Goal: Task Accomplishment & Management: Use online tool/utility

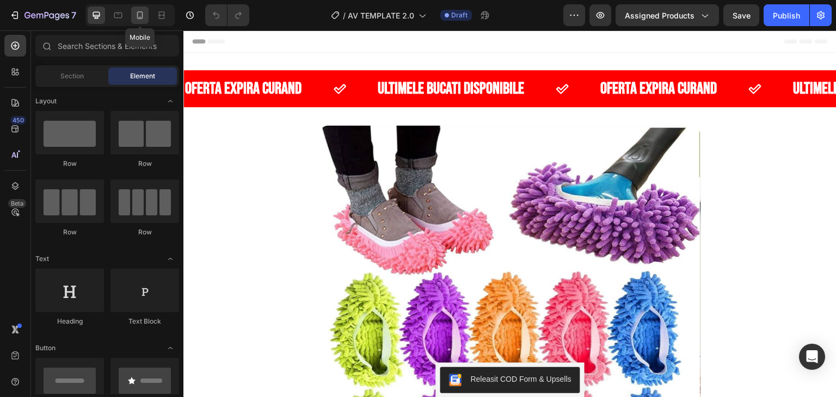
click at [144, 14] on icon at bounding box center [139, 15] width 11 height 11
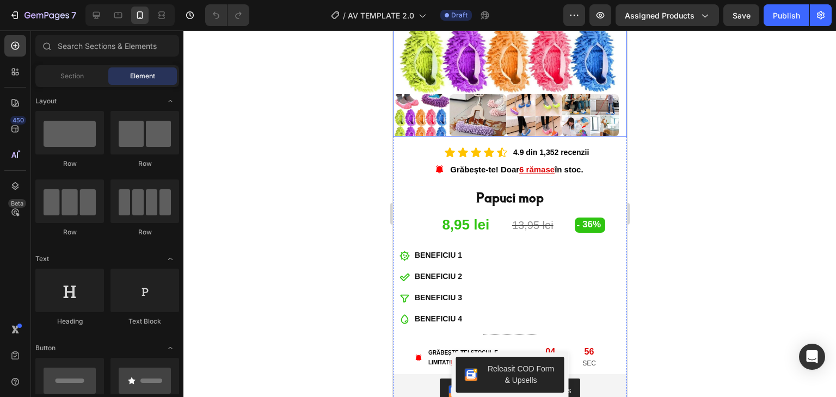
scroll to position [272, 0]
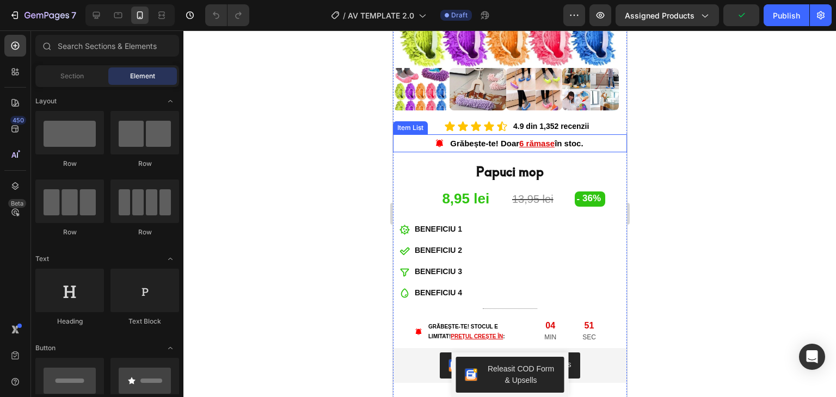
click at [519, 139] on u "6 rămase" at bounding box center [536, 143] width 35 height 9
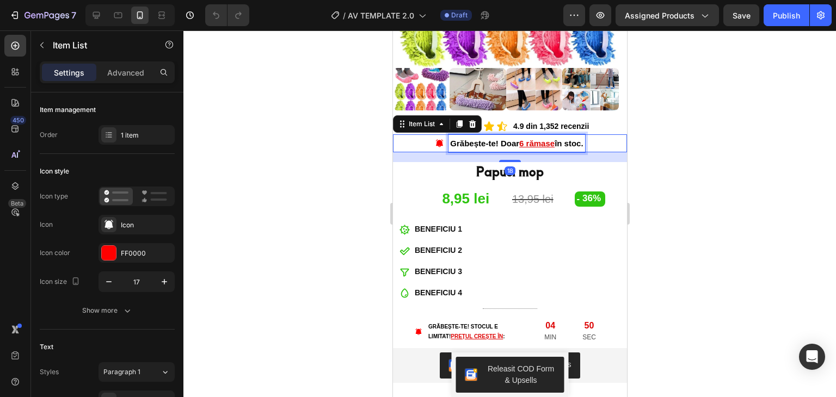
click at [519, 139] on u "6 rămase" at bounding box center [536, 143] width 35 height 9
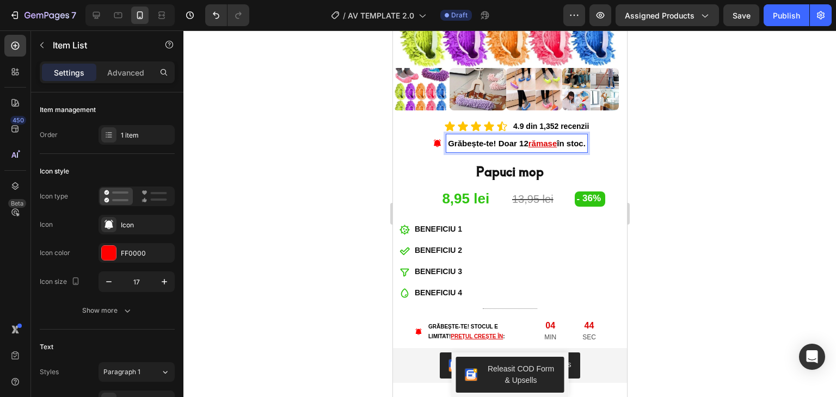
click at [367, 125] on div at bounding box center [509, 213] width 653 height 367
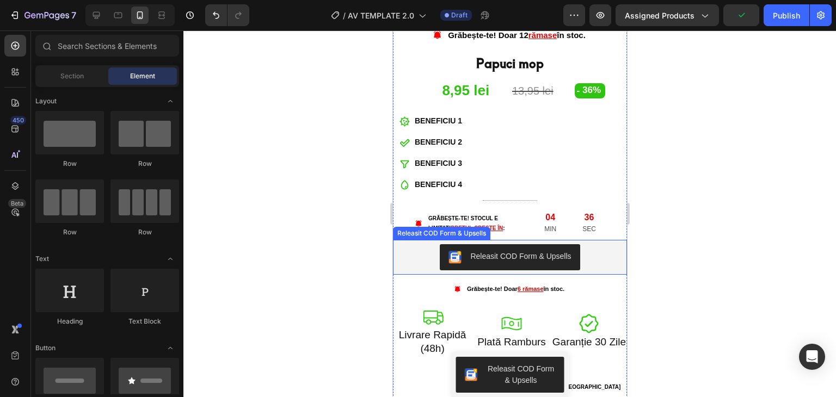
scroll to position [381, 0]
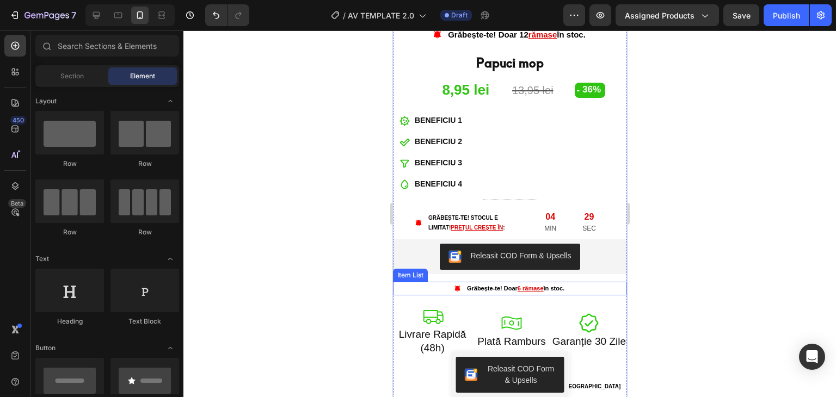
click at [517, 285] on u "6 rămase" at bounding box center [530, 288] width 26 height 7
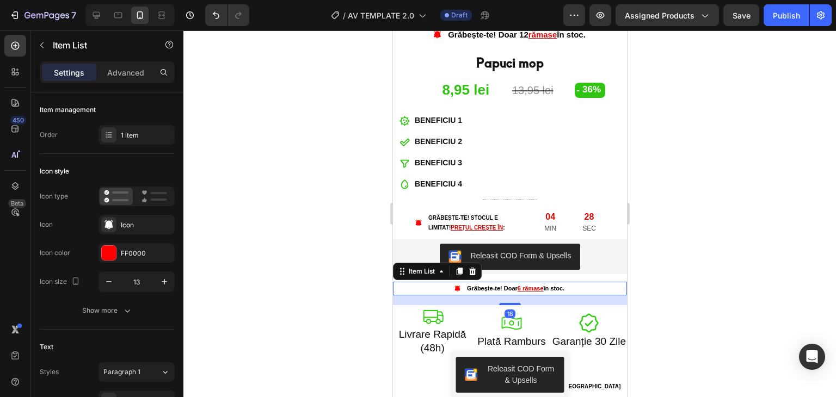
click at [517, 285] on u "6 rămase" at bounding box center [530, 288] width 26 height 7
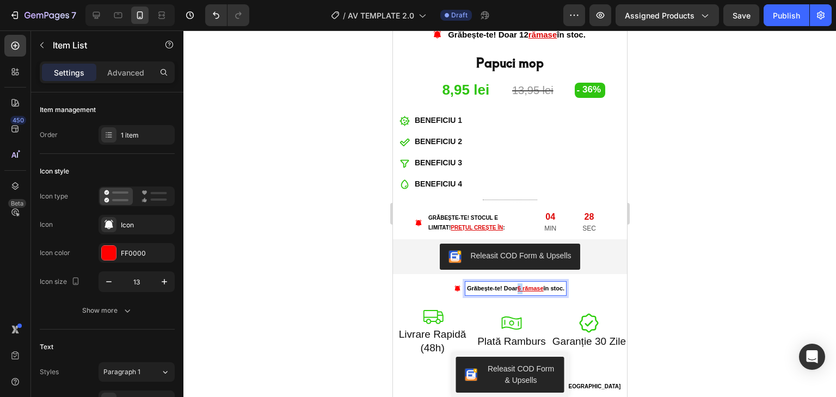
click at [517, 285] on u "6 rămase" at bounding box center [530, 288] width 26 height 7
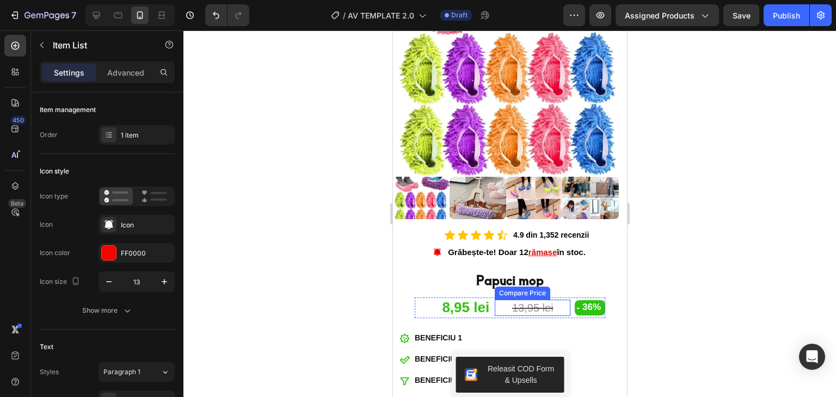
scroll to position [327, 0]
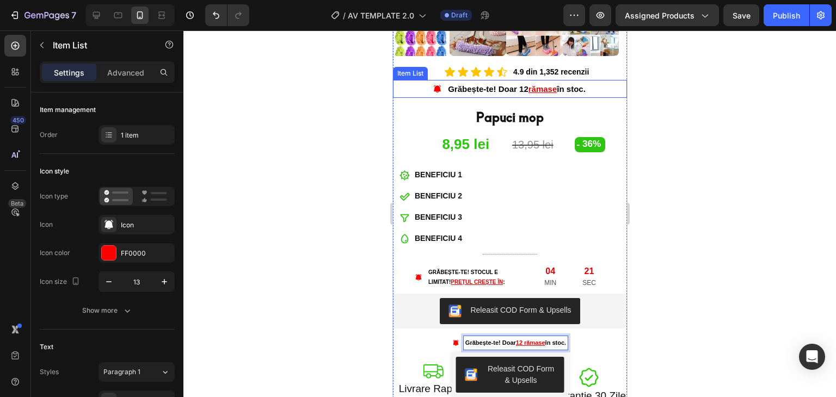
click at [528, 84] on u "rămase" at bounding box center [542, 88] width 29 height 9
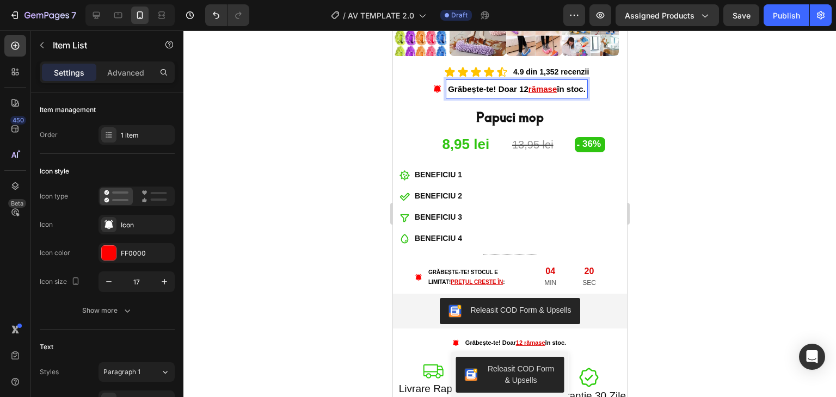
click at [520, 82] on p "Grăbește-te! Doar 12 rămase în stoc." at bounding box center [516, 89] width 138 height 15
click at [529, 84] on u "rămase" at bounding box center [536, 88] width 29 height 9
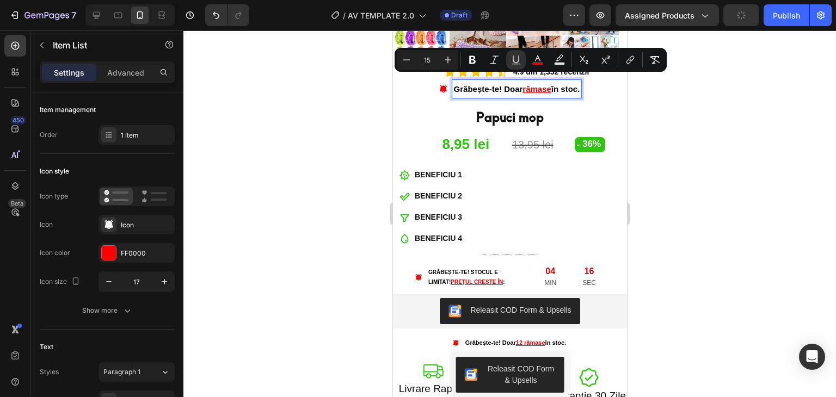
drag, startPoint x: 546, startPoint y: 79, endPoint x: 516, endPoint y: 84, distance: 30.3
click at [516, 84] on p "Grăbește-te! Doar rămase în stoc." at bounding box center [516, 89] width 126 height 15
click at [522, 84] on u "rămase" at bounding box center [536, 88] width 29 height 9
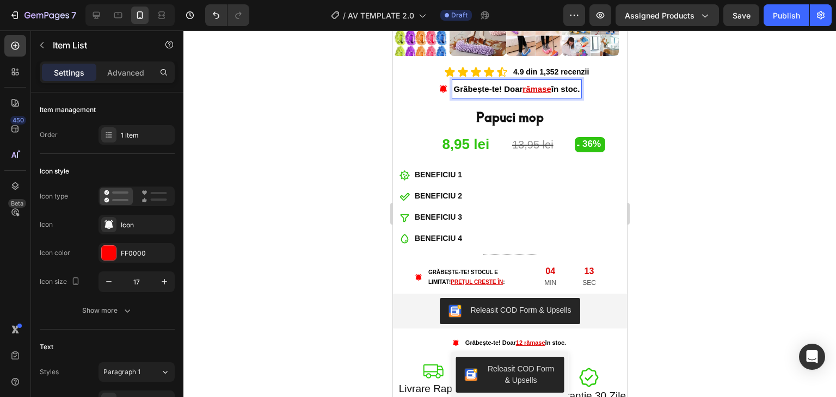
drag, startPoint x: 519, startPoint y: 80, endPoint x: 547, endPoint y: 85, distance: 28.2
click at [547, 85] on u "rămase" at bounding box center [536, 88] width 29 height 9
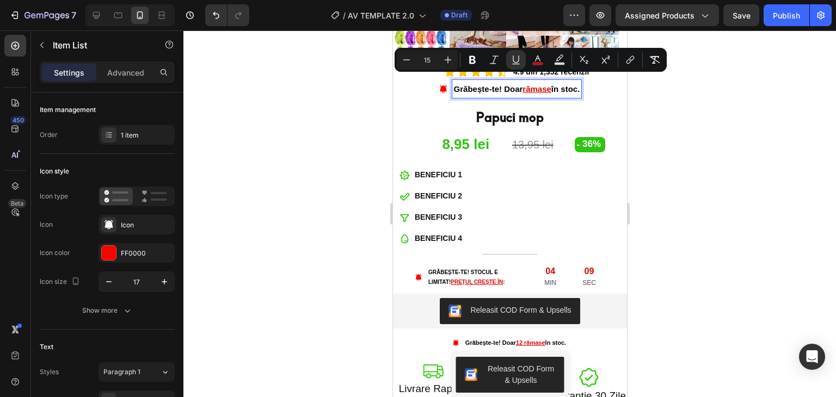
click at [522, 84] on u "rămase" at bounding box center [536, 88] width 29 height 9
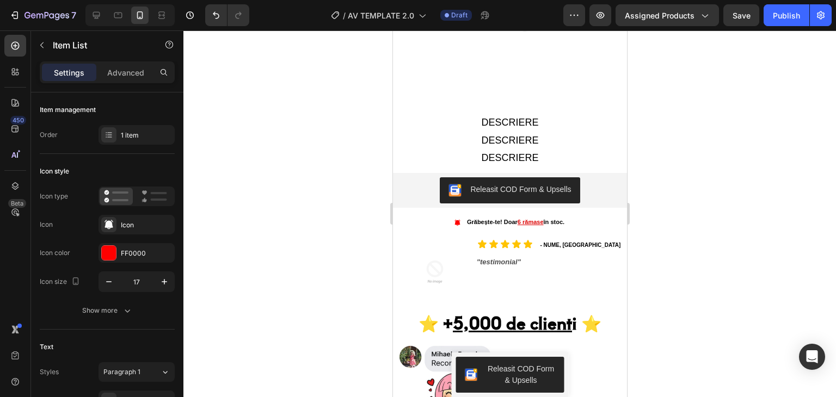
scroll to position [1034, 0]
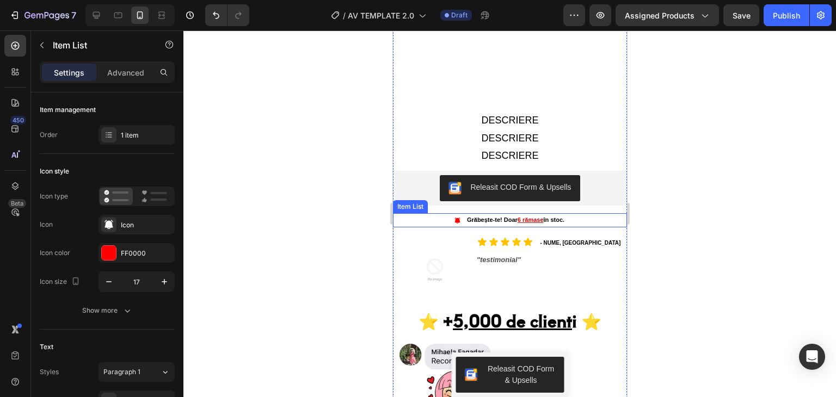
click at [517, 217] on u "6 rămase" at bounding box center [530, 220] width 26 height 7
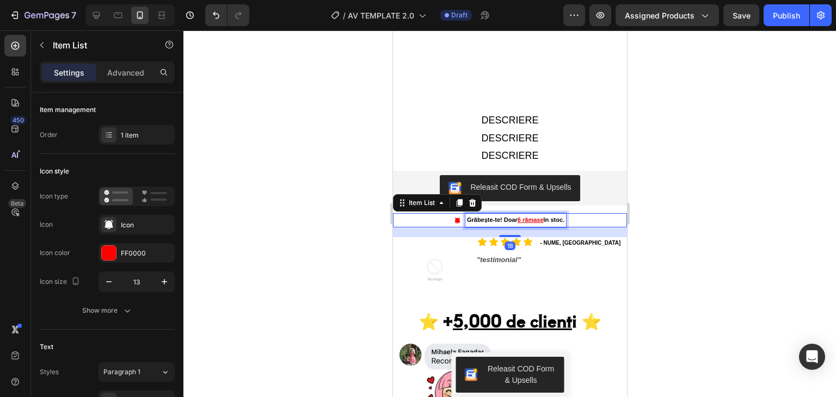
click at [517, 217] on u "6 rămase" at bounding box center [530, 220] width 26 height 7
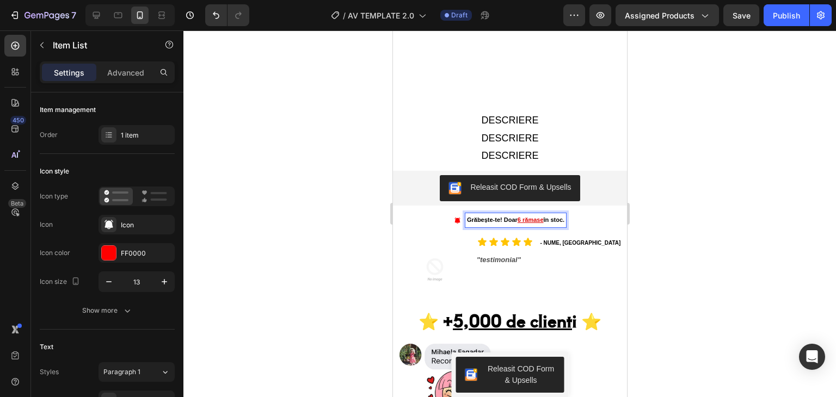
click at [517, 217] on u "6 rămase" at bounding box center [530, 220] width 26 height 7
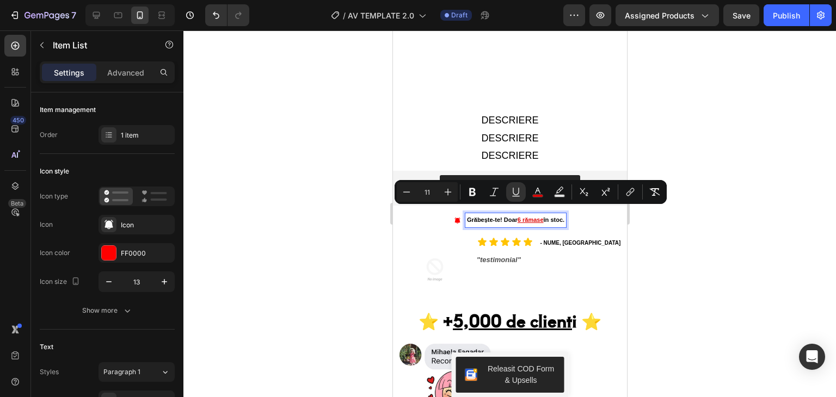
click at [517, 217] on u "6 rămase" at bounding box center [530, 220] width 26 height 7
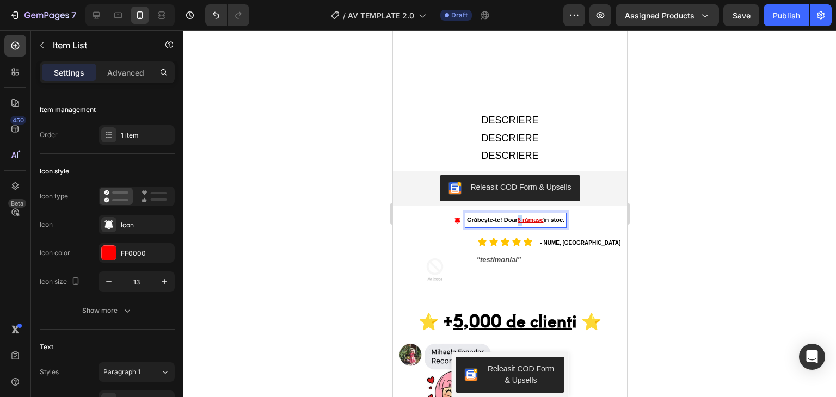
click at [517, 217] on u "6 rămase" at bounding box center [530, 220] width 26 height 7
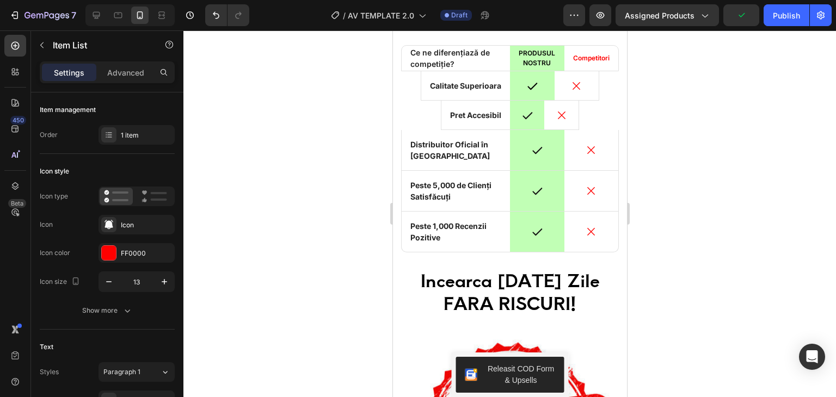
scroll to position [2940, 0]
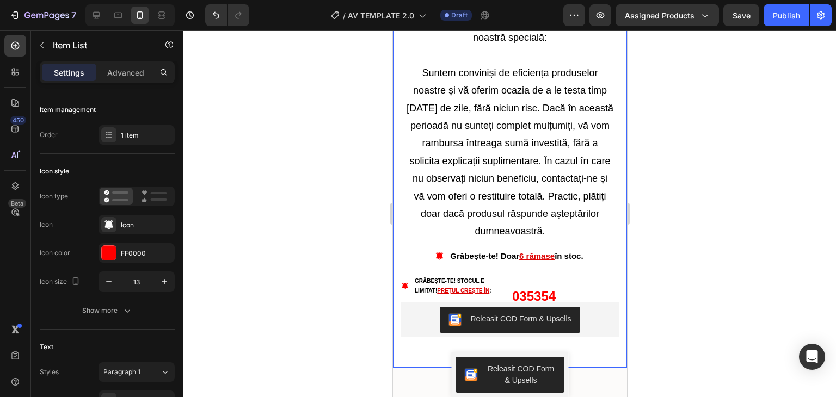
scroll to position [4029, 0]
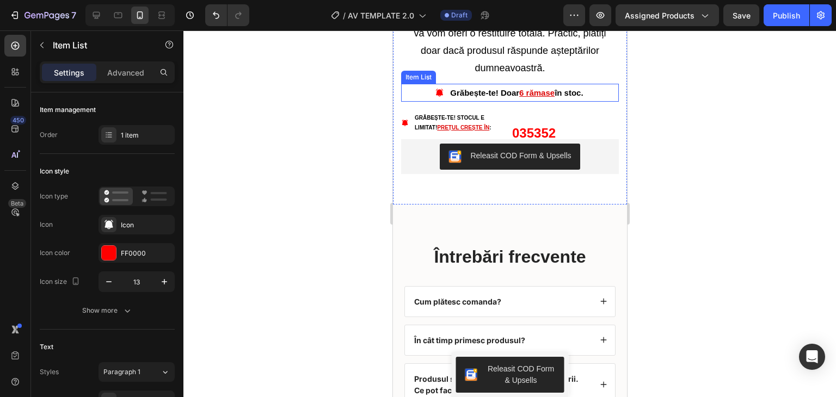
click at [519, 97] on u "6 rămase" at bounding box center [536, 92] width 35 height 9
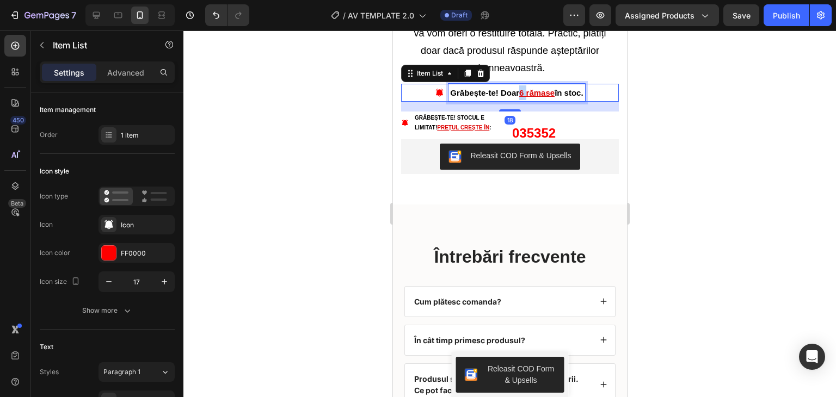
click at [519, 97] on u "6 rămase" at bounding box center [536, 92] width 35 height 9
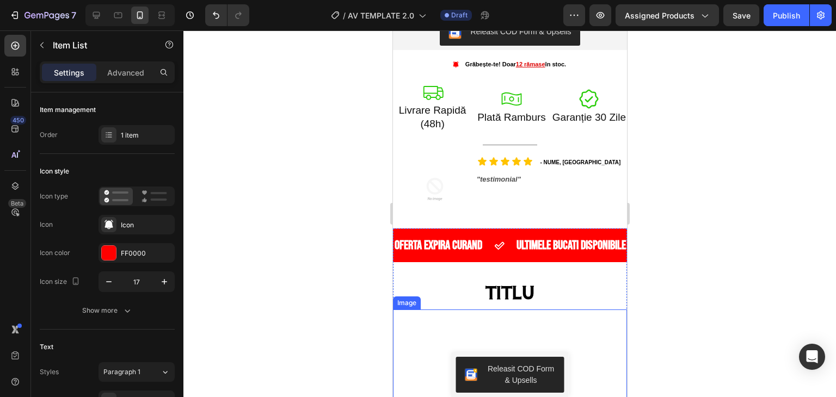
scroll to position [544, 0]
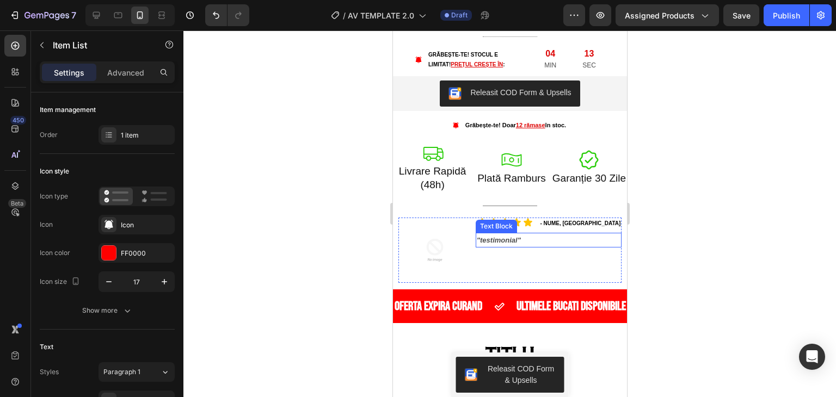
click at [488, 234] on p ""testimonial"" at bounding box center [548, 240] width 144 height 13
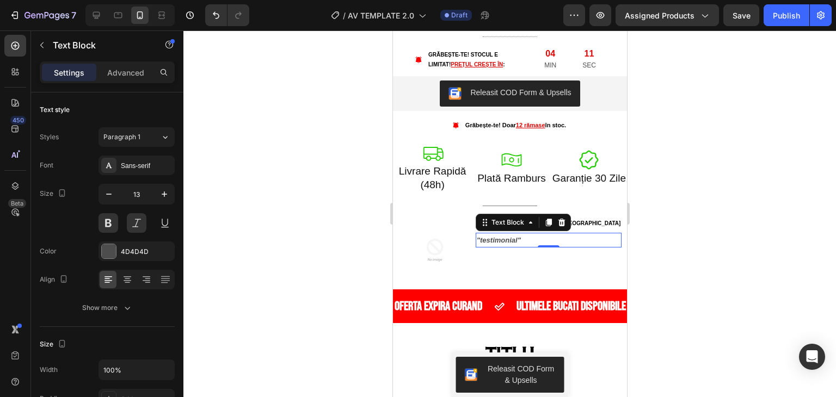
click at [509, 234] on p ""testimonial"" at bounding box center [548, 240] width 144 height 13
click at [512, 234] on p ""testimonial"" at bounding box center [548, 240] width 144 height 13
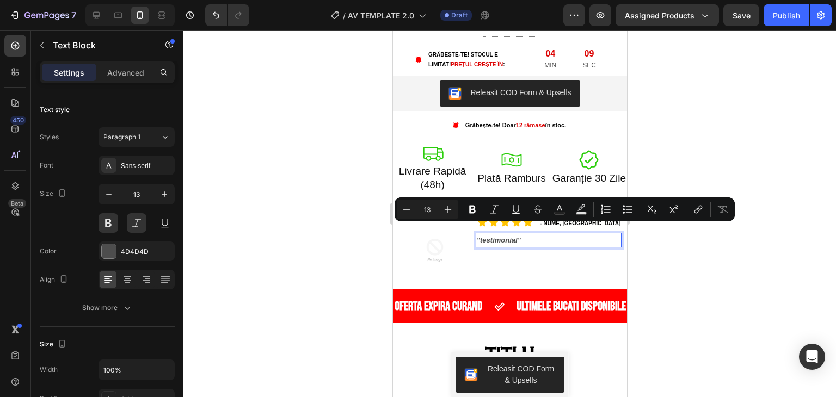
click at [517, 234] on p ""testimonial"" at bounding box center [548, 240] width 144 height 13
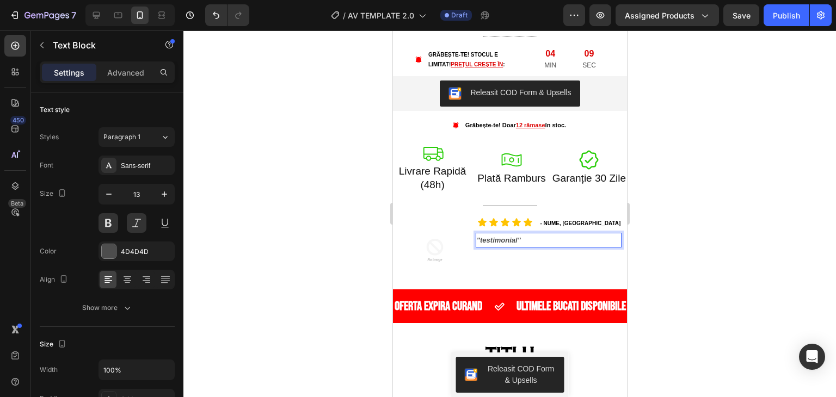
click at [517, 234] on p ""testimonial"" at bounding box center [548, 240] width 144 height 13
click at [510, 234] on p ""testimonial"" at bounding box center [548, 240] width 144 height 13
click at [497, 234] on p ""testimonial"" at bounding box center [548, 240] width 144 height 13
click at [506, 234] on p ""testimonial"" at bounding box center [548, 240] width 144 height 13
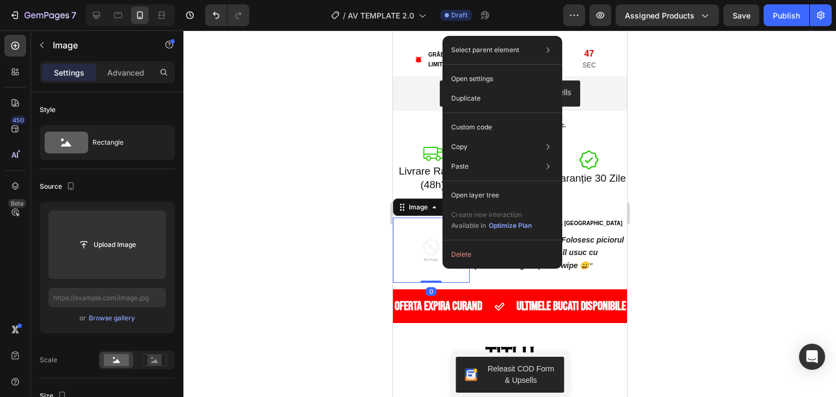
click at [440, 237] on img at bounding box center [430, 250] width 65 height 65
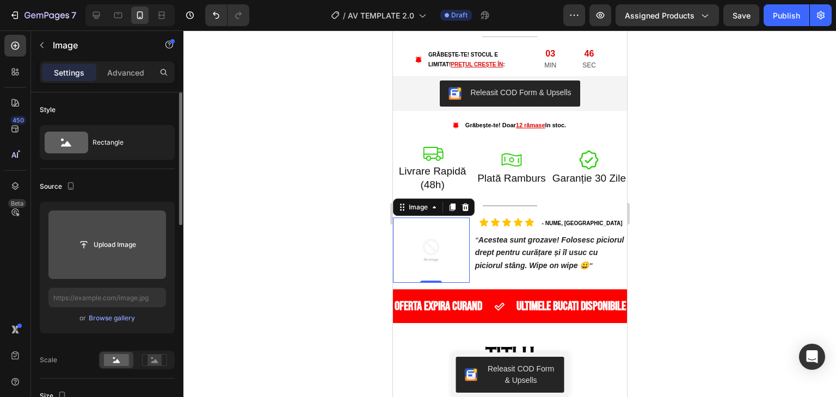
click at [124, 243] on input "file" at bounding box center [107, 245] width 75 height 19
click at [122, 245] on input "file" at bounding box center [107, 245] width 75 height 19
type input "C:\fakepath\94707c62-f183-4dec-b4d8-ef8569b008a0_649x1154.avif"
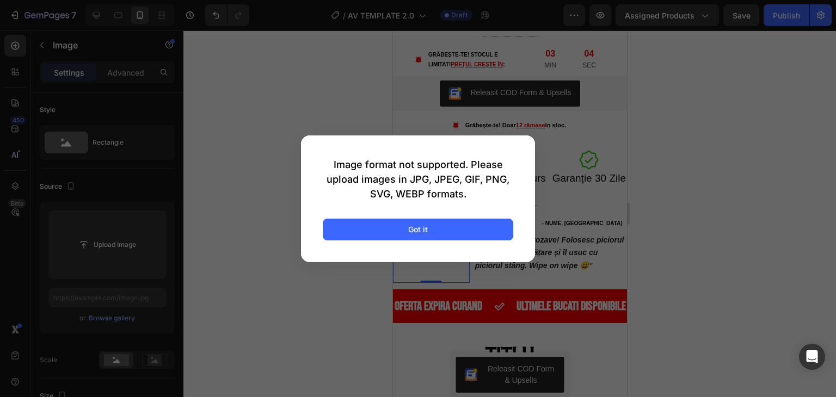
click at [351, 262] on div at bounding box center [418, 198] width 836 height 397
click at [354, 225] on button "Got it" at bounding box center [418, 230] width 191 height 22
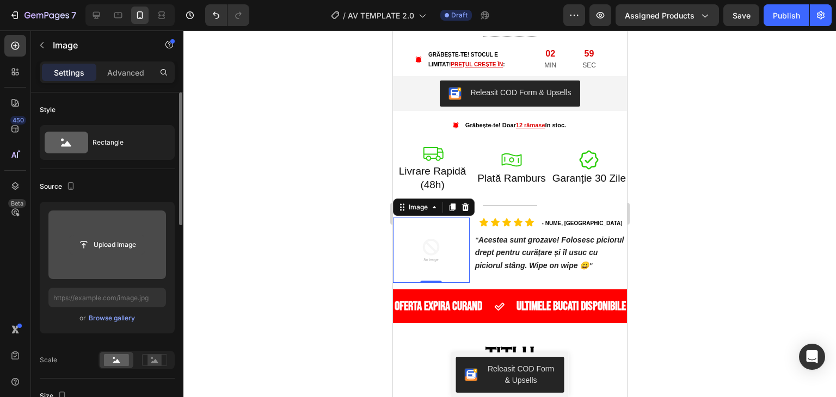
click at [122, 249] on input "file" at bounding box center [107, 245] width 75 height 19
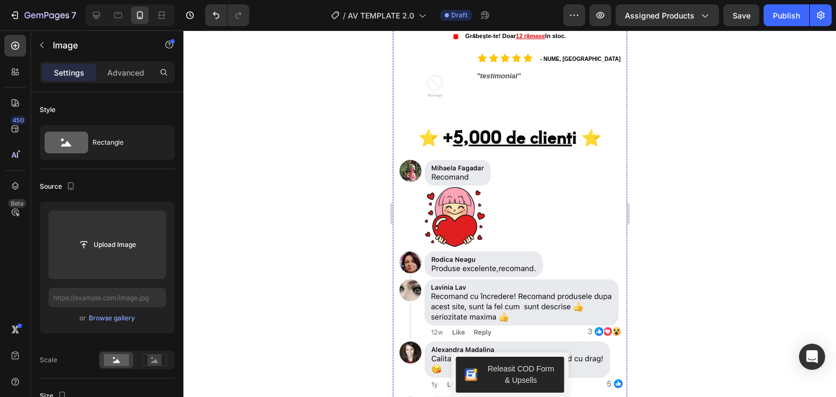
scroll to position [1143, 0]
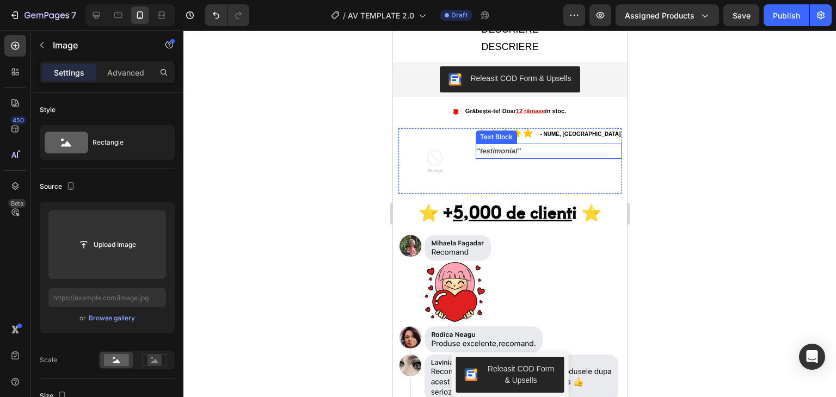
click at [498, 145] on p ""testimonial"" at bounding box center [548, 151] width 144 height 13
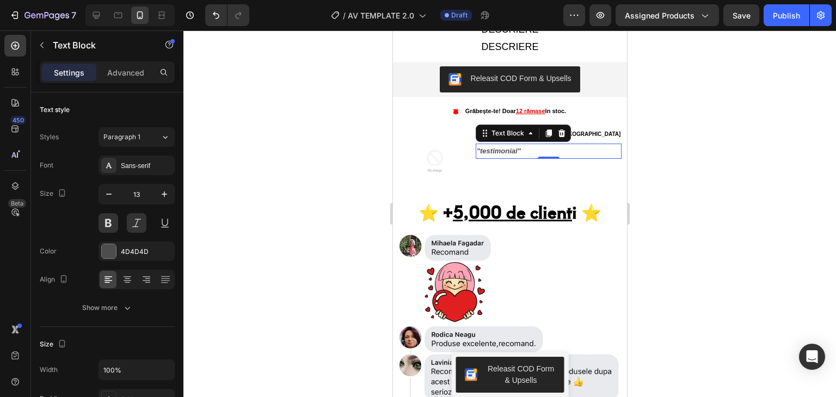
click at [498, 145] on p ""testimonial"" at bounding box center [548, 151] width 144 height 13
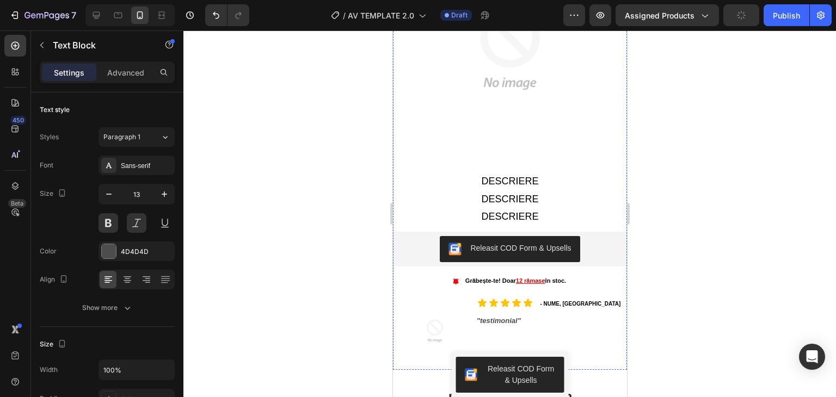
scroll to position [3049, 0]
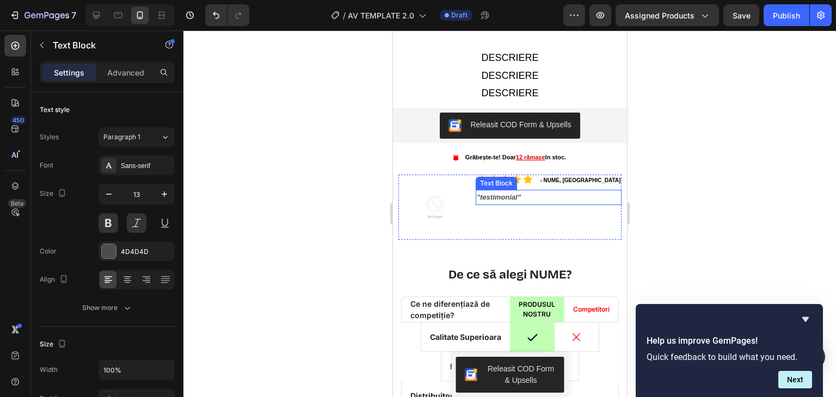
click at [488, 191] on p ""testimonial"" at bounding box center [548, 197] width 144 height 13
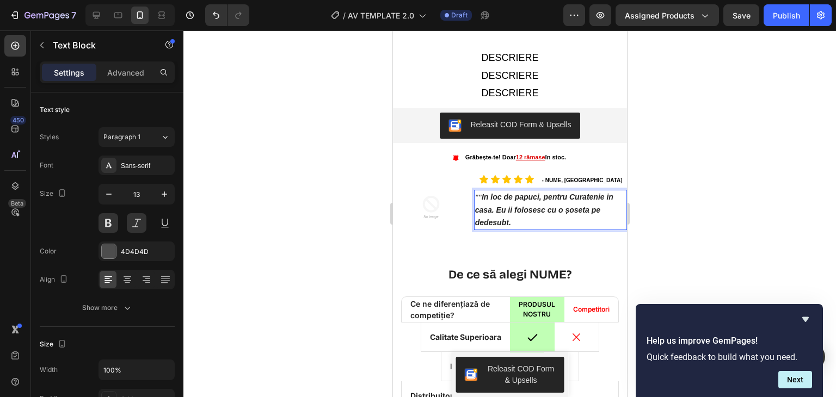
click at [571, 193] on span "In loc de papuci, pentru Curatenie in casa. Eu ii folosesc cu o șoseta pe dedes…" at bounding box center [544, 210] width 138 height 34
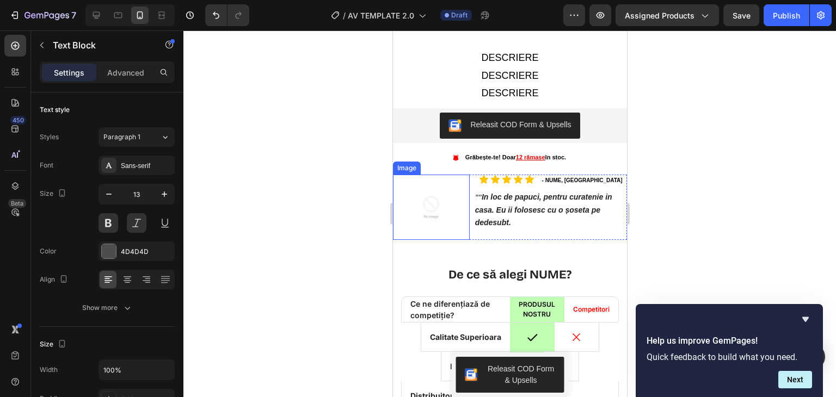
click at [424, 175] on img at bounding box center [430, 207] width 65 height 65
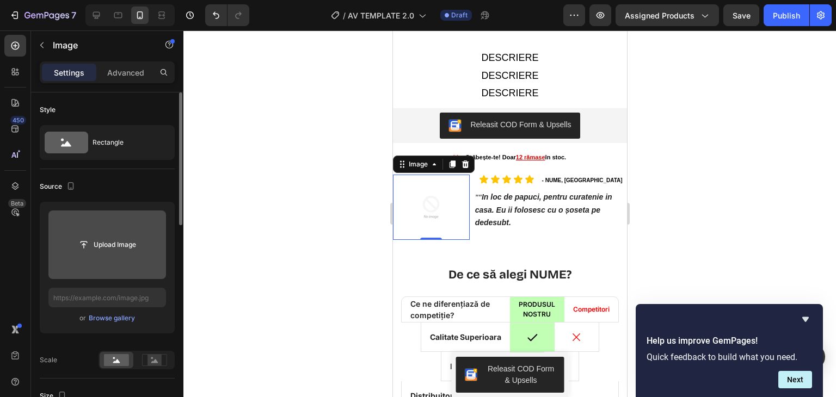
drag, startPoint x: 111, startPoint y: 235, endPoint x: 105, endPoint y: 255, distance: 21.0
click at [105, 255] on input "file" at bounding box center [107, 245] width 118 height 69
click at [106, 237] on input "file" at bounding box center [107, 245] width 75 height 19
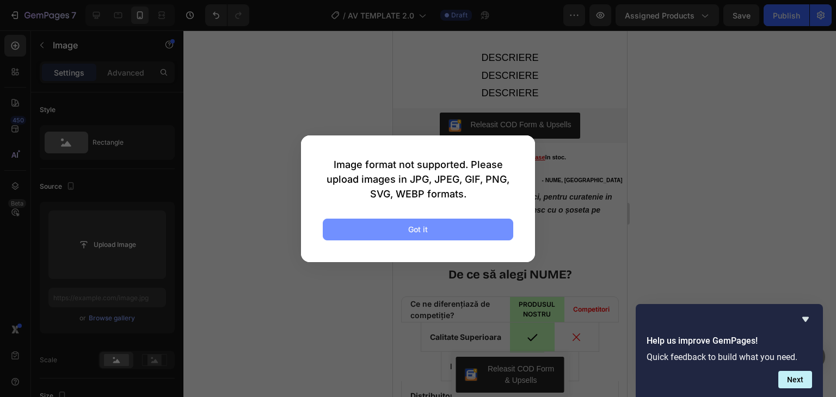
click at [383, 231] on button "Got it" at bounding box center [418, 230] width 191 height 22
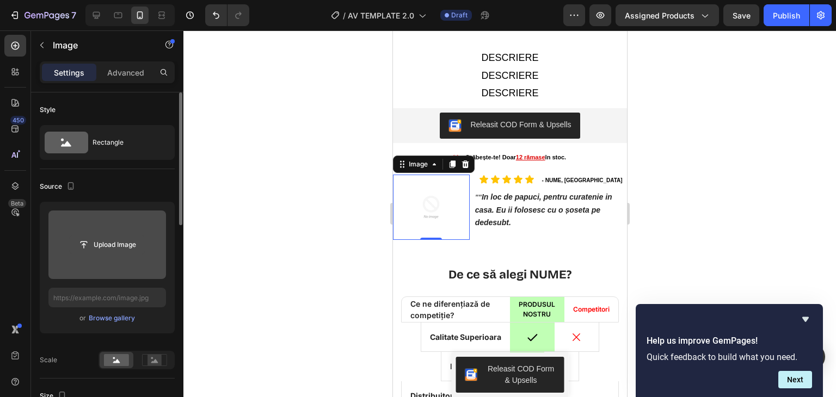
click at [117, 238] on input "file" at bounding box center [107, 245] width 75 height 19
type input "C:\fakepath\72e468c9-a83a-492b-8f08-394ae4d861bf.avif"
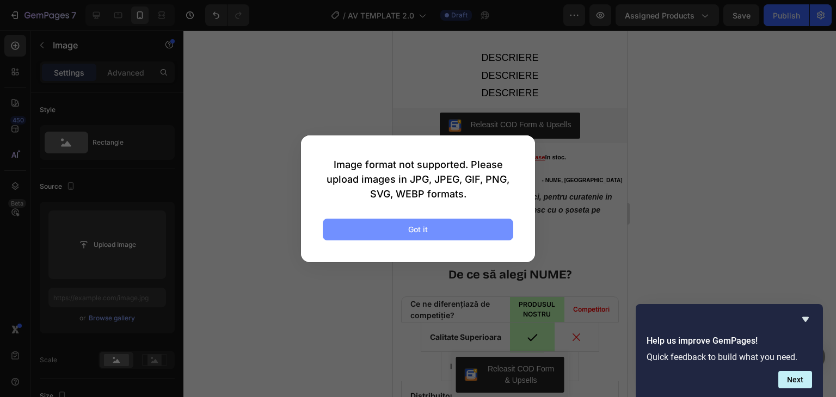
click at [360, 225] on button "Got it" at bounding box center [418, 230] width 191 height 22
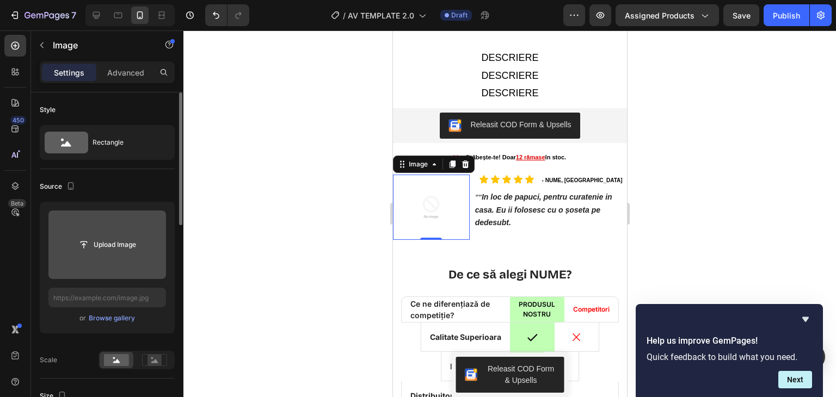
click at [77, 255] on input "file" at bounding box center [107, 245] width 118 height 69
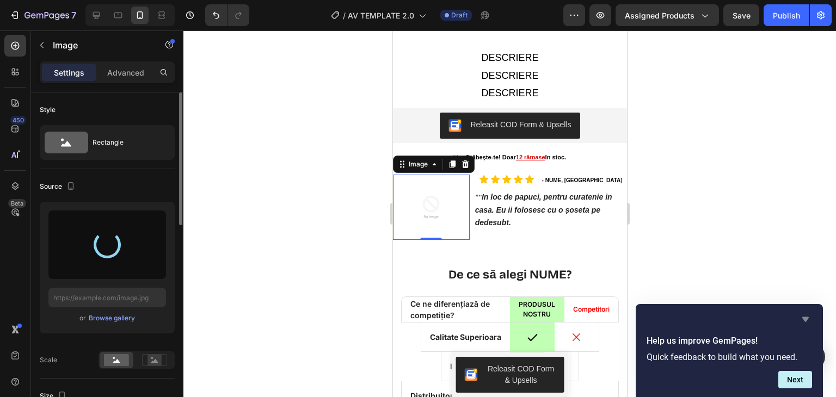
click at [810, 320] on icon "Hide survey" at bounding box center [805, 319] width 13 height 13
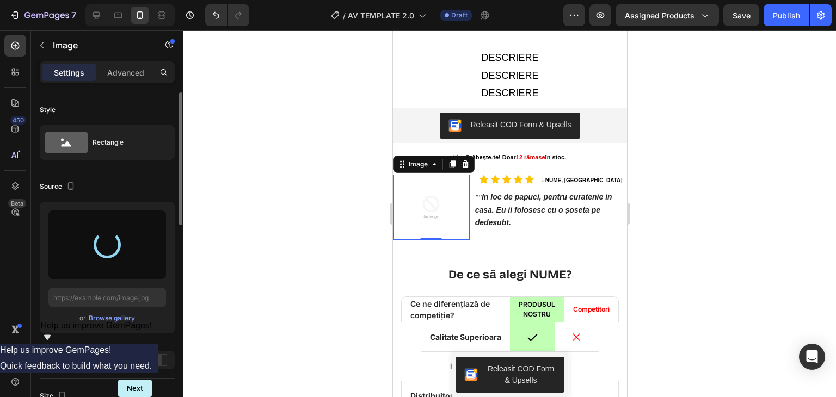
type input "https://cdn.shopify.com/s/files/1/0936/8289/3143/files/gempages_579191219192595…"
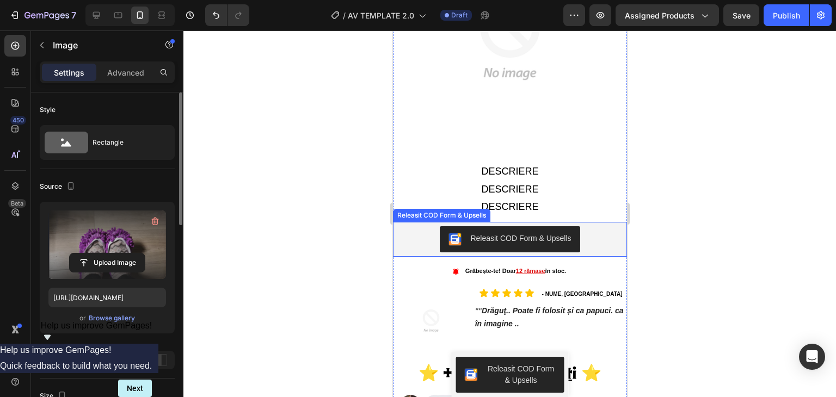
scroll to position [1034, 0]
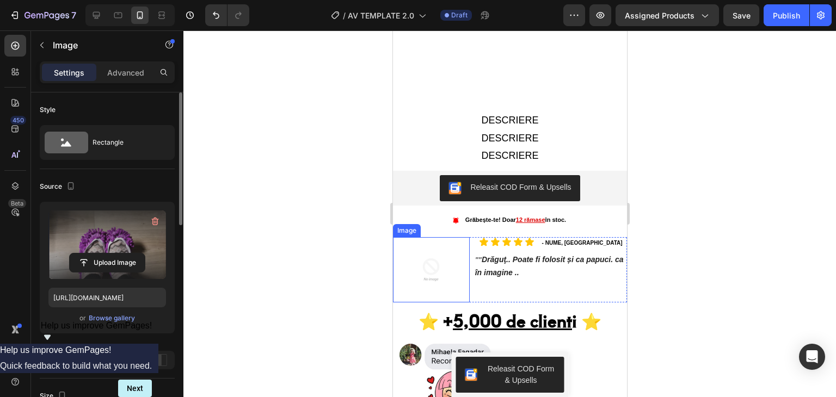
click at [427, 265] on img at bounding box center [430, 269] width 65 height 65
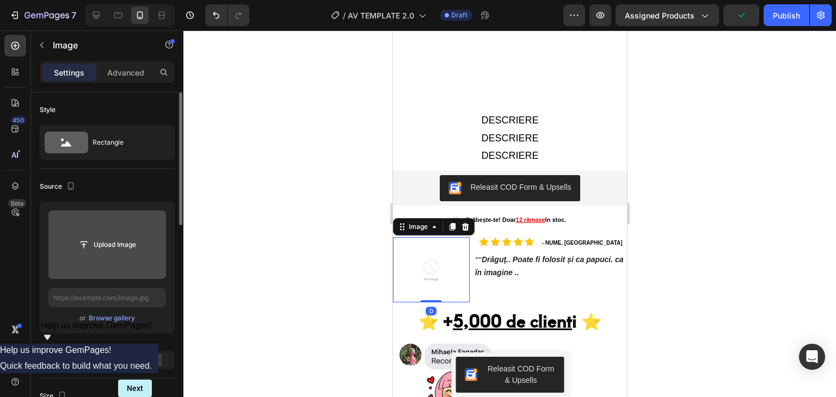
click at [126, 248] on input "file" at bounding box center [107, 245] width 75 height 19
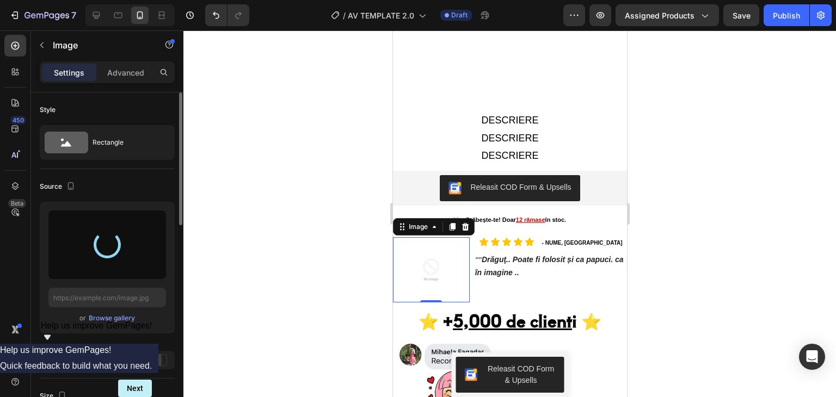
type input "https://cdn.shopify.com/s/files/1/0936/8289/3143/files/gempages_579191219192595…"
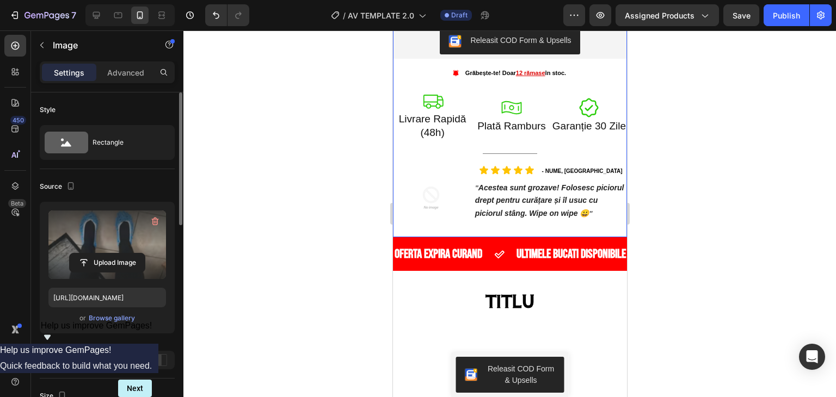
scroll to position [599, 0]
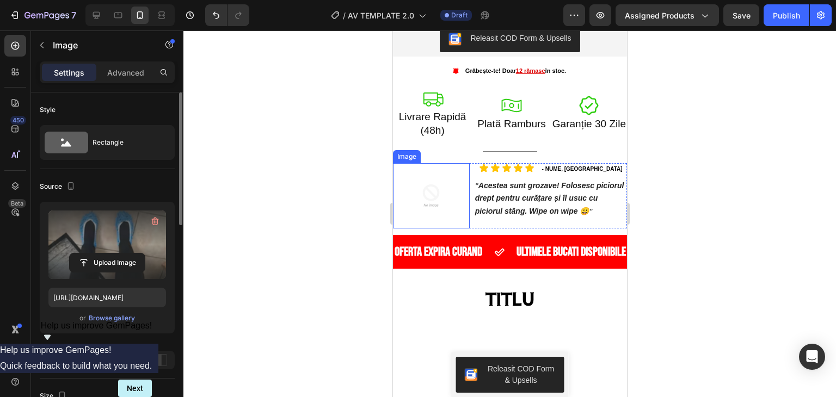
drag, startPoint x: 431, startPoint y: 191, endPoint x: 410, endPoint y: 195, distance: 20.6
click at [430, 192] on img at bounding box center [430, 195] width 65 height 65
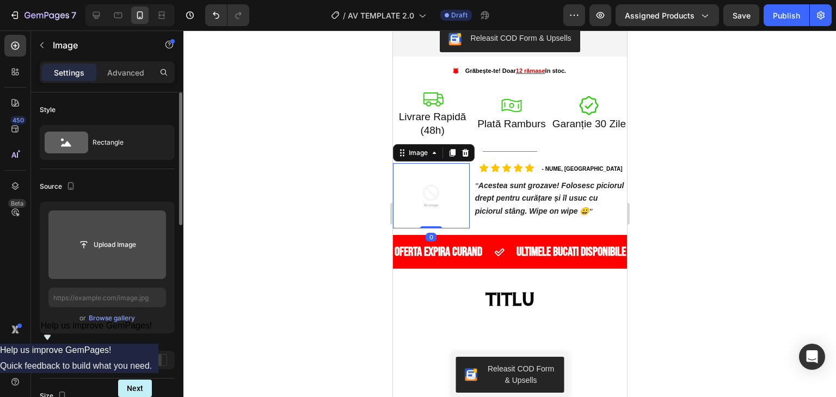
click at [131, 238] on input "file" at bounding box center [107, 245] width 75 height 19
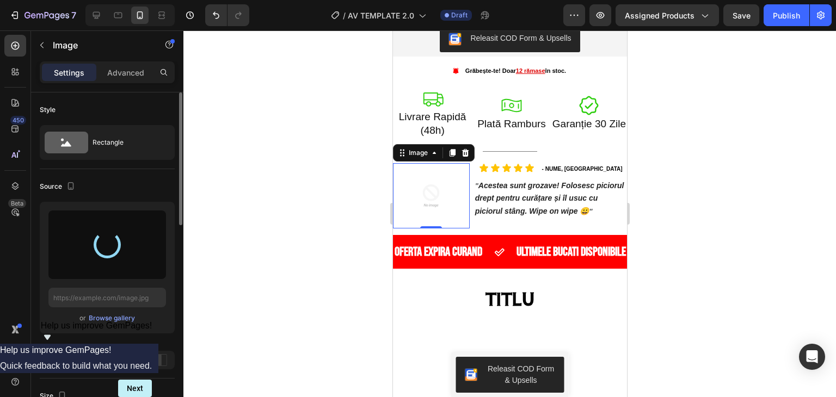
type input "https://cdn.shopify.com/s/files/1/0936/8289/3143/files/gempages_579191219192595…"
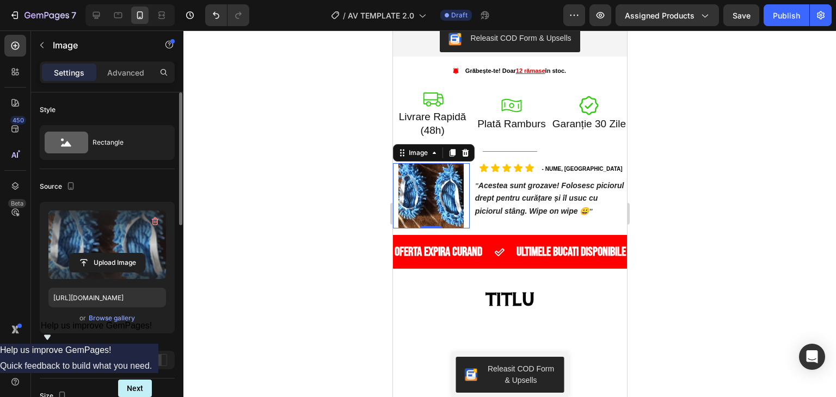
click at [340, 144] on div at bounding box center [509, 213] width 653 height 367
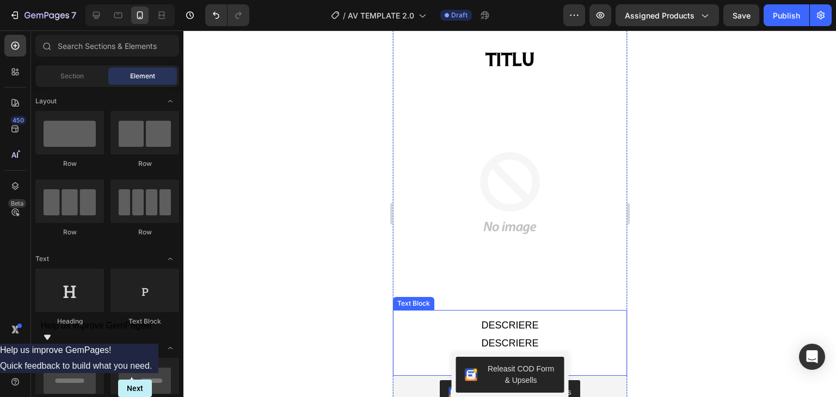
scroll to position [817, 0]
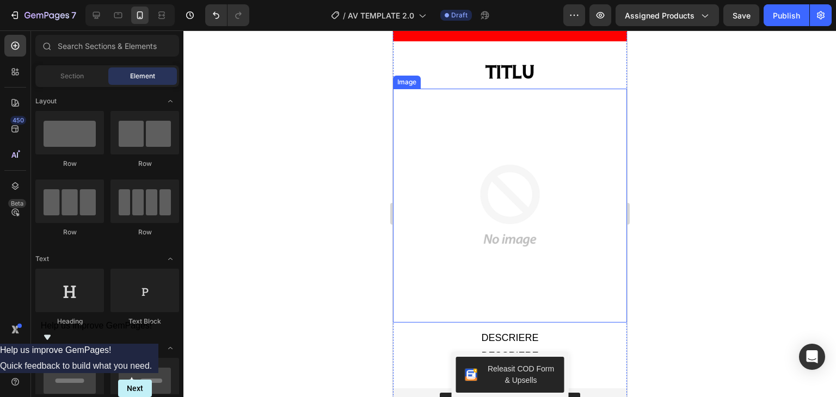
click at [530, 208] on img at bounding box center [510, 206] width 234 height 234
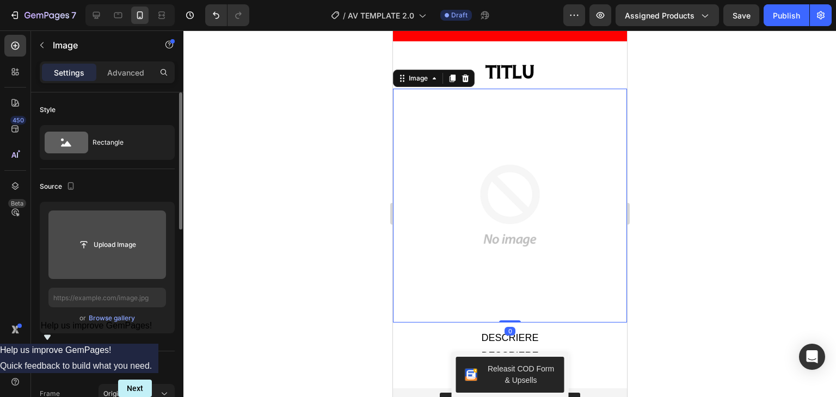
click at [106, 269] on input "file" at bounding box center [107, 245] width 118 height 69
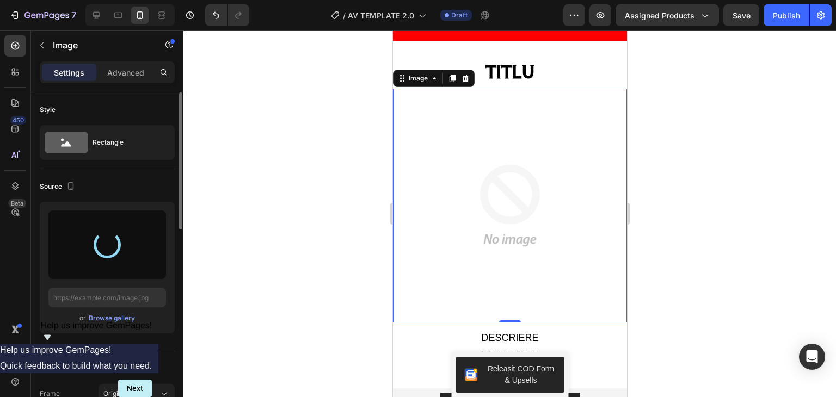
type input "https://cdn.shopify.com/s/files/1/0936/8289/3143/files/gempages_579191219192595…"
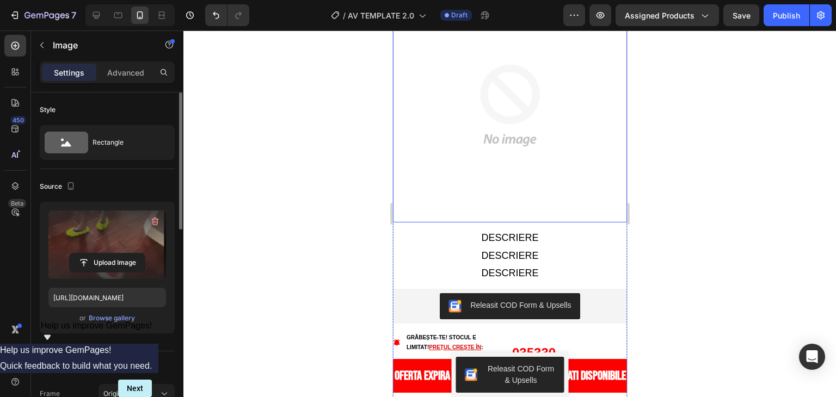
scroll to position [1851, 0]
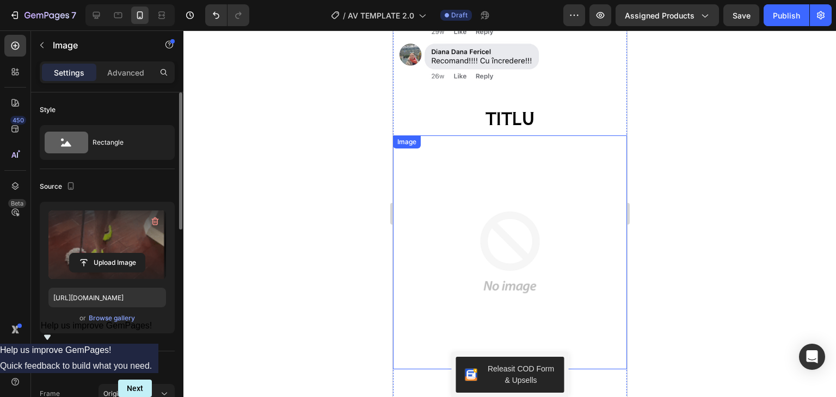
click at [504, 201] on img at bounding box center [510, 253] width 234 height 234
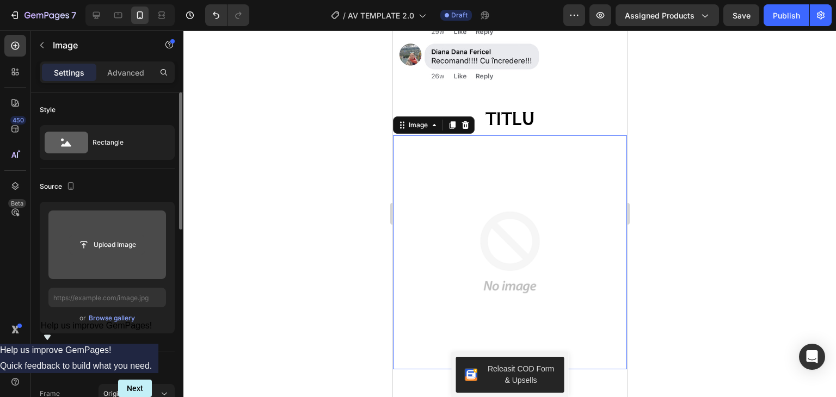
click at [120, 253] on input "file" at bounding box center [107, 245] width 75 height 19
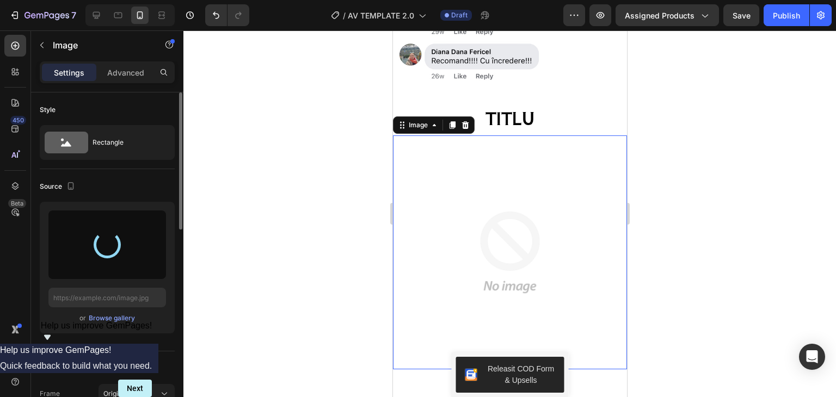
type input "https://cdn.shopify.com/s/files/1/0936/8289/3143/files/gempages_579191219192595…"
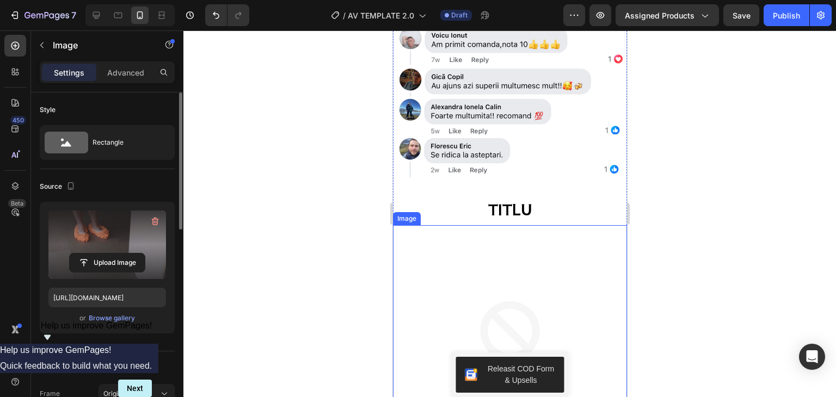
scroll to position [2722, 0]
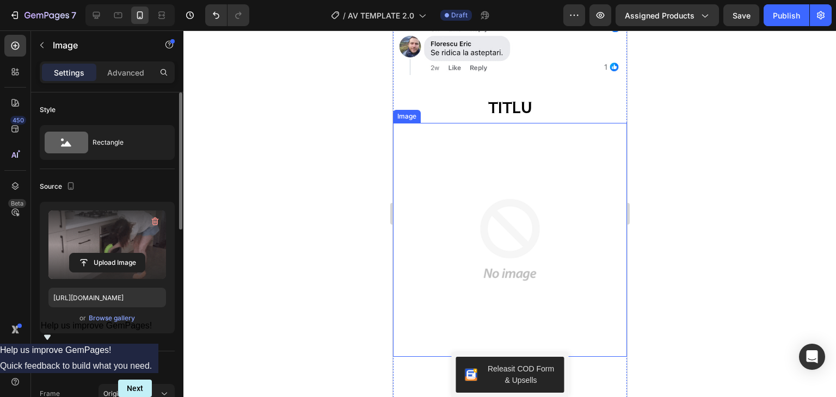
click at [473, 188] on img at bounding box center [510, 240] width 234 height 234
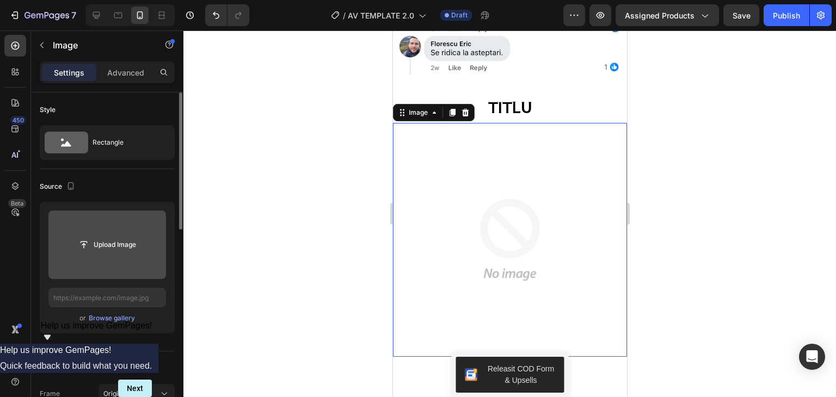
click at [106, 256] on input "file" at bounding box center [107, 245] width 118 height 69
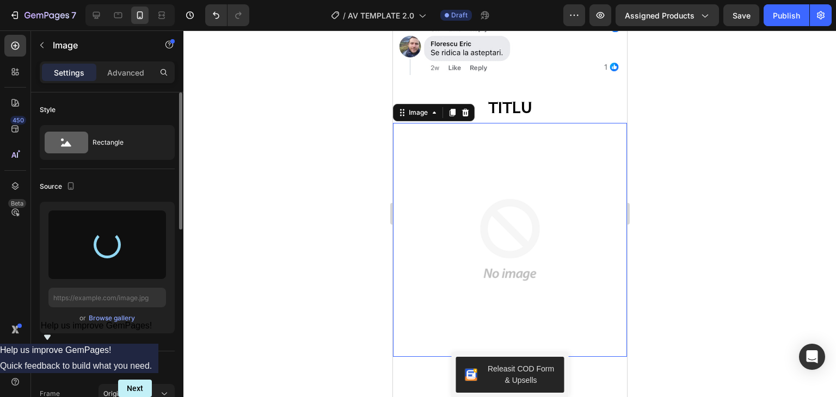
type input "https://cdn.shopify.com/s/files/1/0936/8289/3143/files/gempages_579191219192595…"
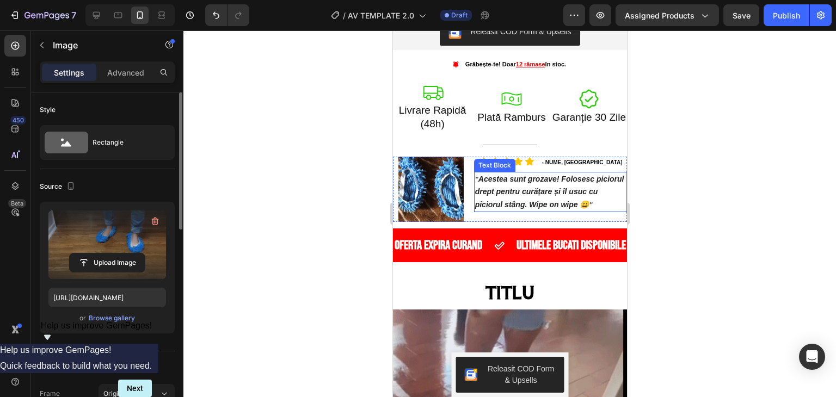
scroll to position [599, 0]
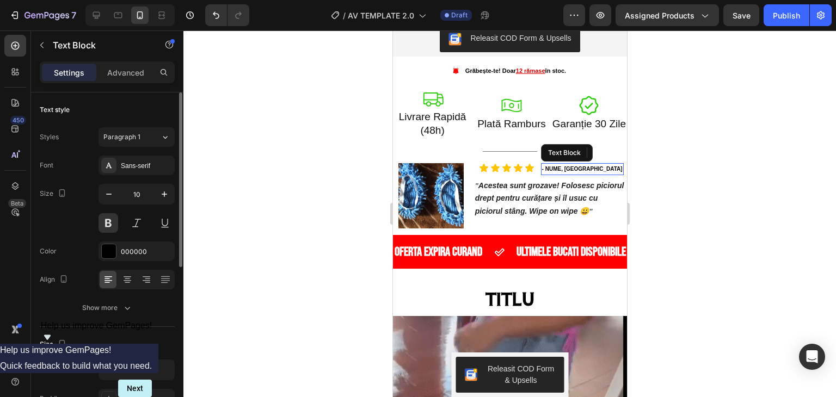
click at [556, 164] on p "- NUME, București" at bounding box center [582, 169] width 81 height 10
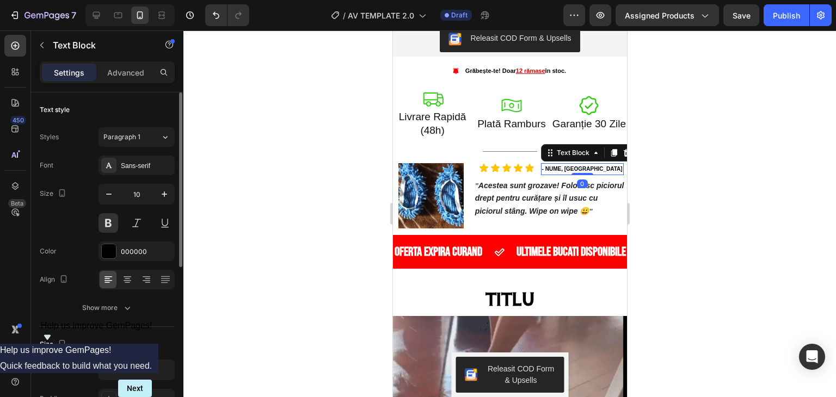
click at [555, 164] on p "- NUME, București" at bounding box center [582, 169] width 81 height 10
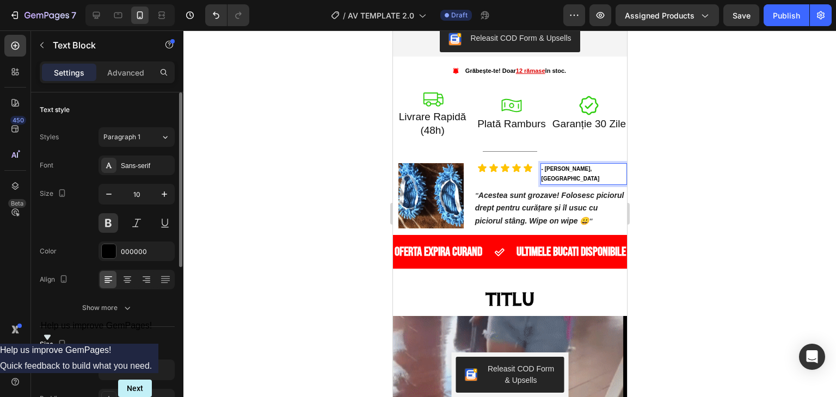
click at [596, 164] on p "- Ionela Avram, București" at bounding box center [583, 174] width 84 height 20
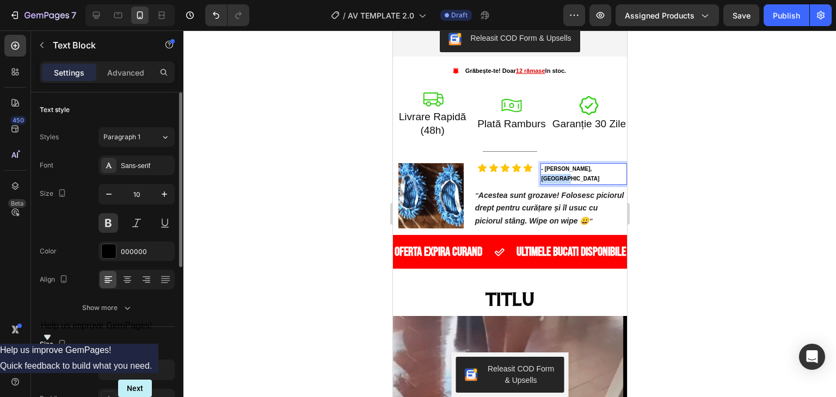
click at [596, 164] on p "- Ionela Avram, București" at bounding box center [583, 174] width 84 height 20
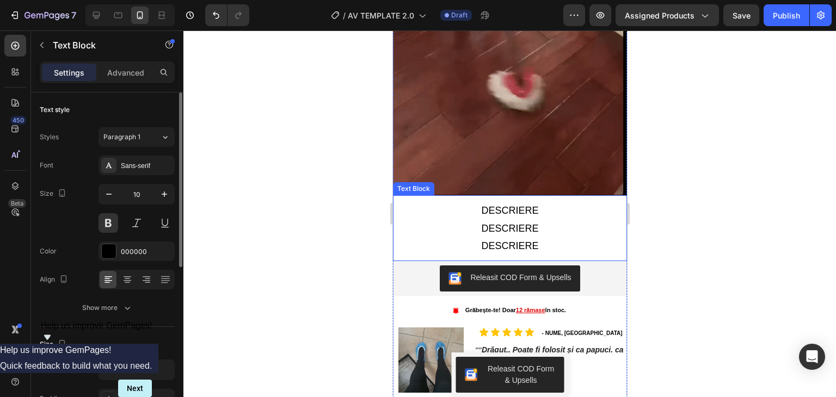
scroll to position [1143, 0]
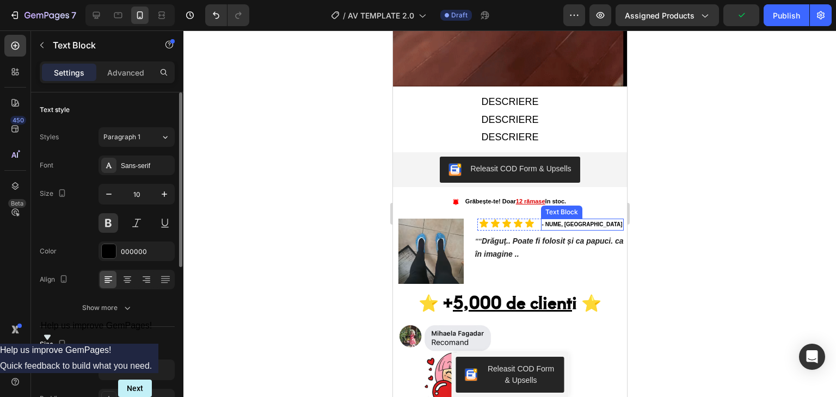
click at [552, 220] on p "- NUME, București" at bounding box center [582, 225] width 81 height 10
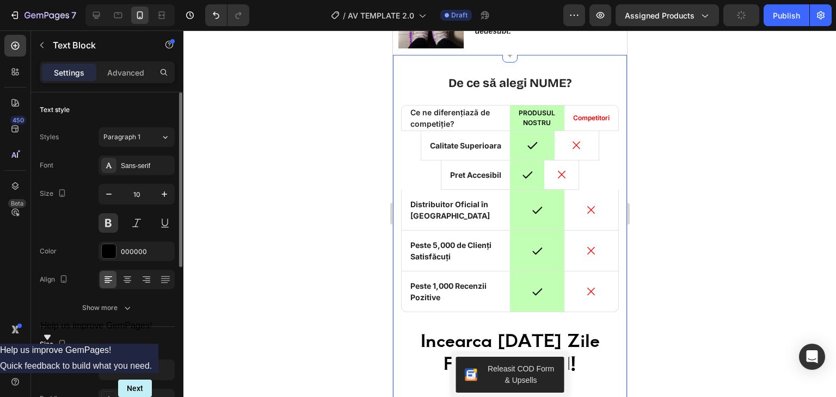
scroll to position [2885, 0]
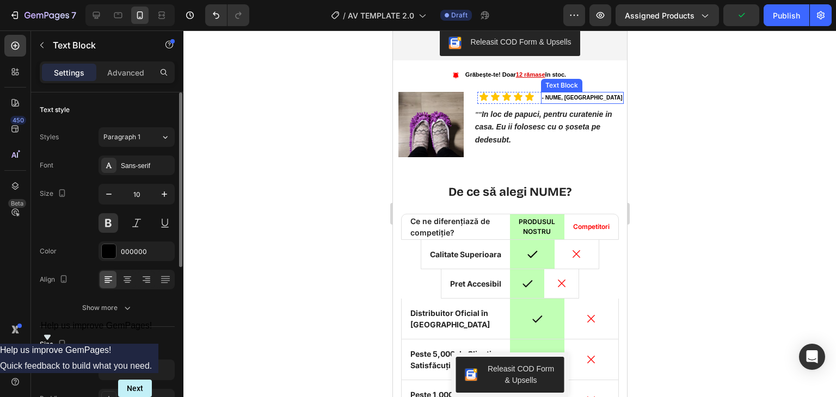
click at [549, 103] on p "- NUME, București" at bounding box center [582, 98] width 81 height 10
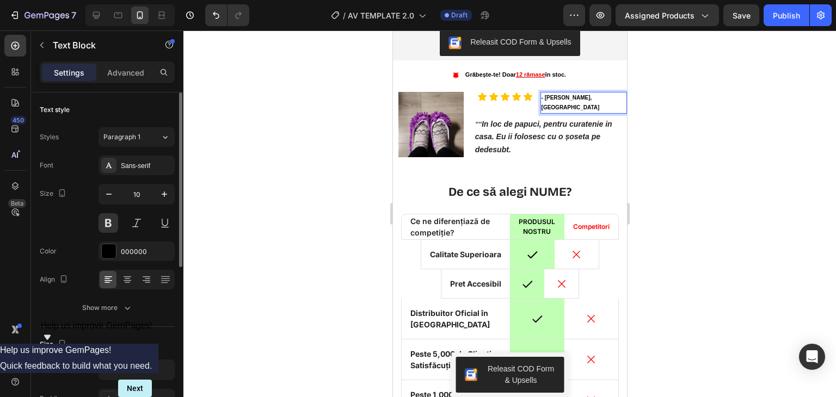
click at [593, 113] on p "- Carmen Ofrim, București" at bounding box center [583, 103] width 84 height 20
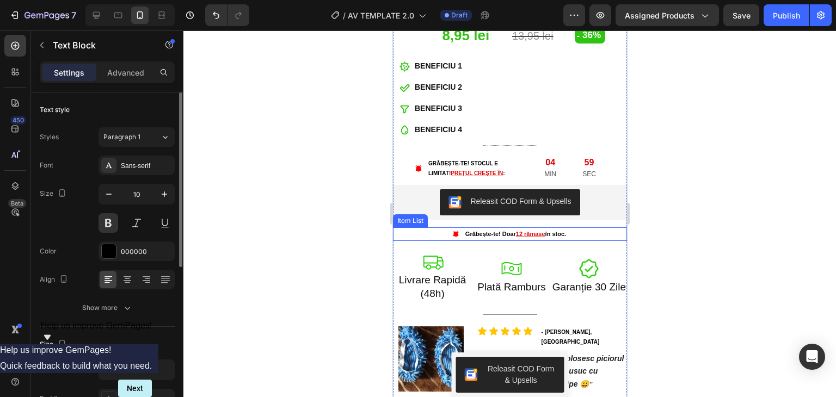
scroll to position [327, 0]
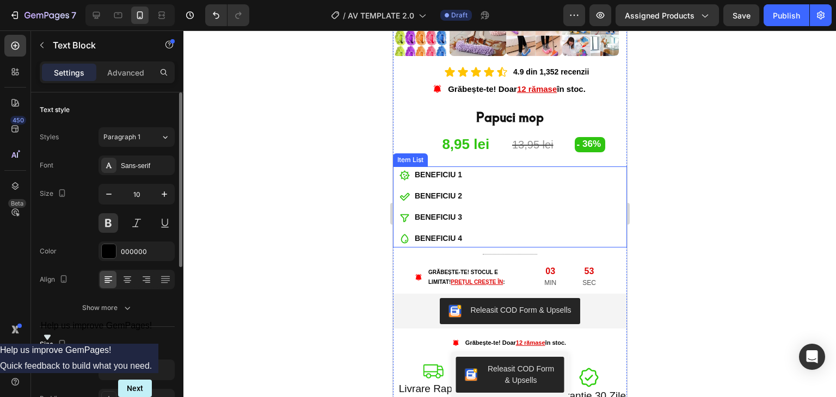
click at [421, 168] on p "BENEFICIU 1" at bounding box center [437, 175] width 47 height 14
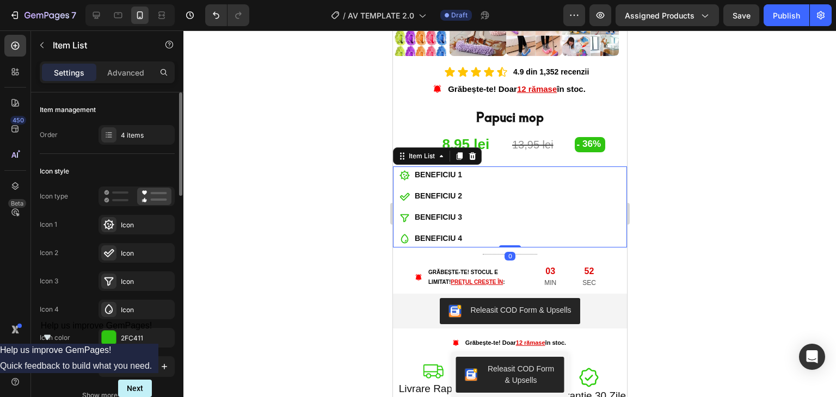
click at [421, 168] on p "BENEFICIU 1" at bounding box center [437, 175] width 47 height 14
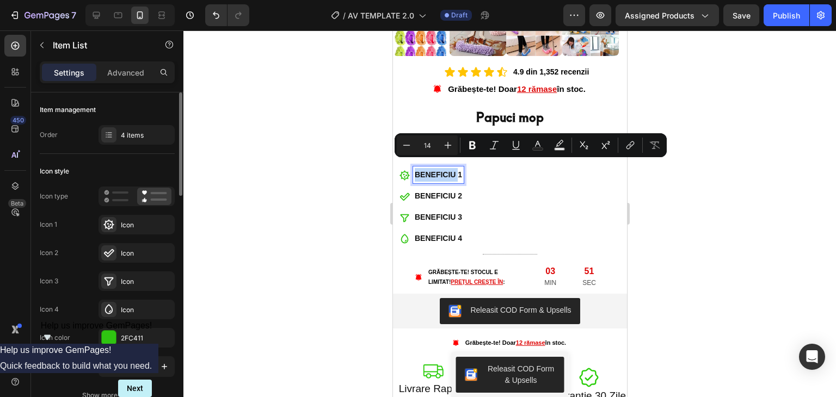
click at [459, 168] on p "BENEFICIU 1" at bounding box center [437, 175] width 47 height 14
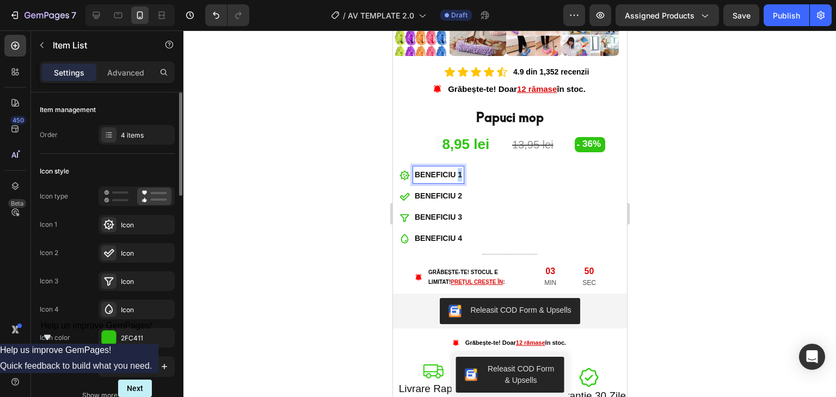
click at [459, 168] on p "BENEFICIU 1" at bounding box center [437, 175] width 47 height 14
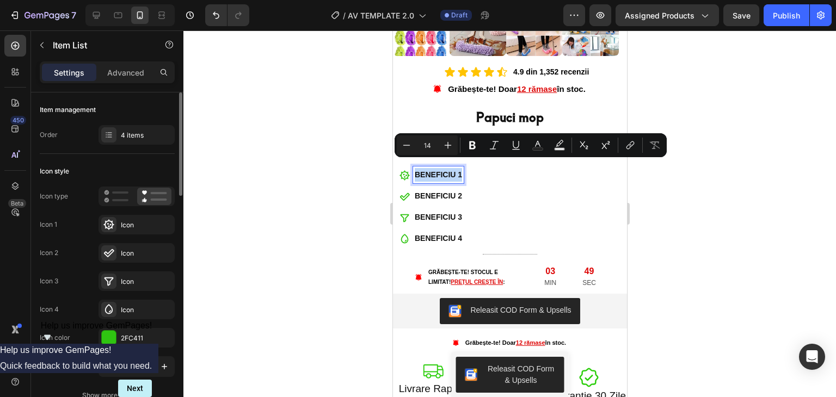
drag, startPoint x: 459, startPoint y: 166, endPoint x: 437, endPoint y: 168, distance: 21.8
click at [437, 168] on p "BENEFICIU 1" at bounding box center [437, 175] width 47 height 14
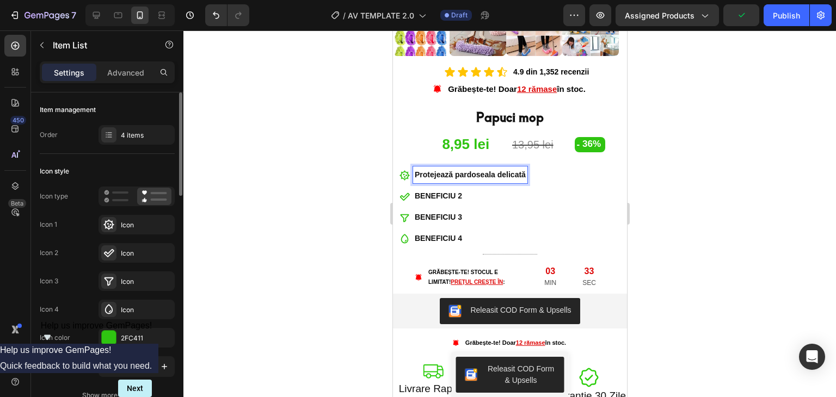
click at [444, 189] on p "BENEFICIU 2" at bounding box center [469, 196] width 111 height 14
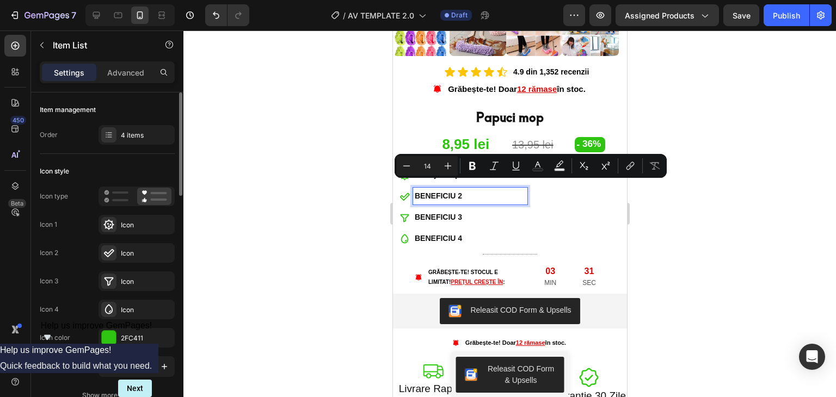
click at [458, 189] on p "BENEFICIU 2" at bounding box center [469, 196] width 111 height 14
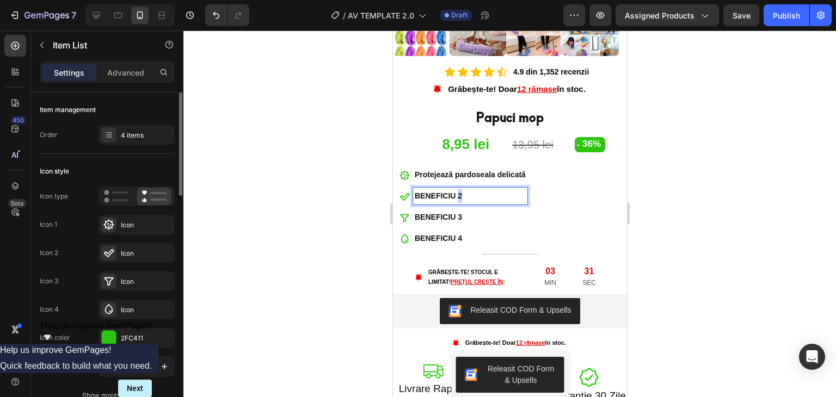
click at [458, 189] on p "BENEFICIU 2" at bounding box center [469, 196] width 111 height 14
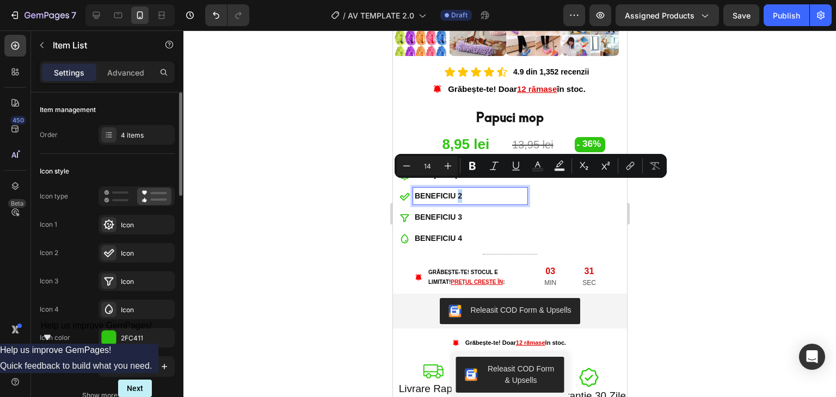
click at [456, 189] on p "BENEFICIU 2" at bounding box center [469, 196] width 111 height 14
click at [459, 189] on p "BENEFICIU 2" at bounding box center [469, 196] width 111 height 14
click at [445, 189] on p "BENEFICIU 2" at bounding box center [469, 196] width 111 height 14
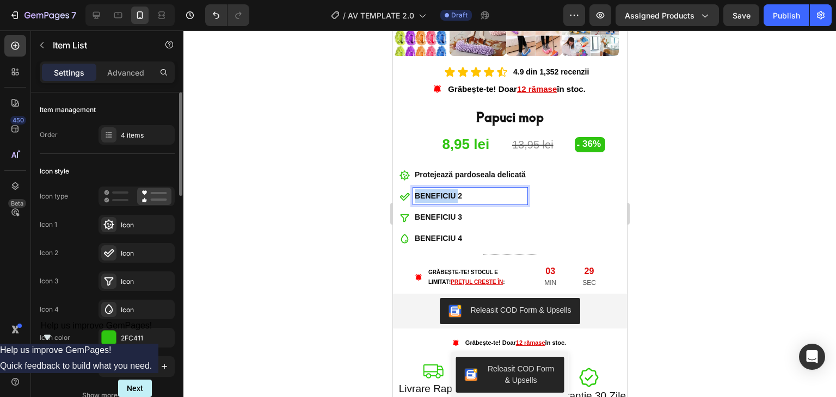
click at [445, 189] on p "BENEFICIU 2" at bounding box center [469, 196] width 111 height 14
drag, startPoint x: 462, startPoint y: 188, endPoint x: 409, endPoint y: 183, distance: 52.5
click at [409, 188] on div "BENEFICIU 2" at bounding box center [463, 196] width 128 height 17
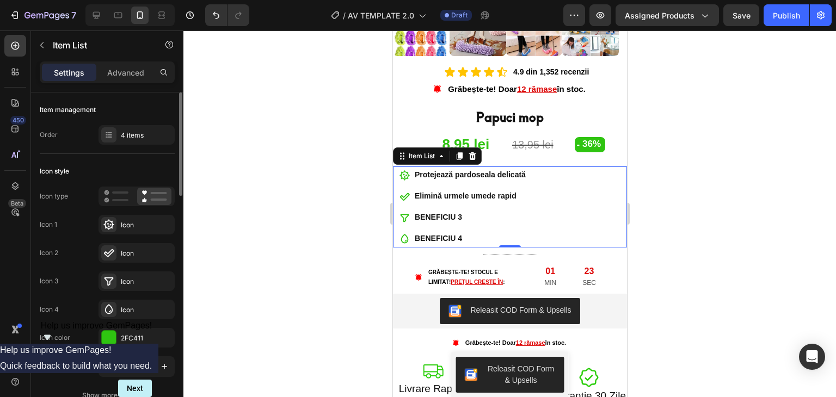
click at [646, 347] on div at bounding box center [509, 213] width 653 height 367
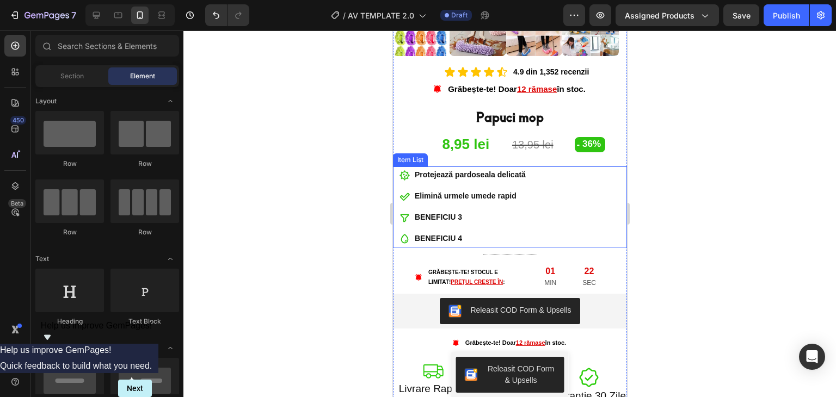
click at [443, 211] on p "BENEFICIU 3" at bounding box center [469, 218] width 111 height 14
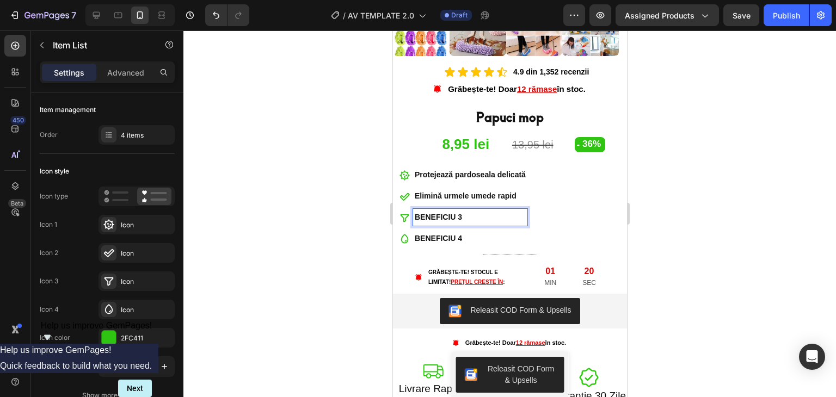
click at [456, 211] on p "BENEFICIU 3" at bounding box center [469, 218] width 111 height 14
drag, startPoint x: 462, startPoint y: 209, endPoint x: 409, endPoint y: 213, distance: 53.5
click at [409, 213] on div "BENEFICIU 3" at bounding box center [463, 217] width 128 height 17
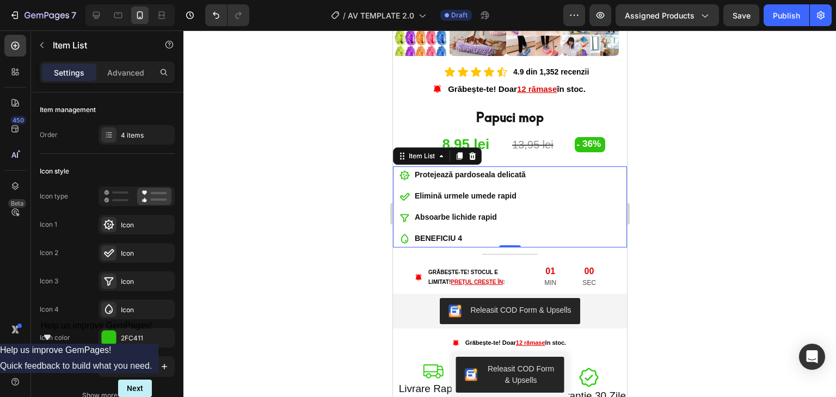
click at [351, 351] on div at bounding box center [509, 213] width 653 height 367
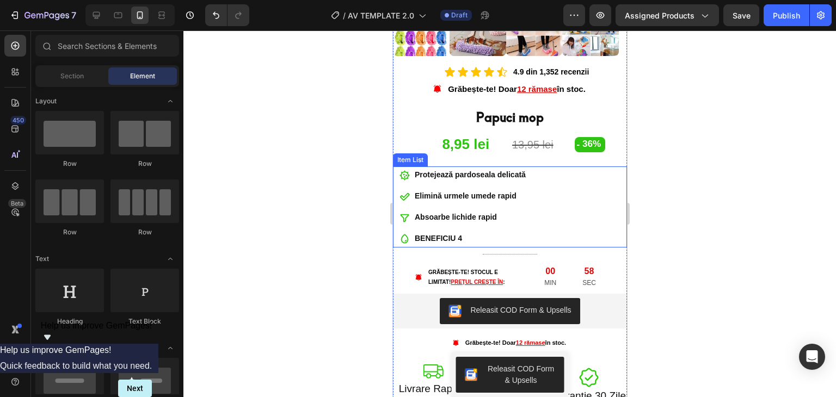
click at [447, 232] on p "BENEFICIU 4" at bounding box center [469, 239] width 111 height 14
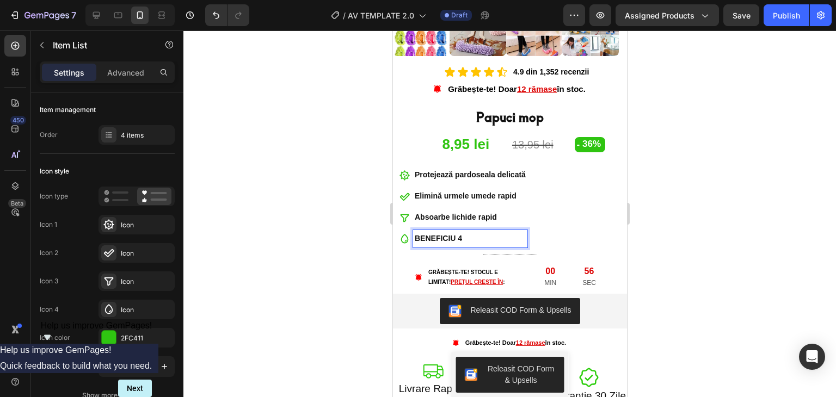
click at [430, 232] on p "BENEFICIU 4" at bounding box center [469, 239] width 111 height 14
drag, startPoint x: 414, startPoint y: 230, endPoint x: 467, endPoint y: 230, distance: 53.4
click at [467, 232] on p "BENEFICIU 4" at bounding box center [469, 239] width 111 height 14
click at [292, 338] on div at bounding box center [509, 213] width 653 height 367
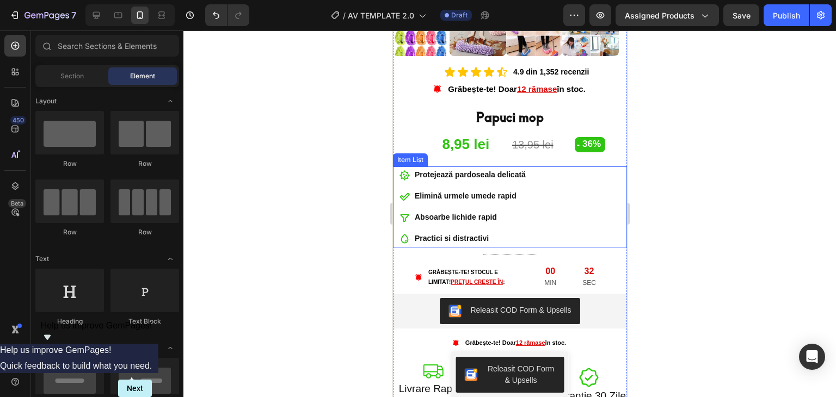
click at [406, 170] on icon at bounding box center [404, 175] width 10 height 10
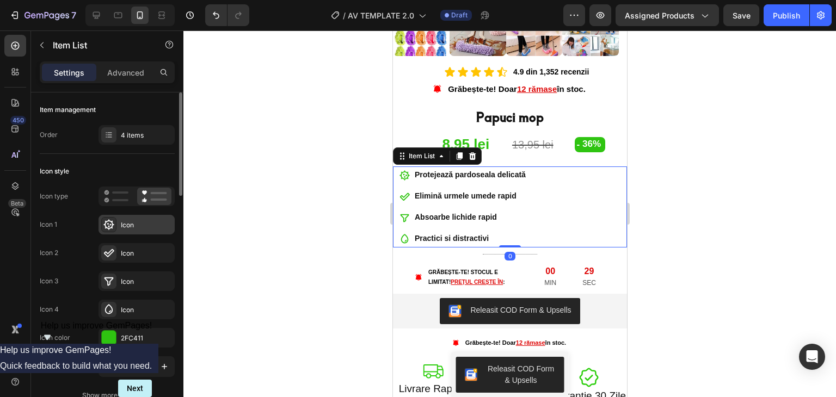
click at [105, 226] on icon at bounding box center [108, 224] width 10 height 10
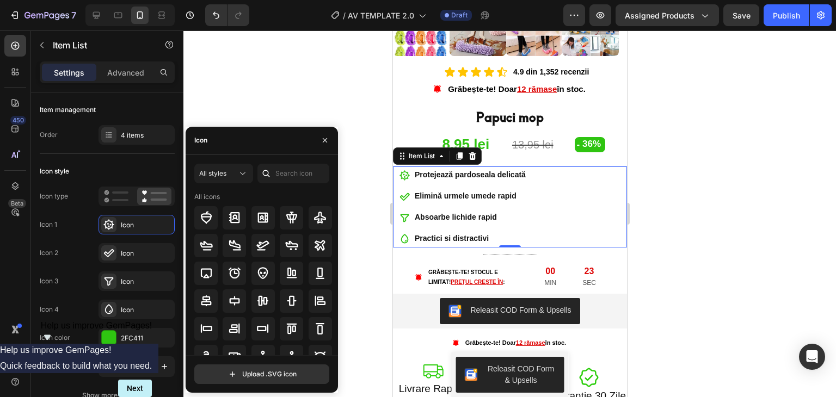
click at [256, 149] on div "Icon" at bounding box center [262, 141] width 152 height 28
click at [266, 181] on div at bounding box center [265, 174] width 17 height 20
click at [272, 174] on div at bounding box center [265, 174] width 17 height 20
click at [292, 172] on input "text" at bounding box center [293, 174] width 72 height 20
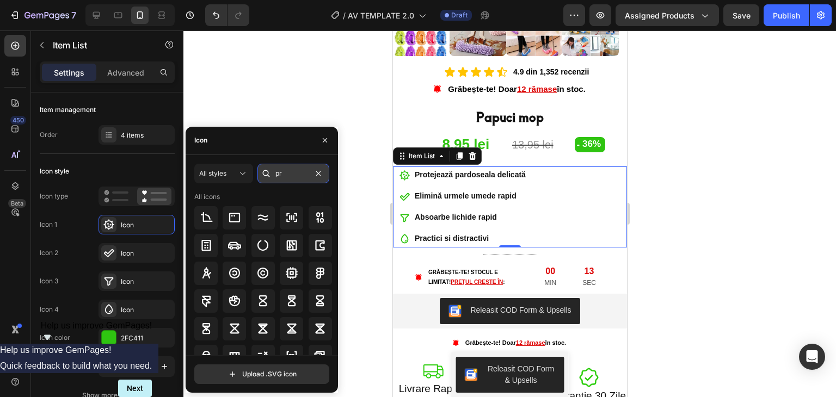
type input "p"
type input "s"
type input "d"
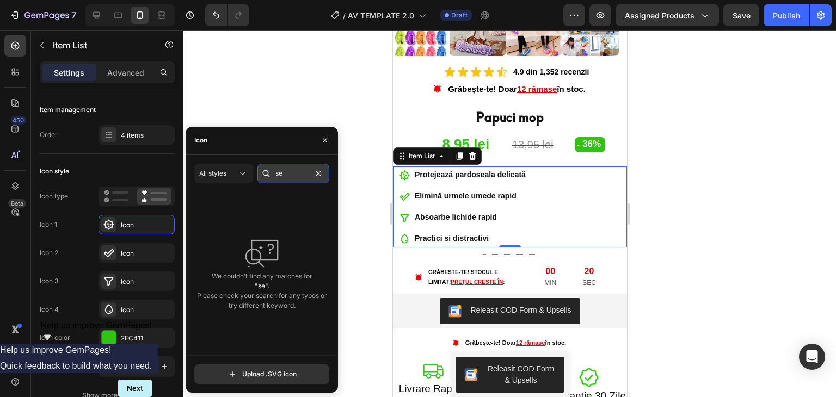
type input "s"
type input "f"
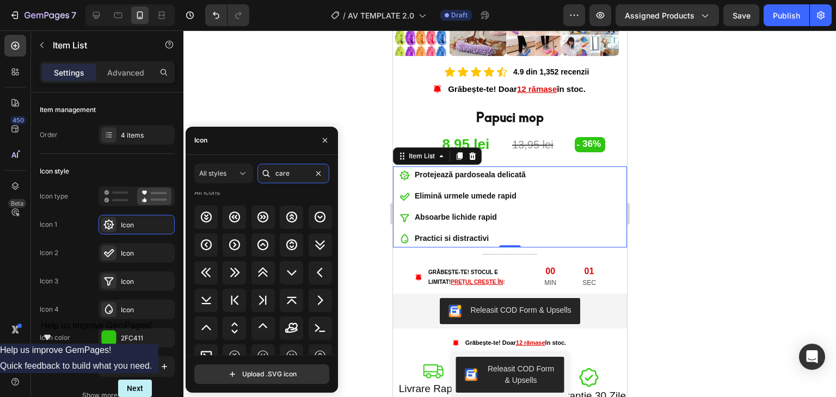
scroll to position [0, 0]
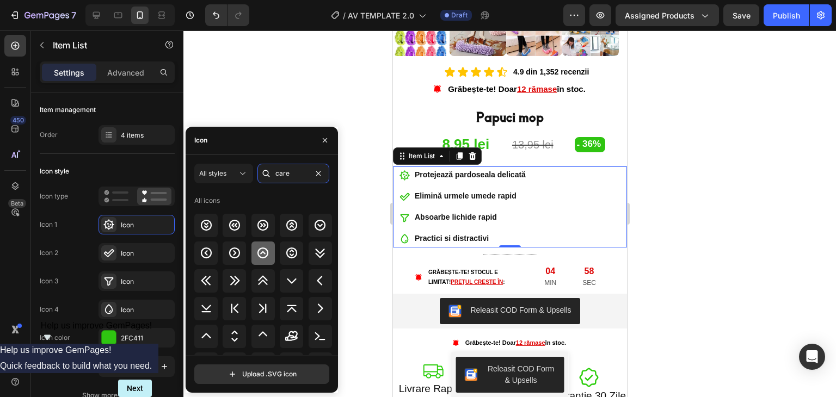
type input "care"
click at [266, 253] on icon at bounding box center [262, 253] width 13 height 13
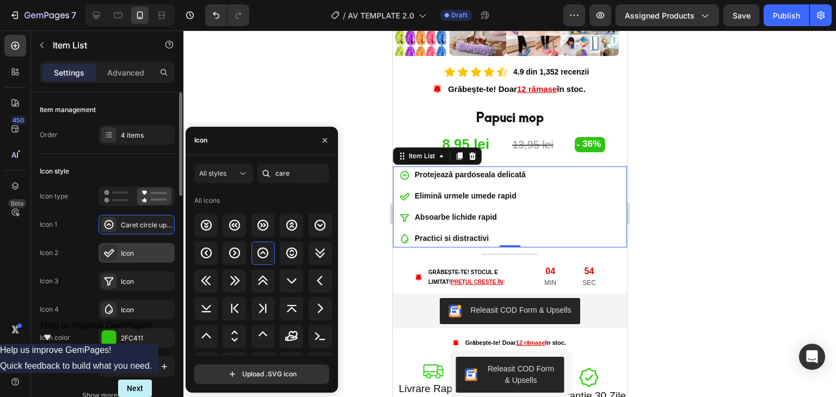
click at [154, 249] on div "Icon" at bounding box center [146, 254] width 51 height 10
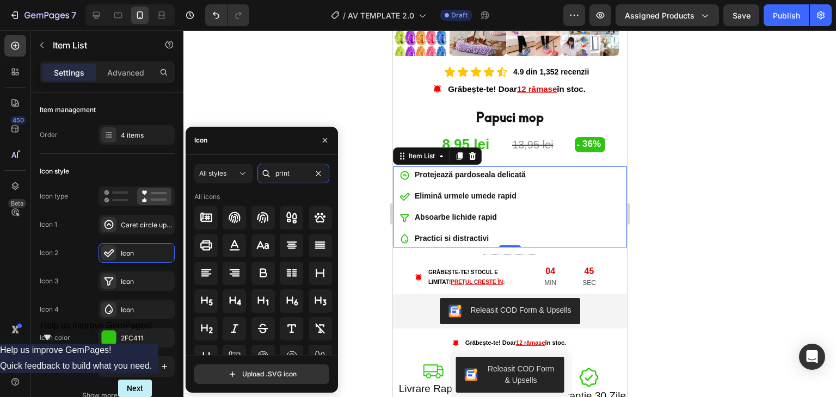
type input "print"
click at [293, 222] on icon at bounding box center [291, 218] width 10 height 12
click at [403, 213] on icon at bounding box center [404, 218] width 10 height 10
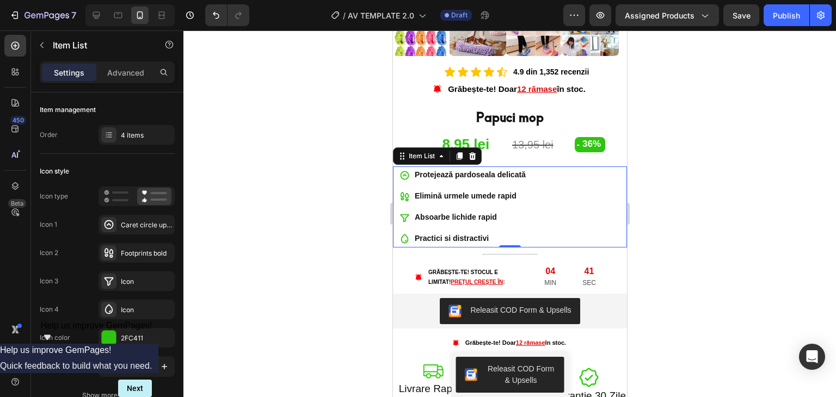
click at [403, 214] on icon at bounding box center [404, 218] width 9 height 8
click at [126, 277] on div "Icon" at bounding box center [146, 282] width 51 height 10
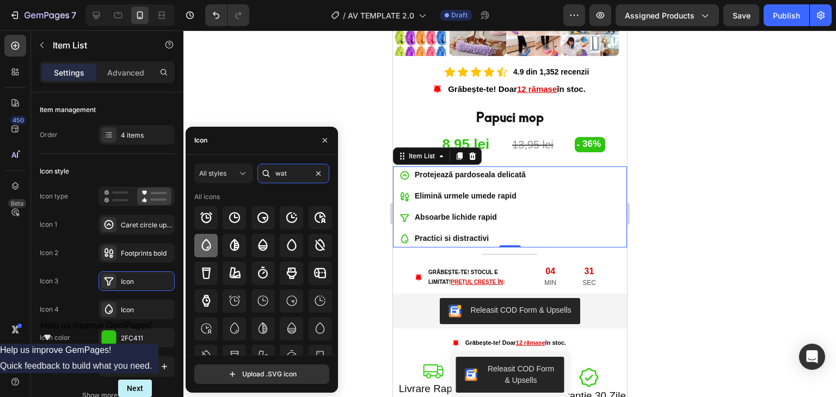
type input "wat"
click at [203, 240] on icon at bounding box center [206, 245] width 13 height 13
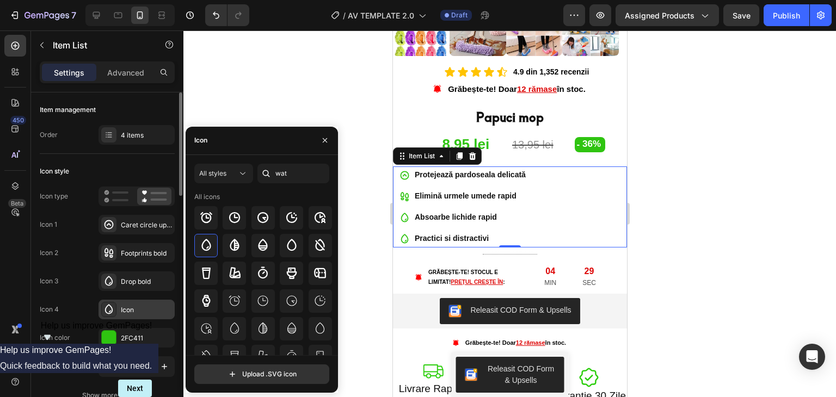
click at [132, 310] on div "Icon" at bounding box center [146, 310] width 51 height 10
click at [287, 171] on input "wat" at bounding box center [293, 174] width 72 height 20
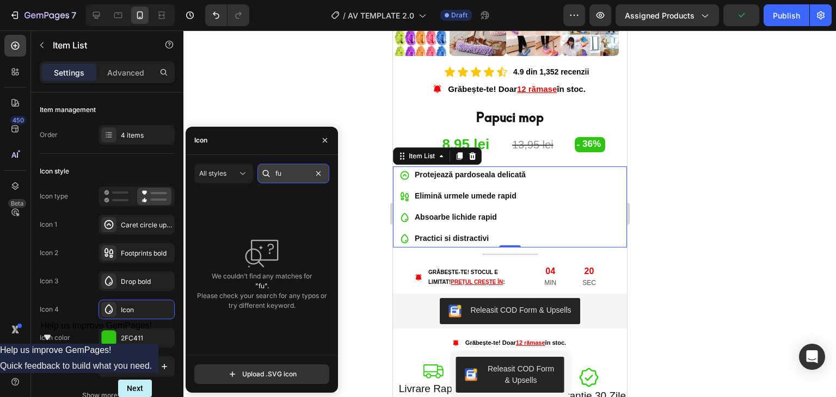
type input "f"
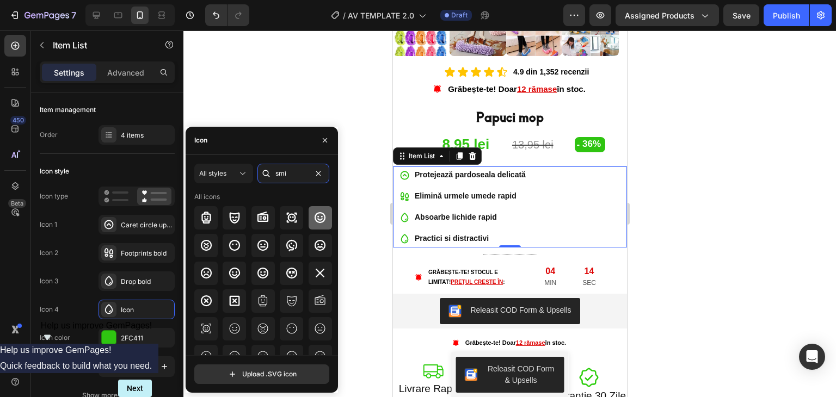
type input "smi"
click at [314, 218] on icon at bounding box center [320, 217] width 13 height 13
click at [375, 306] on div at bounding box center [509, 213] width 653 height 367
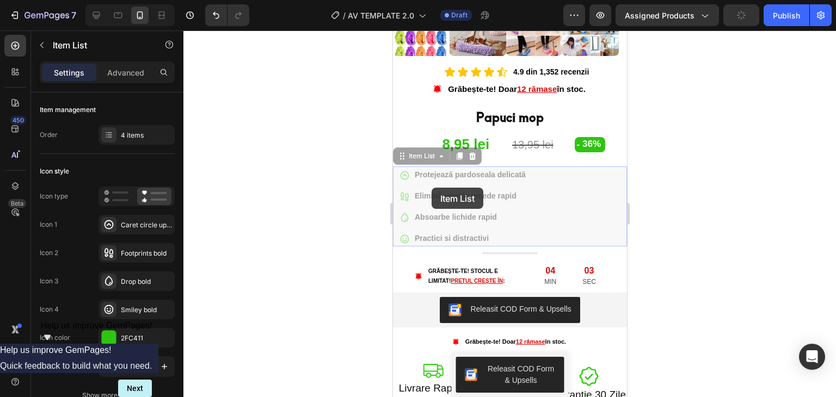
drag, startPoint x: 414, startPoint y: 166, endPoint x: 526, endPoint y: 182, distance: 112.8
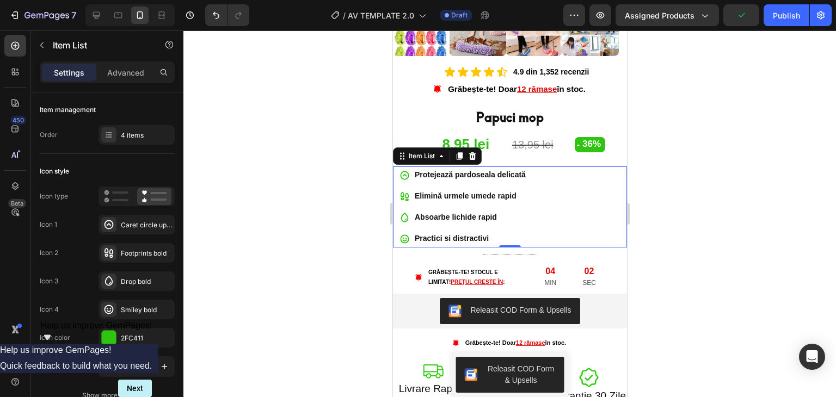
click at [565, 180] on div "Protejează pardoseala delicată Elimină urmele umede rapid Absoarbe lichide rapi…" at bounding box center [510, 207] width 234 height 81
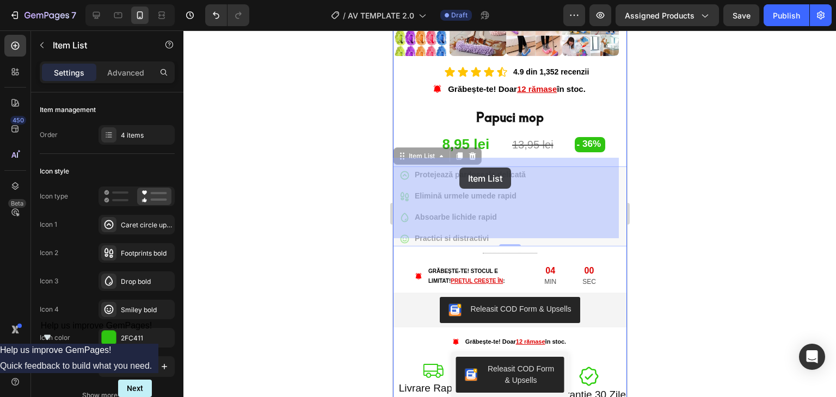
drag, startPoint x: 540, startPoint y: 165, endPoint x: 459, endPoint y: 168, distance: 81.1
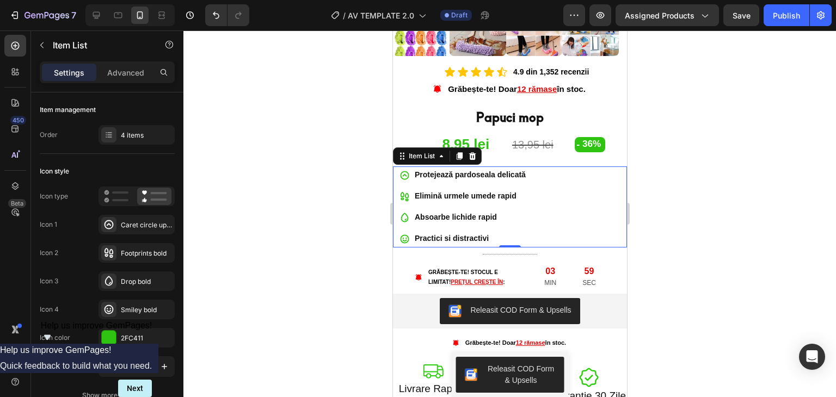
click at [657, 210] on div at bounding box center [509, 213] width 653 height 367
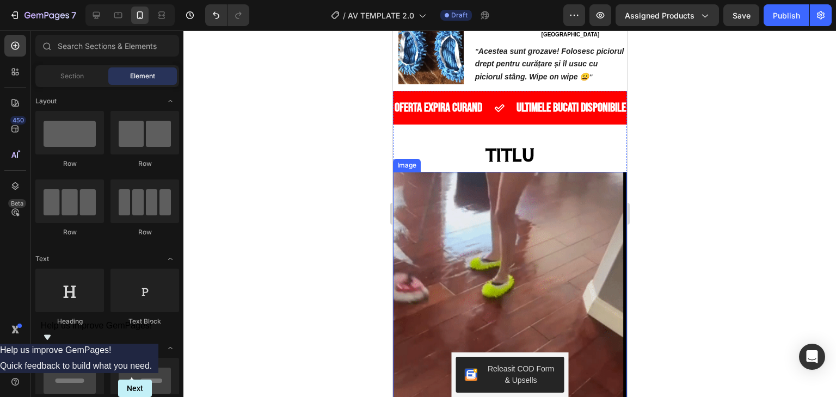
scroll to position [762, 0]
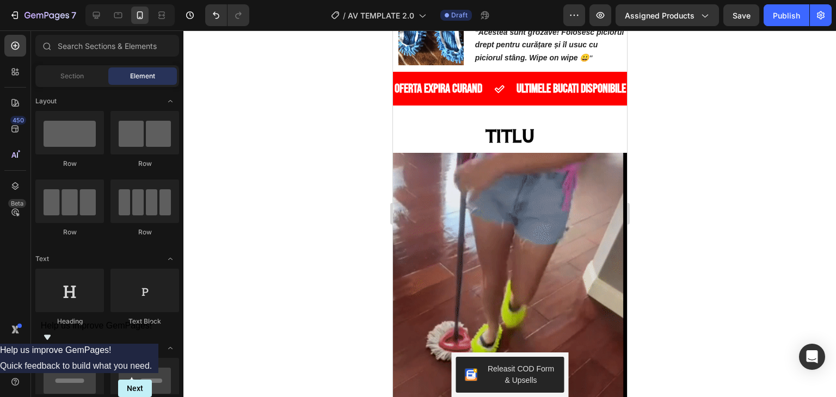
click at [353, 374] on div at bounding box center [509, 213] width 653 height 367
click at [534, 124] on h2 "TITLU" at bounding box center [510, 135] width 234 height 23
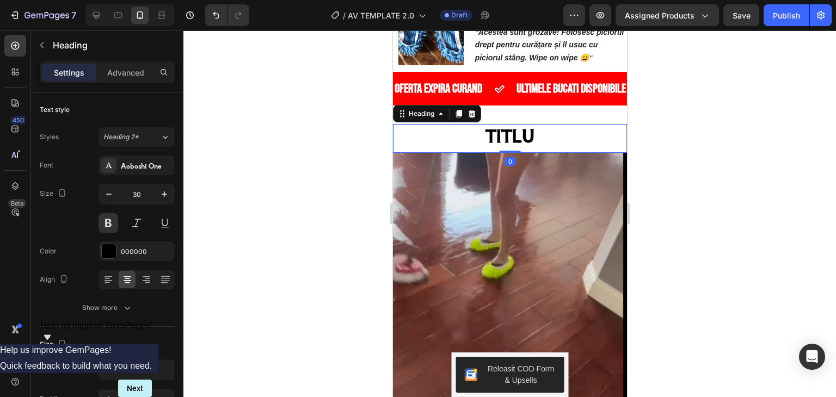
click at [525, 126] on h2 "TITLU" at bounding box center [510, 135] width 234 height 23
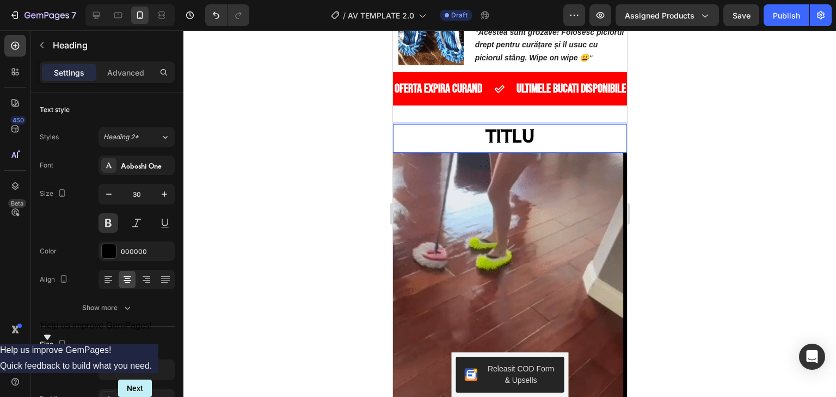
click at [525, 126] on p "TITLU" at bounding box center [510, 135] width 232 height 21
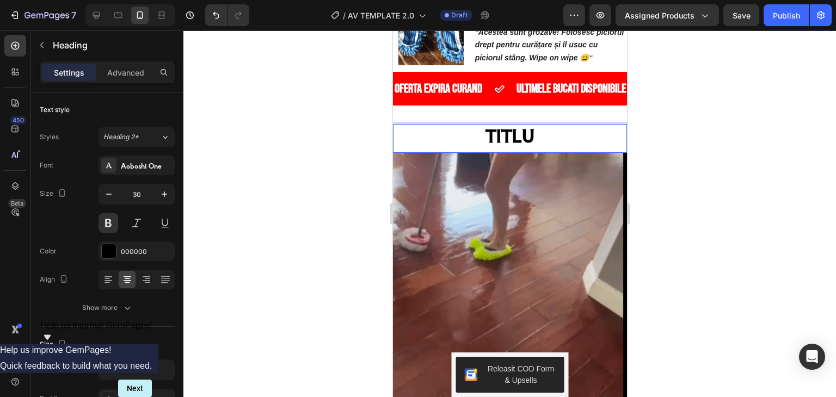
click at [518, 125] on p "TITLU" at bounding box center [510, 135] width 232 height 21
click at [517, 126] on p "TITLU" at bounding box center [510, 135] width 232 height 21
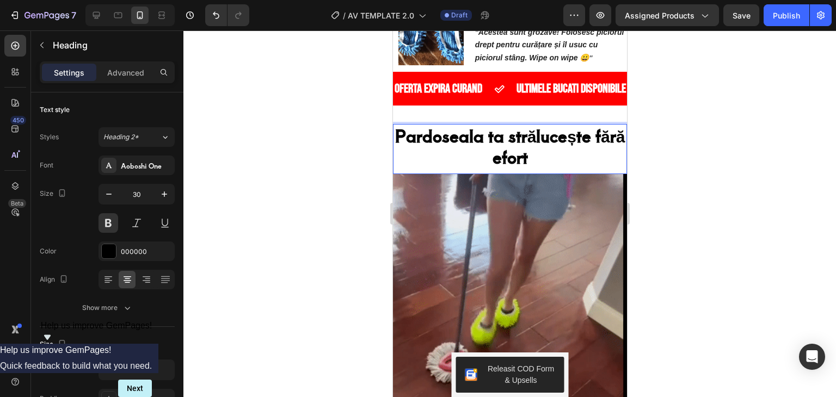
click at [505, 128] on p "Pardoseala ta strălucește fără efort" at bounding box center [510, 146] width 232 height 42
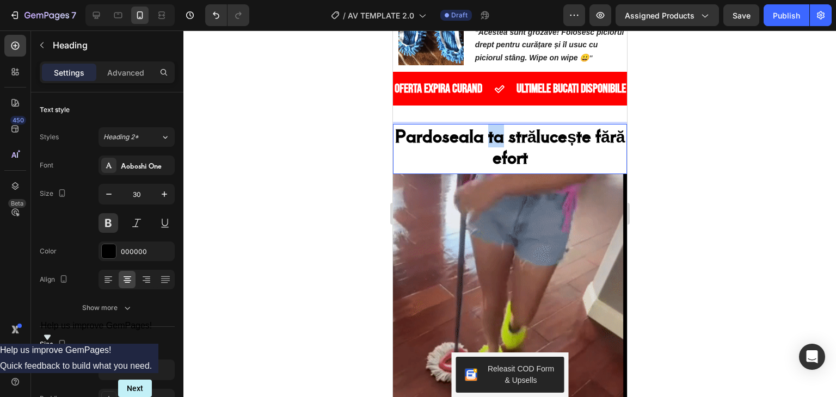
click at [504, 128] on p "Pardoseala ta strălucește fără efort" at bounding box center [510, 146] width 232 height 42
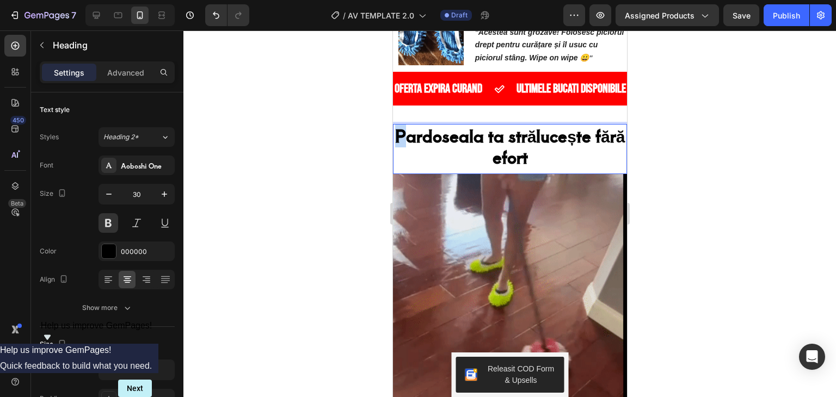
click at [412, 129] on p "Pardoseala ta strălucește fără efort" at bounding box center [510, 146] width 232 height 42
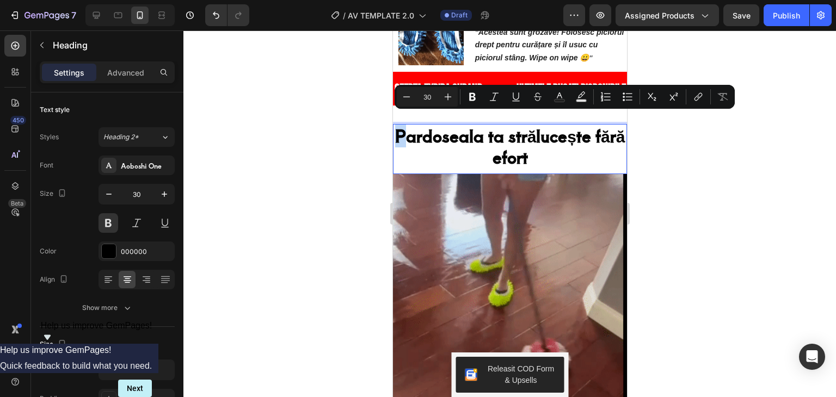
click at [412, 129] on p "Pardoseala ta strălucește fără efort" at bounding box center [510, 146] width 232 height 42
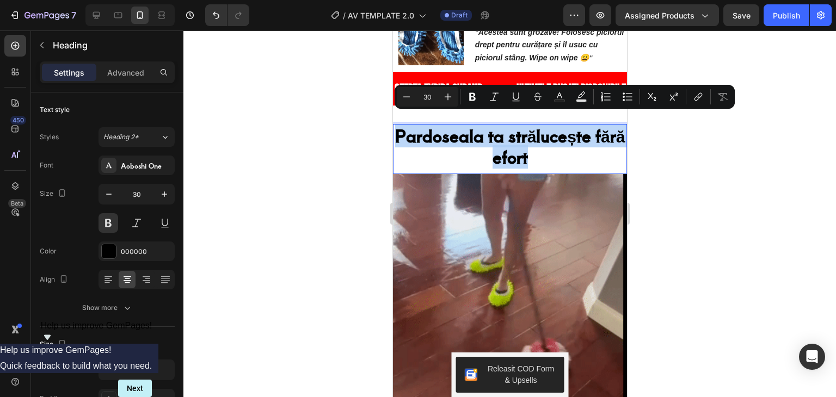
drag, startPoint x: 412, startPoint y: 129, endPoint x: 534, endPoint y: 149, distance: 123.6
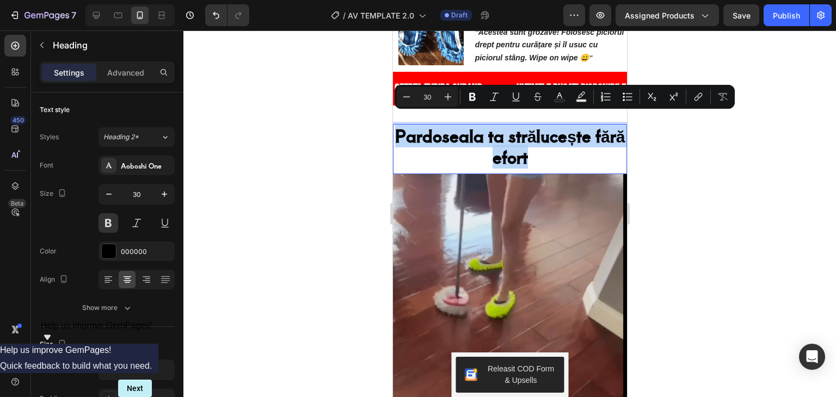
click at [534, 149] on p "Pardoseala ta strălucește fără efort" at bounding box center [510, 146] width 232 height 42
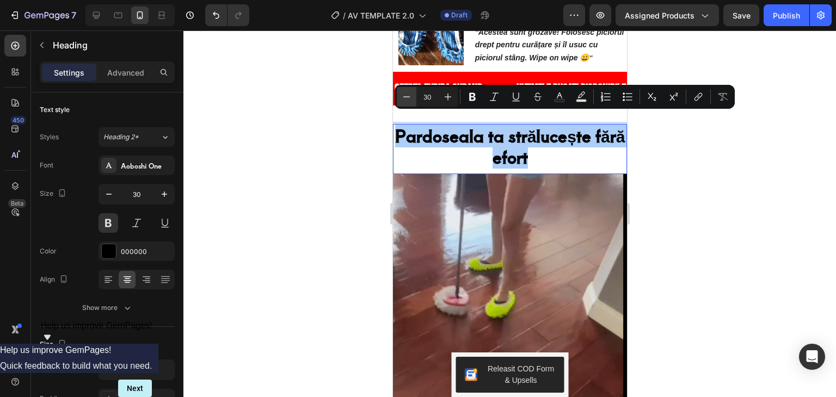
click at [406, 100] on icon "Editor contextual toolbar" at bounding box center [406, 96] width 11 height 11
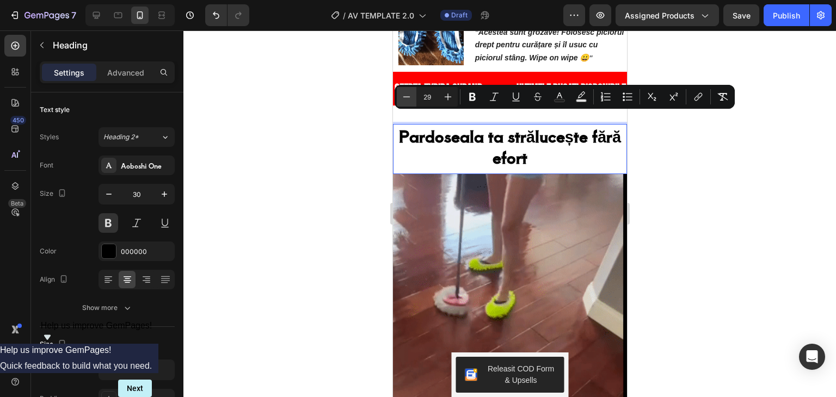
click at [406, 100] on icon "Editor contextual toolbar" at bounding box center [406, 96] width 11 height 11
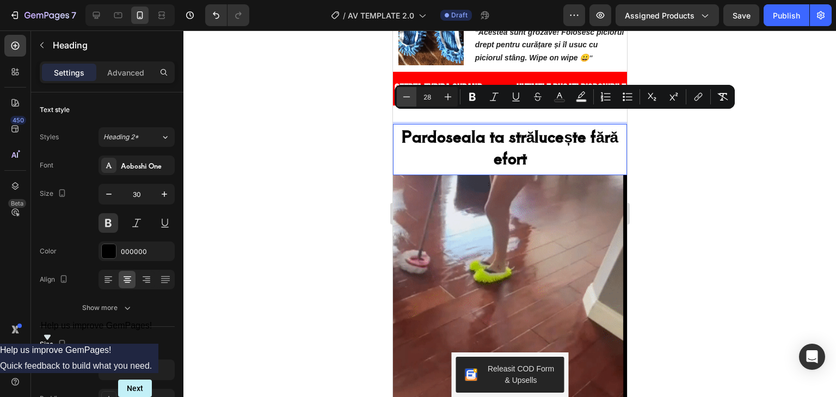
click at [405, 100] on icon "Editor contextual toolbar" at bounding box center [406, 96] width 11 height 11
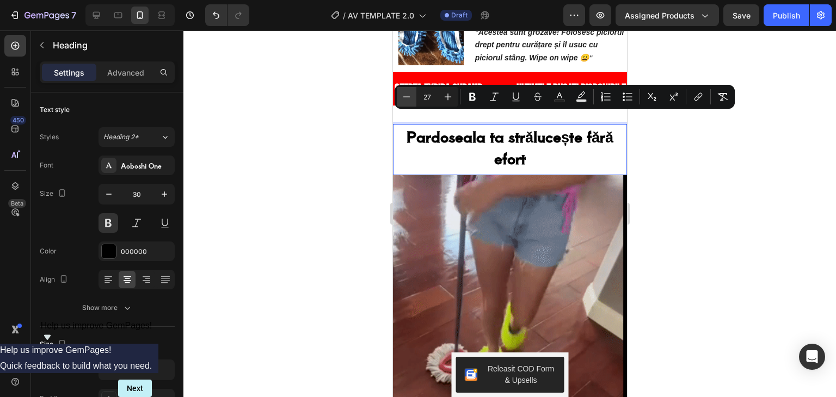
click at [405, 100] on icon "Editor contextual toolbar" at bounding box center [406, 96] width 11 height 11
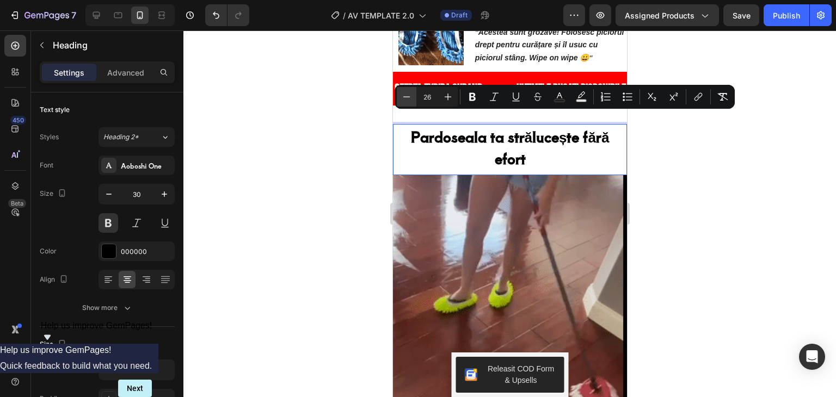
click at [405, 100] on icon "Editor contextual toolbar" at bounding box center [406, 96] width 11 height 11
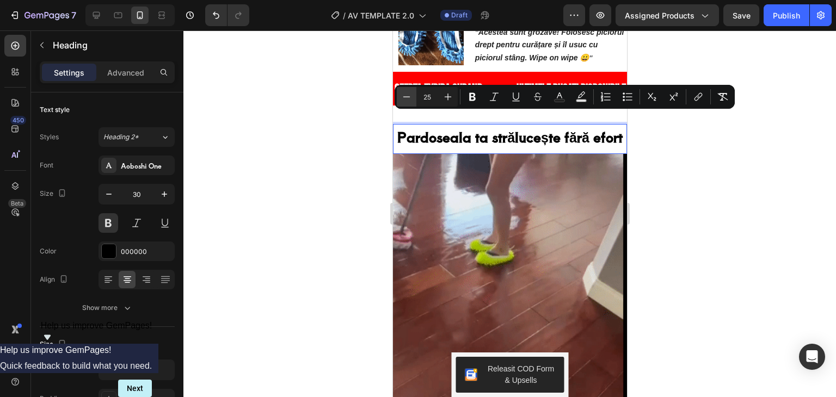
click at [405, 100] on icon "Editor contextual toolbar" at bounding box center [406, 96] width 11 height 11
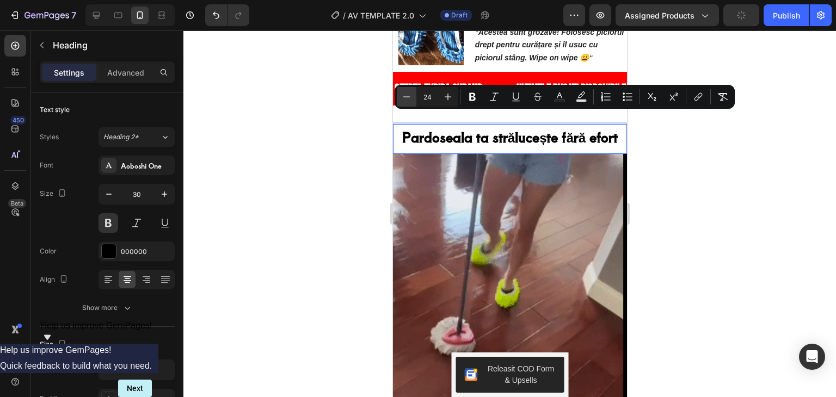
click at [405, 100] on icon "Editor contextual toolbar" at bounding box center [406, 96] width 11 height 11
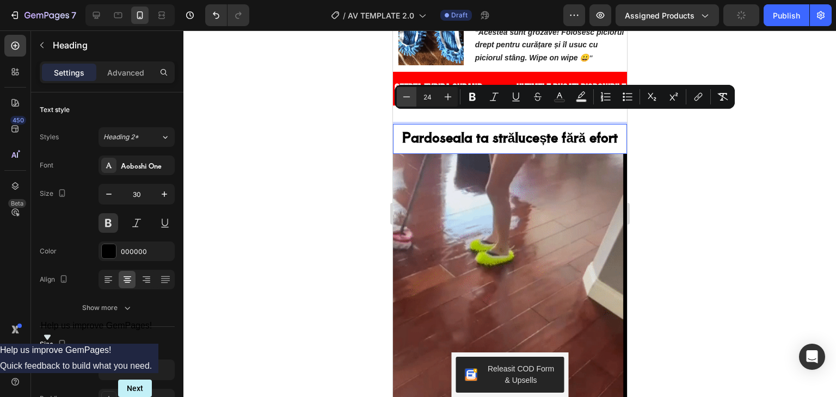
type input "23"
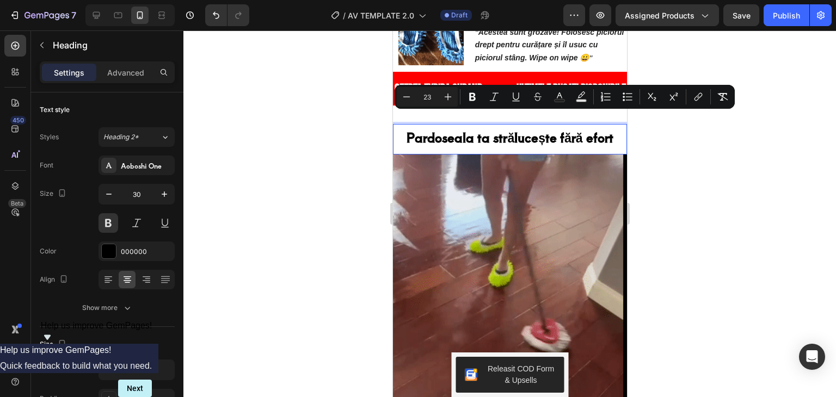
click at [346, 211] on div at bounding box center [509, 213] width 653 height 367
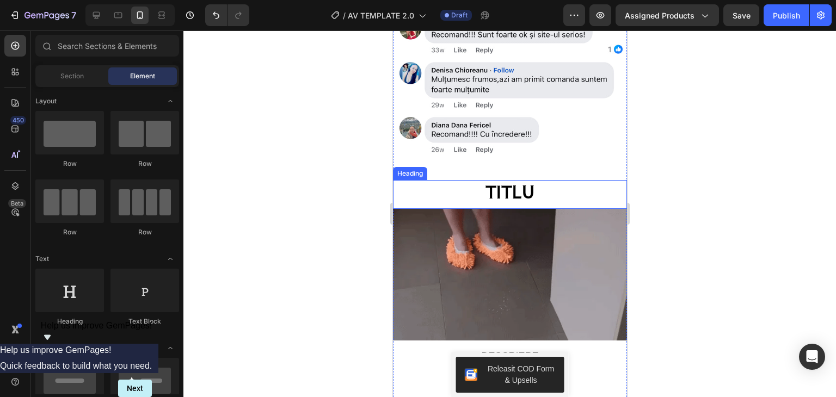
scroll to position [1851, 0]
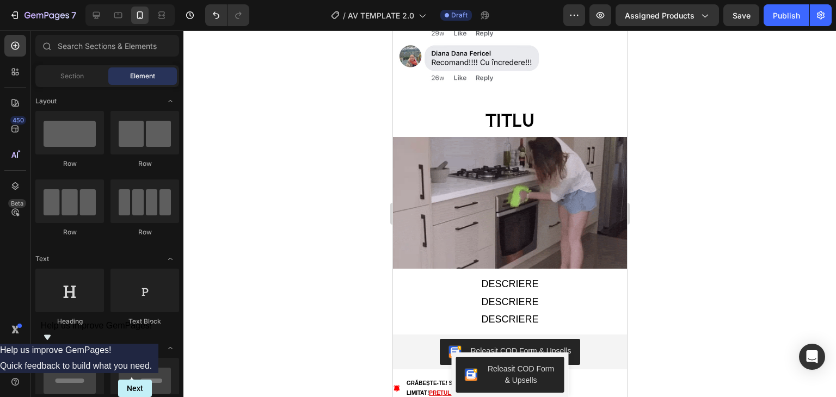
click at [666, 346] on div at bounding box center [509, 213] width 653 height 367
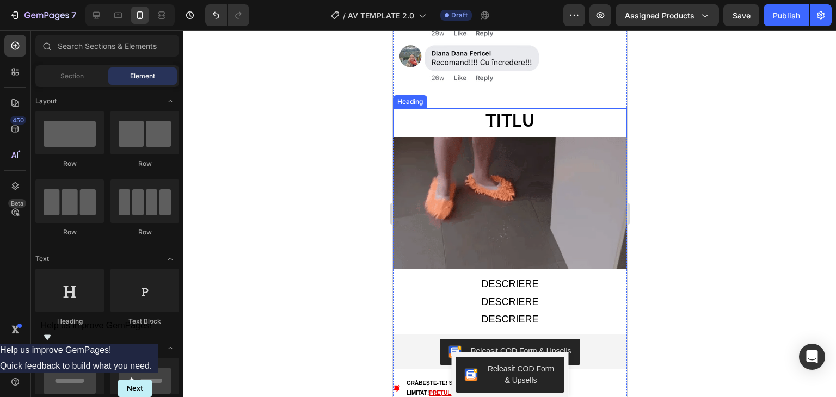
click at [508, 108] on h2 "TITLU" at bounding box center [510, 119] width 234 height 23
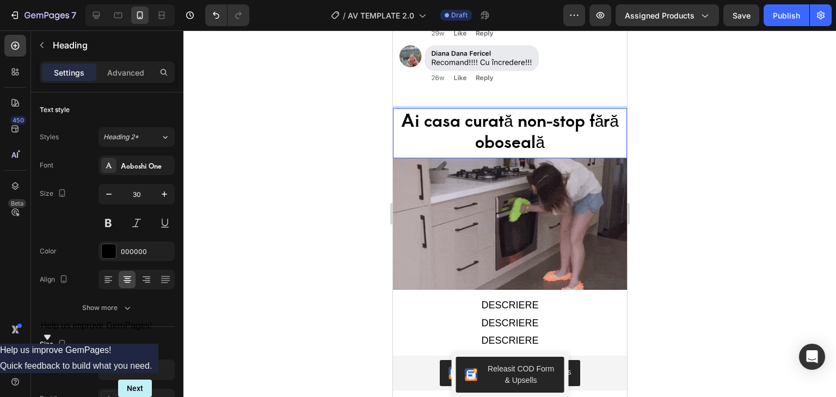
click at [523, 118] on p "Ai casa curată non-stop fără oboseală" at bounding box center [510, 130] width 232 height 42
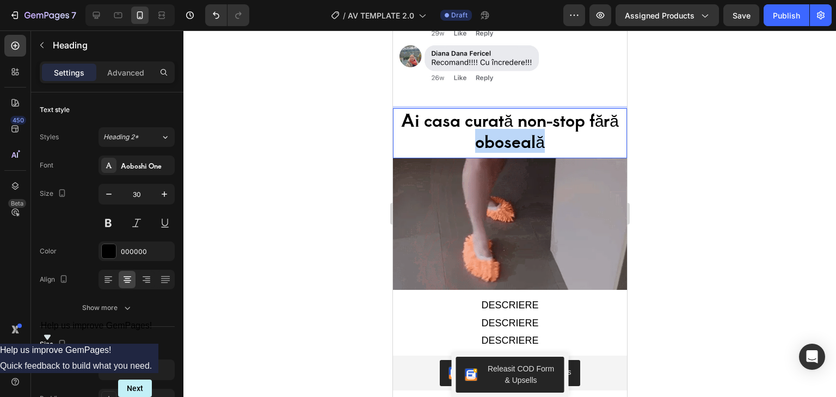
click at [523, 118] on p "Ai casa curată non-stop fără oboseală" at bounding box center [510, 130] width 232 height 42
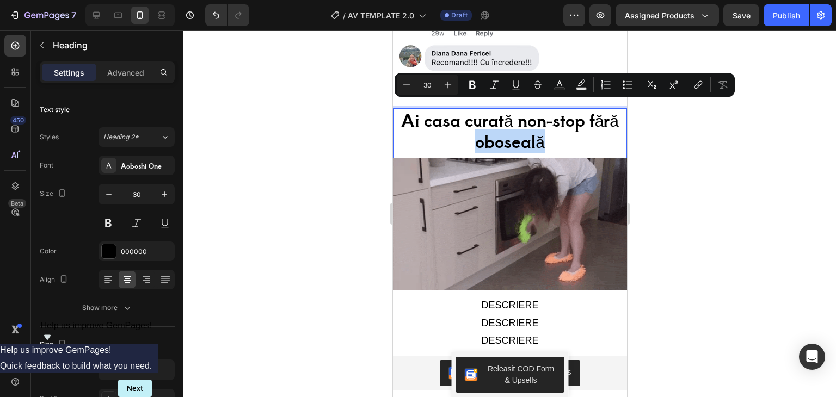
click at [423, 109] on p "Ai casa curată non-stop fără oboseală" at bounding box center [510, 130] width 232 height 42
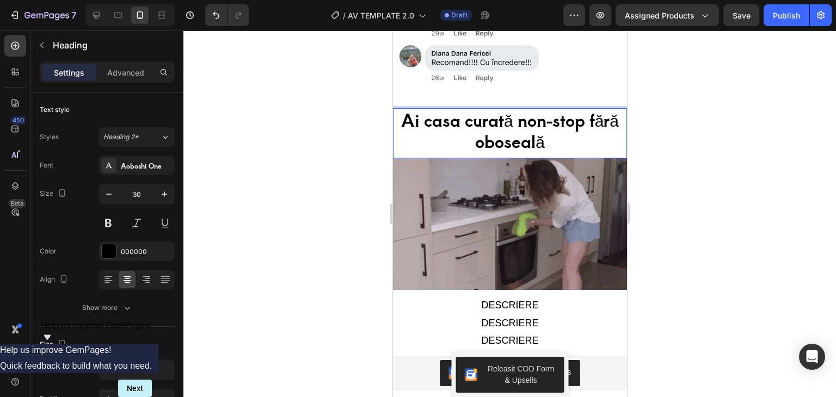
click at [402, 109] on p "Ai casa curată non-stop fără oboseală" at bounding box center [510, 130] width 232 height 42
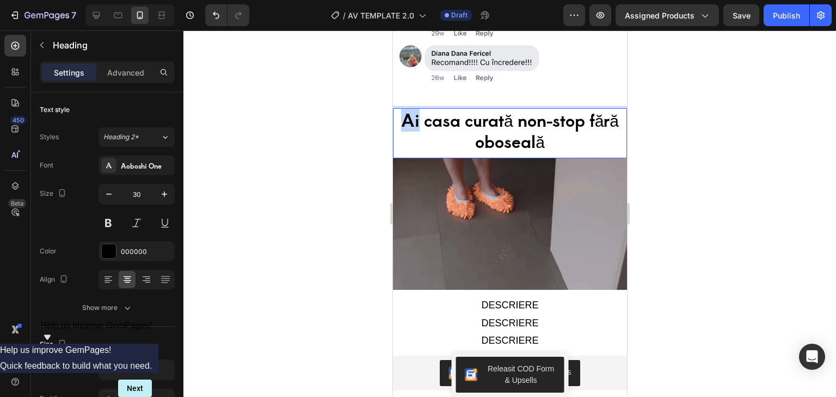
click at [402, 109] on p "Ai casa curată non-stop fără oboseală" at bounding box center [510, 130] width 232 height 42
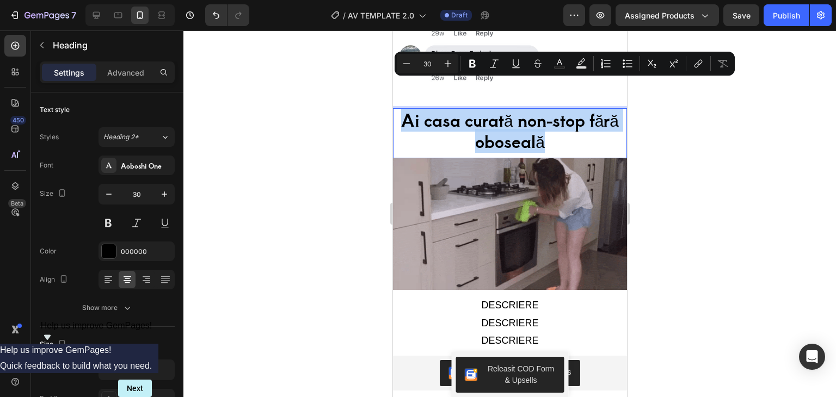
drag, startPoint x: 402, startPoint y: 96, endPoint x: 497, endPoint y: 112, distance: 96.5
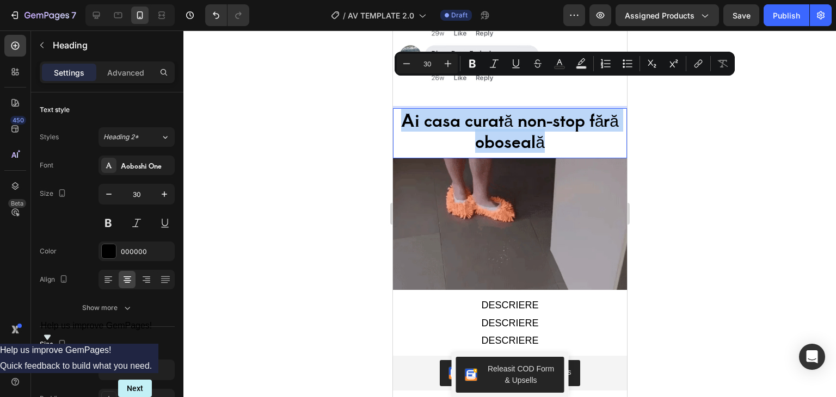
click at [497, 112] on p "Ai casa curată non-stop fără oboseală" at bounding box center [510, 130] width 232 height 42
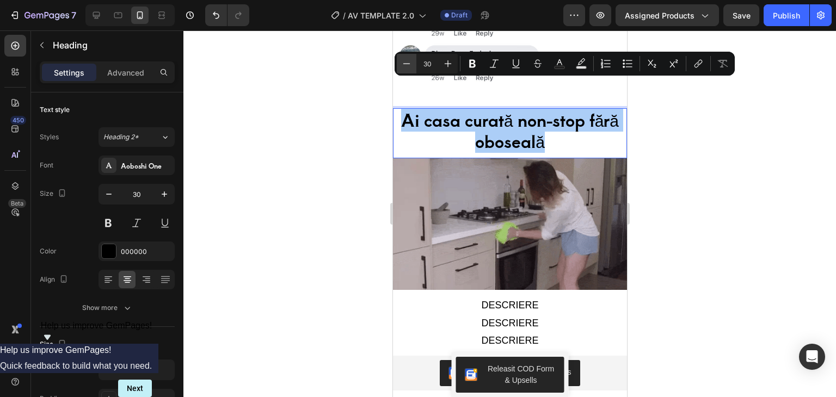
click at [401, 65] on icon "Editor contextual toolbar" at bounding box center [406, 63] width 11 height 11
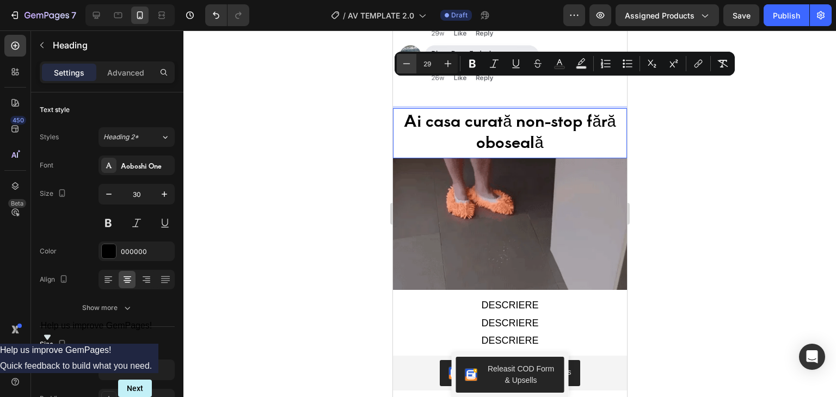
click at [401, 65] on icon "Editor contextual toolbar" at bounding box center [406, 63] width 11 height 11
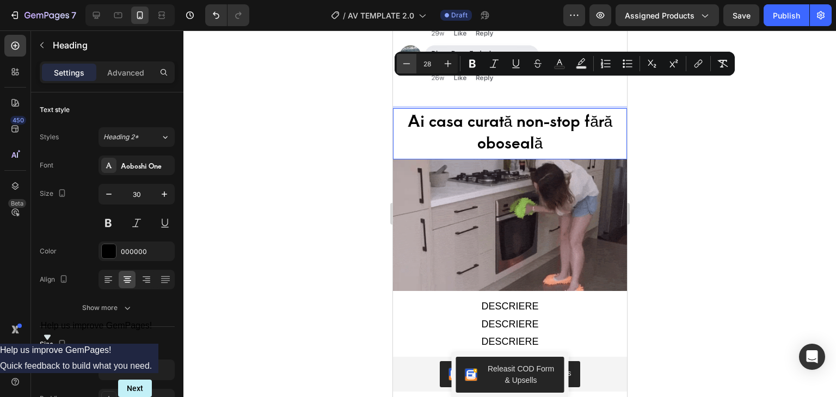
click at [401, 65] on icon "Editor contextual toolbar" at bounding box center [406, 63] width 11 height 11
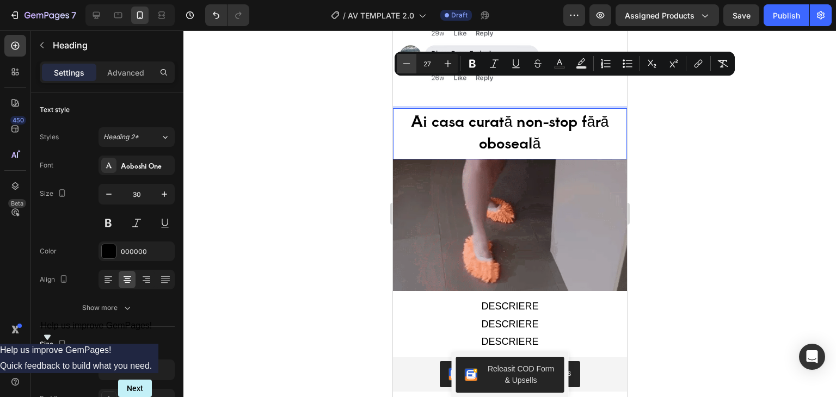
click at [401, 65] on icon "Editor contextual toolbar" at bounding box center [406, 63] width 11 height 11
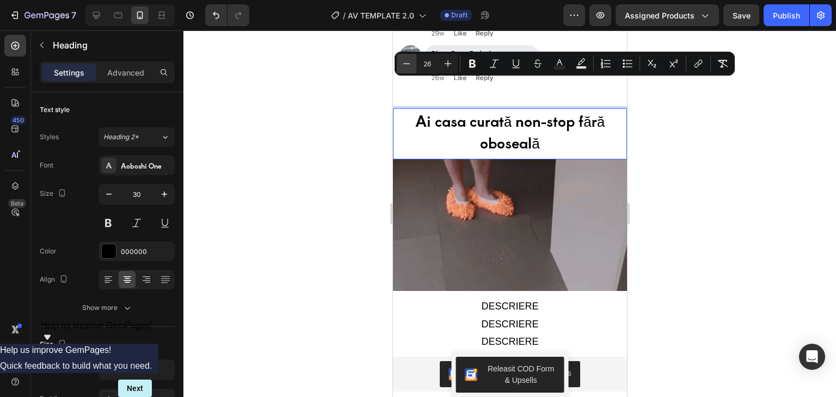
click at [401, 65] on icon "Editor contextual toolbar" at bounding box center [406, 63] width 11 height 11
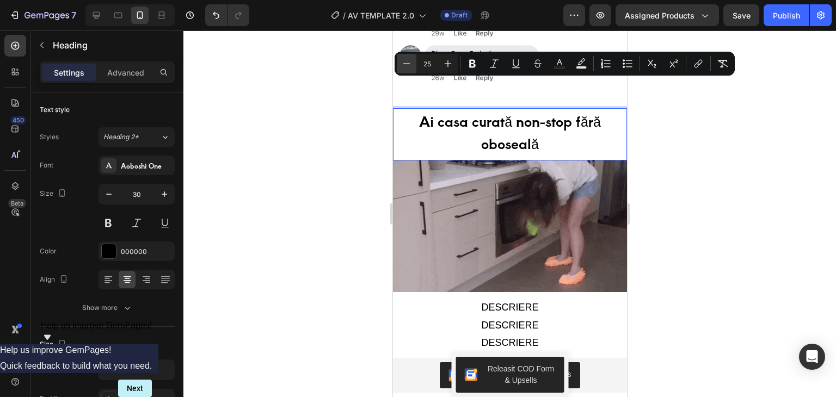
click at [401, 65] on icon "Editor contextual toolbar" at bounding box center [406, 63] width 11 height 11
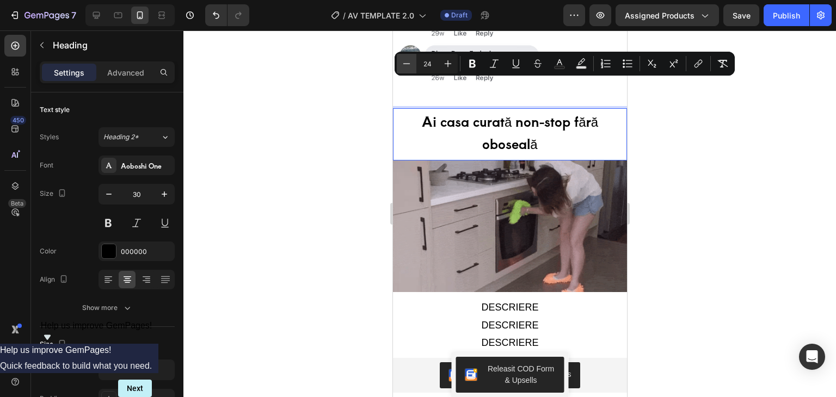
click at [400, 65] on button "Minus" at bounding box center [407, 64] width 20 height 20
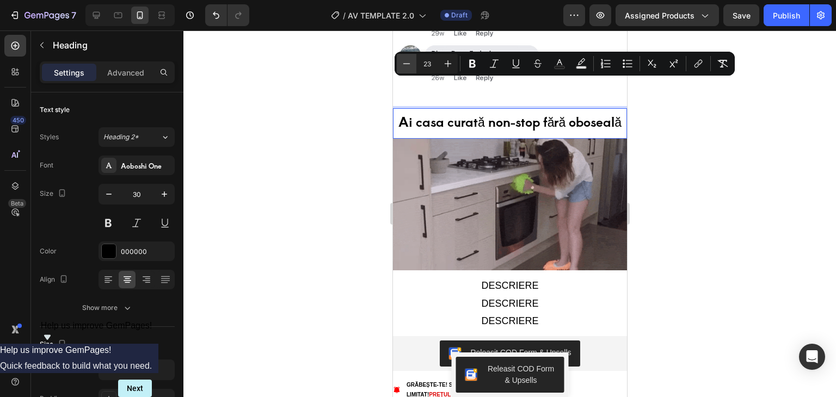
click at [400, 65] on button "Minus" at bounding box center [407, 64] width 20 height 20
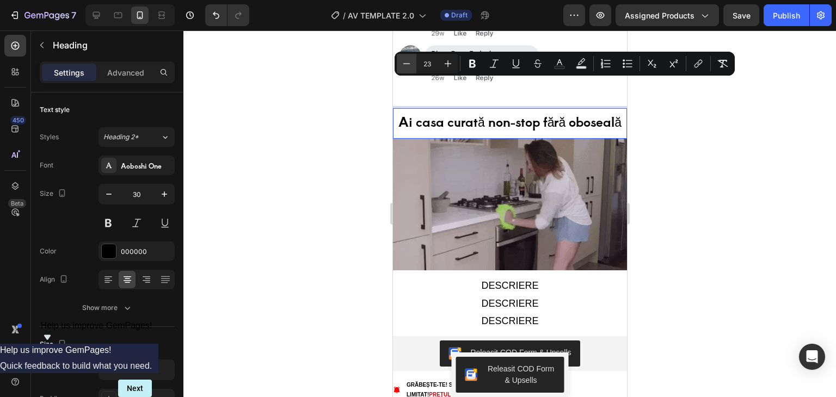
type input "22"
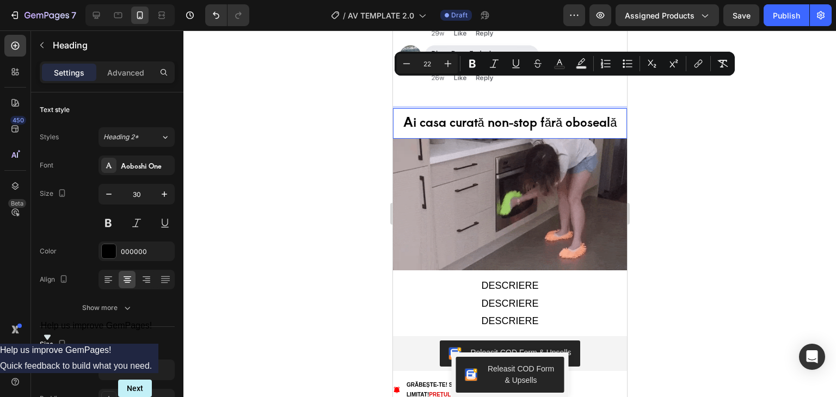
click at [677, 162] on div at bounding box center [509, 213] width 653 height 367
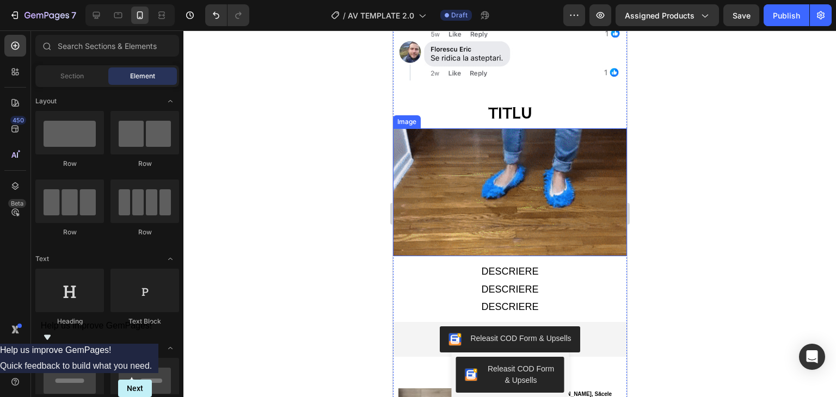
scroll to position [2722, 0]
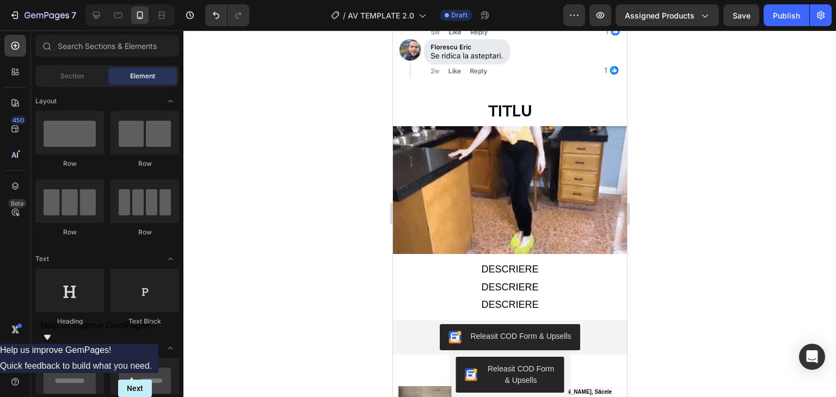
click at [736, 237] on div at bounding box center [509, 213] width 653 height 367
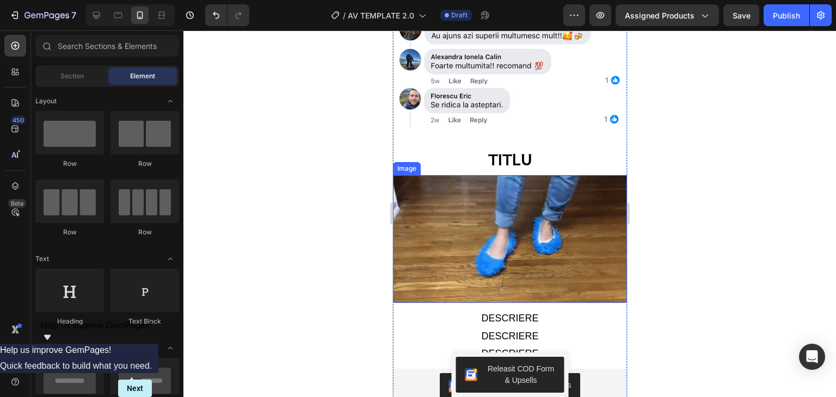
scroll to position [2668, 0]
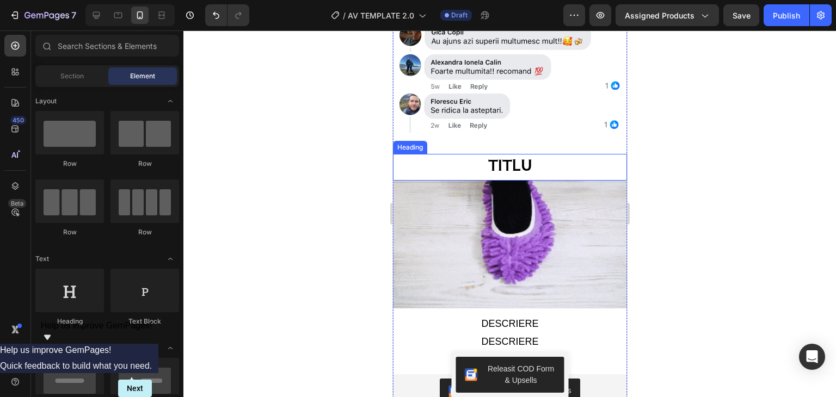
click at [498, 154] on h2 "TITLU" at bounding box center [510, 164] width 234 height 21
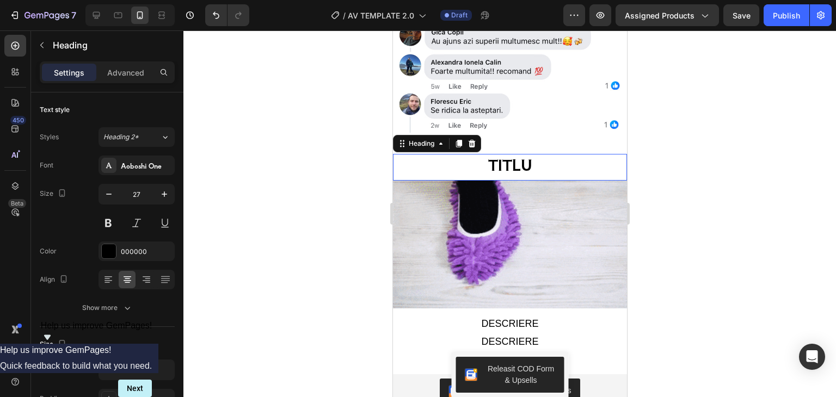
click at [498, 154] on h2 "TITLU" at bounding box center [510, 164] width 234 height 21
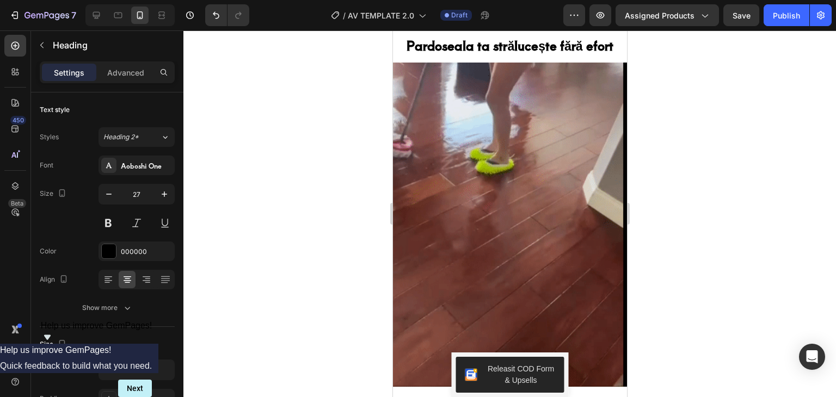
scroll to position [599, 0]
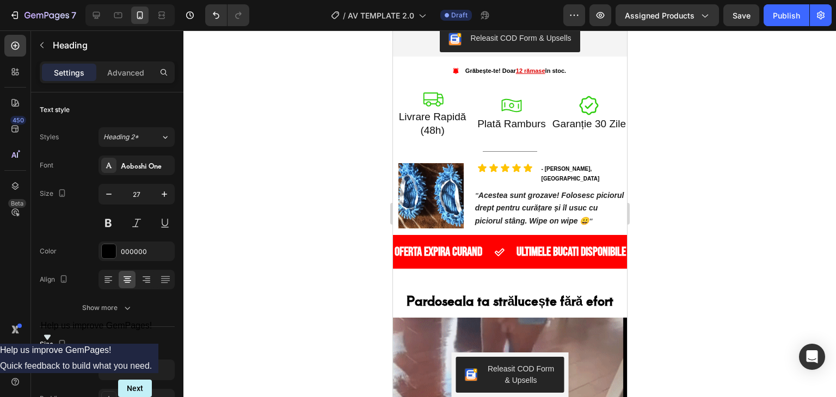
click at [342, 364] on div at bounding box center [509, 213] width 653 height 367
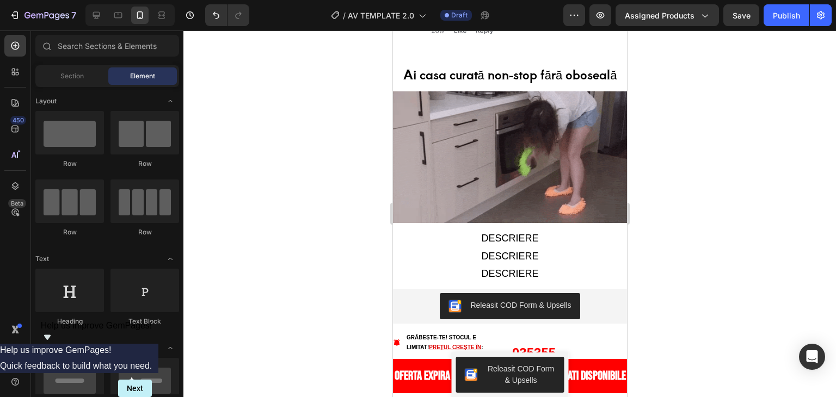
scroll to position [1905, 0]
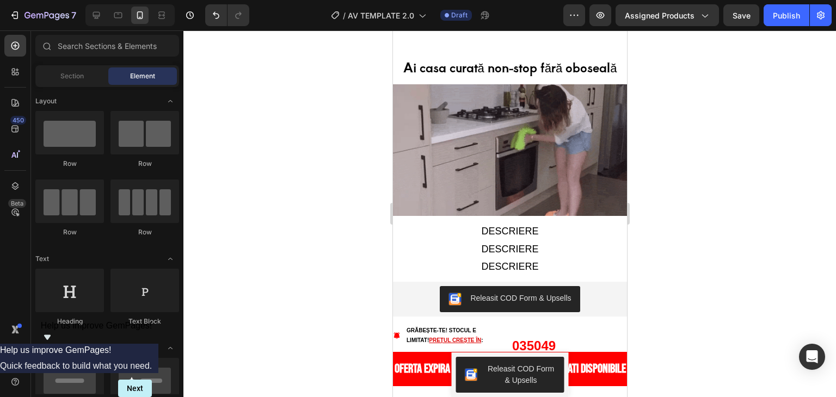
click at [703, 303] on div at bounding box center [509, 213] width 653 height 367
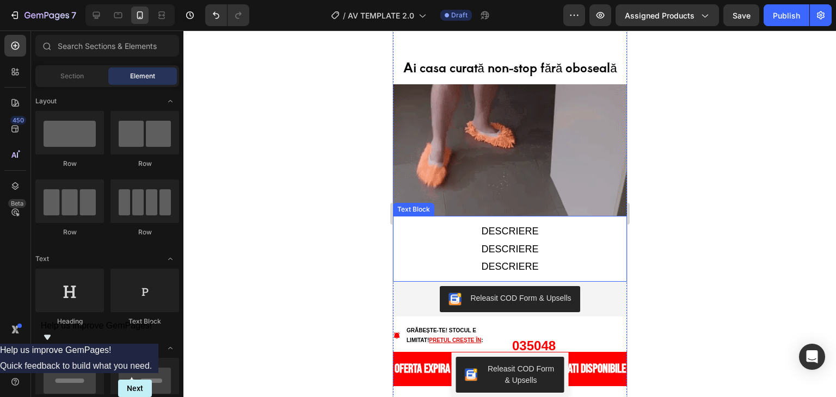
click at [499, 223] on p "DESCRIERE" at bounding box center [509, 231] width 223 height 17
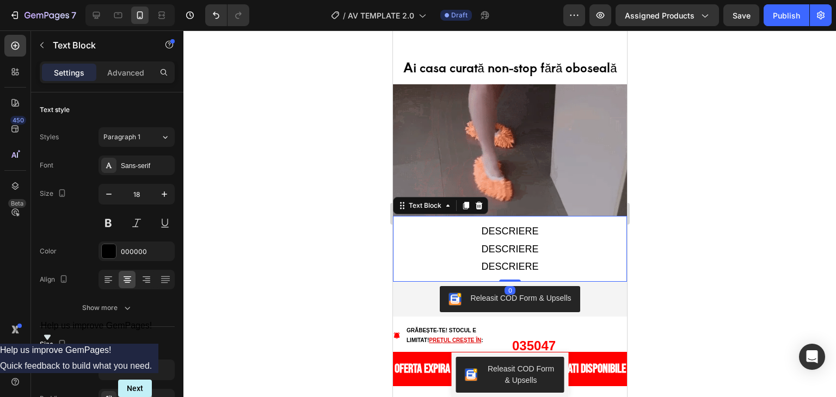
click at [485, 223] on p "DESCRIERE" at bounding box center [509, 231] width 223 height 17
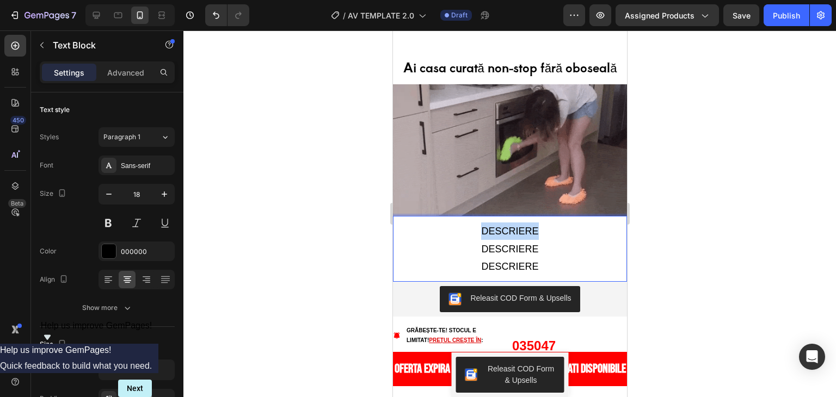
click at [485, 223] on p "DESCRIERE" at bounding box center [509, 231] width 223 height 17
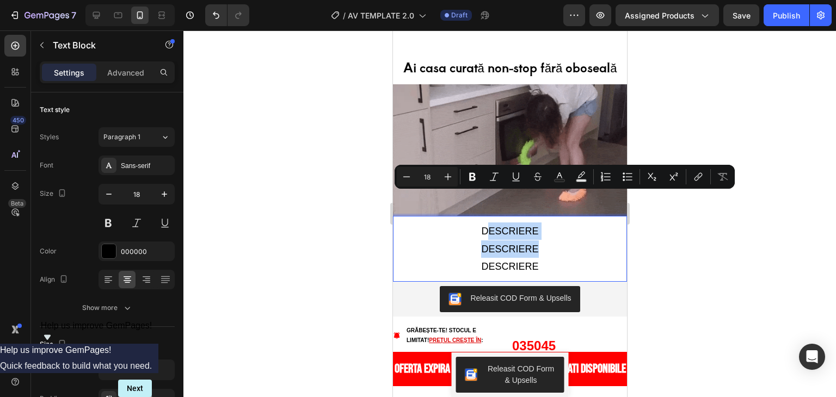
drag, startPoint x: 482, startPoint y: 197, endPoint x: 508, endPoint y: 214, distance: 31.6
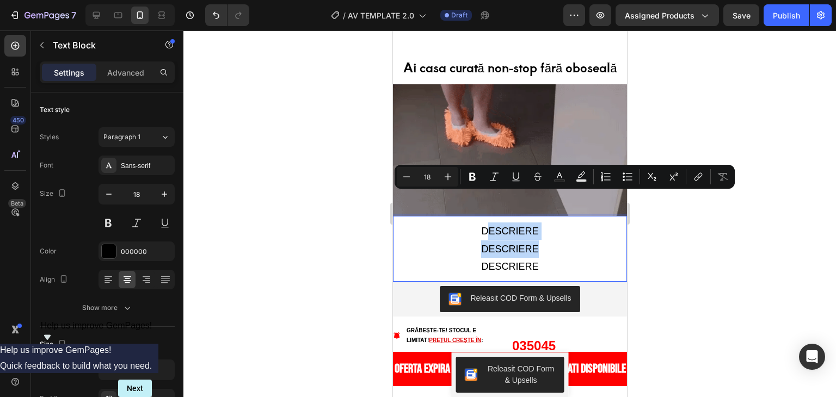
click at [510, 222] on div "DESCRIERE DESCRIERE DESCRIERE" at bounding box center [510, 249] width 234 height 55
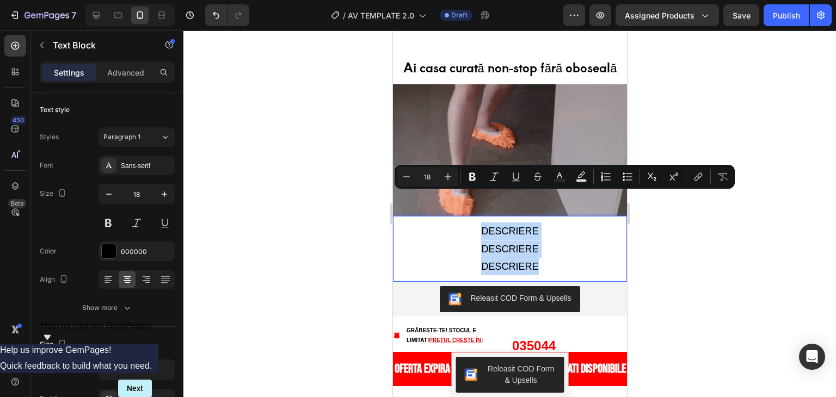
drag, startPoint x: 477, startPoint y: 193, endPoint x: 541, endPoint y: 244, distance: 82.1
click at [541, 244] on div "DESCRIERE DESCRIERE DESCRIERE Text Block 0" at bounding box center [510, 249] width 234 height 66
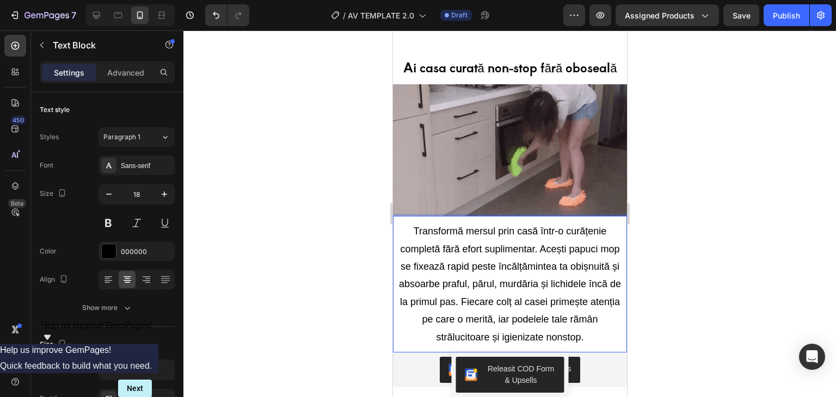
click at [712, 247] on div at bounding box center [509, 213] width 653 height 367
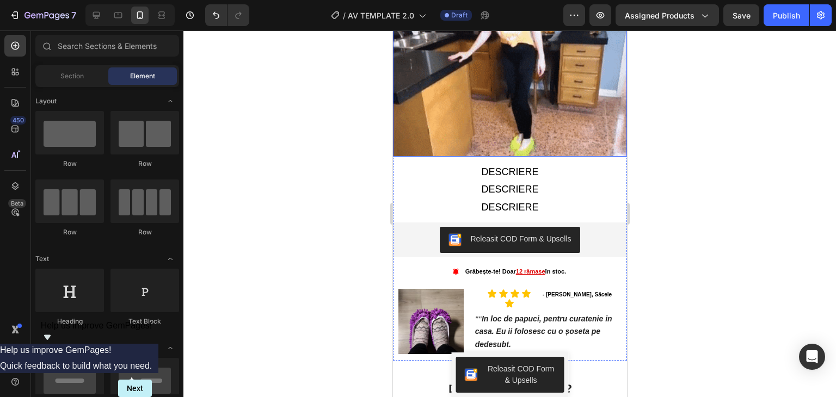
scroll to position [2885, 0]
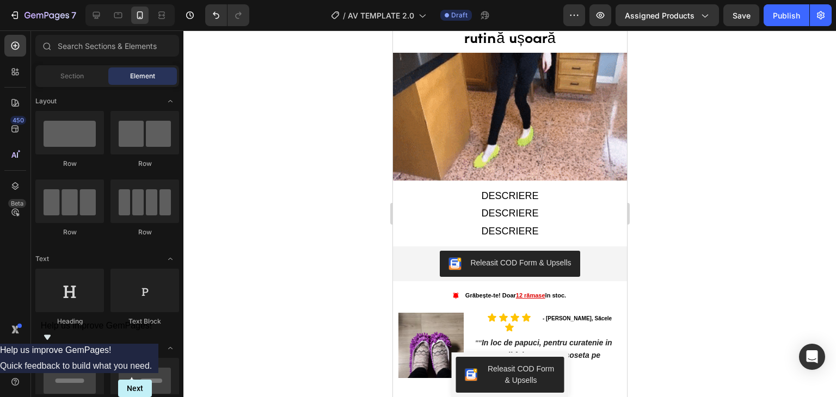
click at [723, 318] on div at bounding box center [509, 213] width 653 height 367
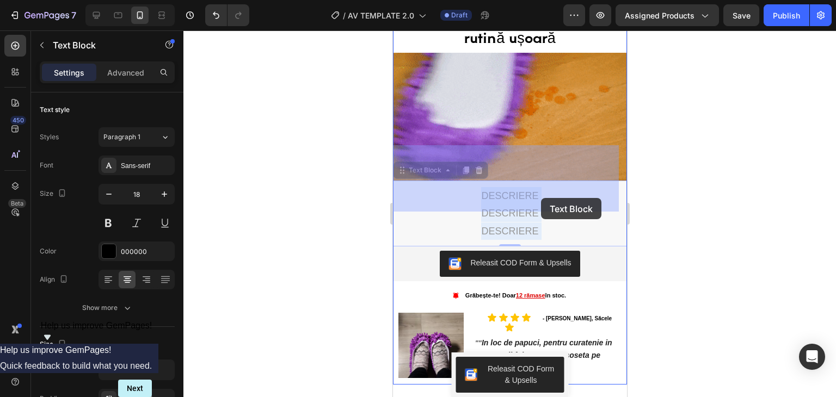
drag, startPoint x: 479, startPoint y: 157, endPoint x: 523, endPoint y: 172, distance: 46.5
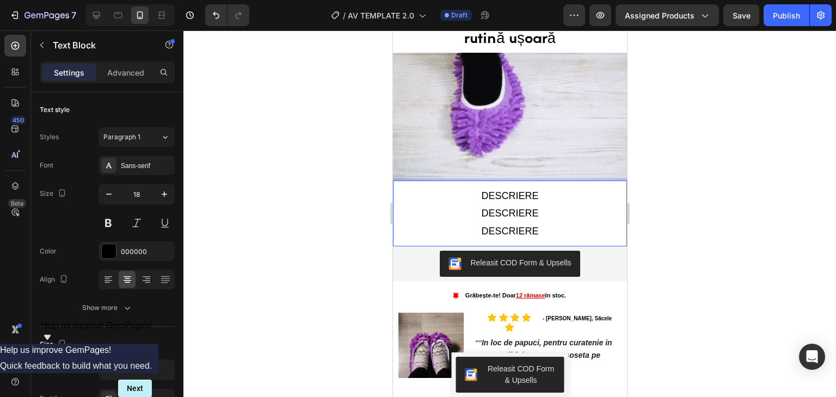
click at [481, 187] on p "DESCRIERE" at bounding box center [509, 195] width 223 height 17
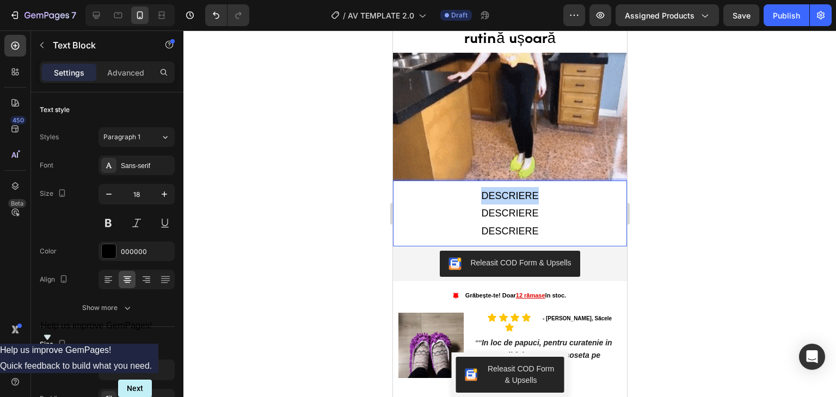
click at [480, 187] on p "DESCRIERE" at bounding box center [509, 195] width 223 height 17
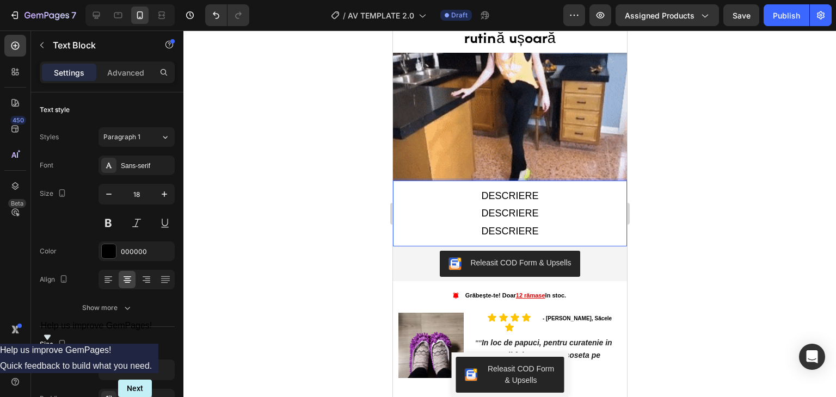
drag, startPoint x: 479, startPoint y: 156, endPoint x: 522, endPoint y: 186, distance: 52.5
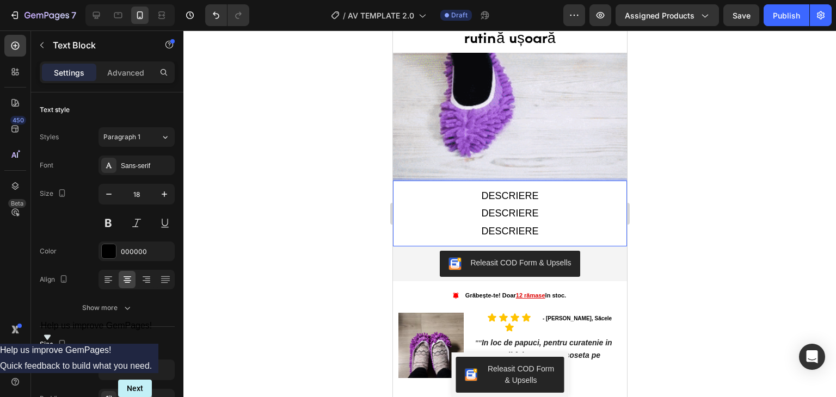
click at [522, 186] on div "DESCRIERE DESCRIERE DESCRIERE" at bounding box center [510, 213] width 234 height 55
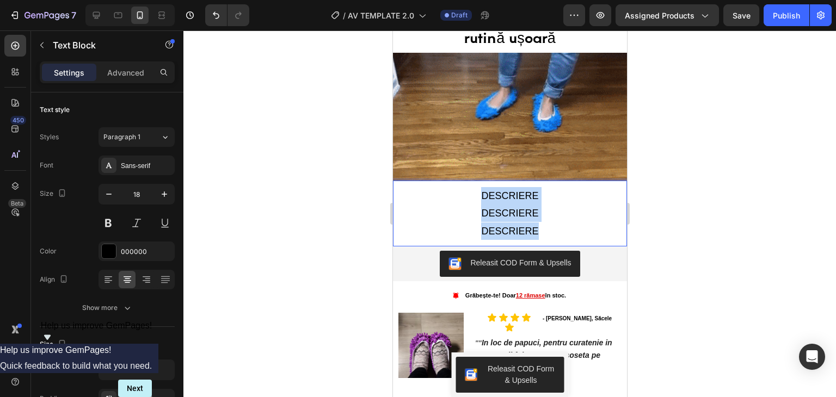
drag, startPoint x: 482, startPoint y: 161, endPoint x: 537, endPoint y: 197, distance: 65.7
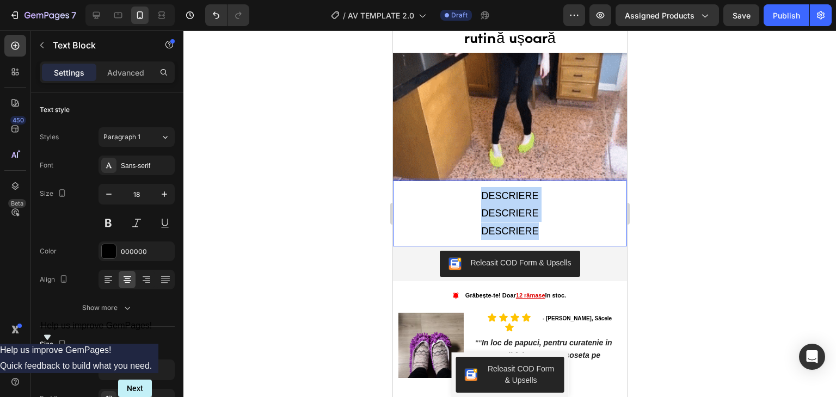
click at [537, 197] on div "DESCRIERE DESCRIERE DESCRIERE" at bounding box center [510, 213] width 234 height 55
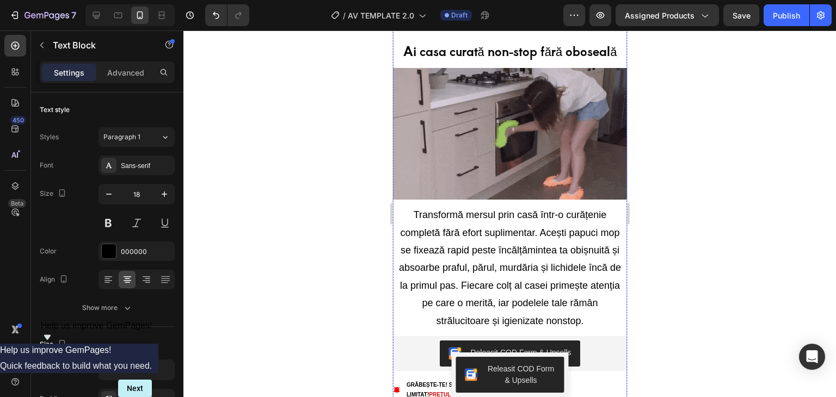
scroll to position [1986, 0]
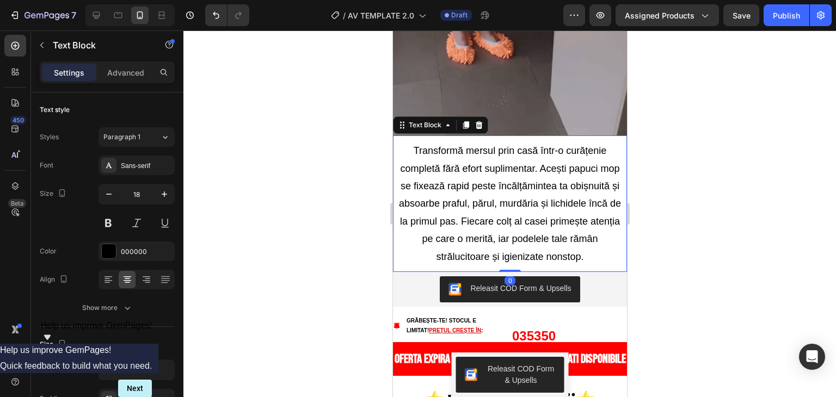
click at [424, 142] on p "Transformă mersul prin casă într-o curățenie completă fără efort suplimentar. A…" at bounding box center [509, 204] width 223 height 124
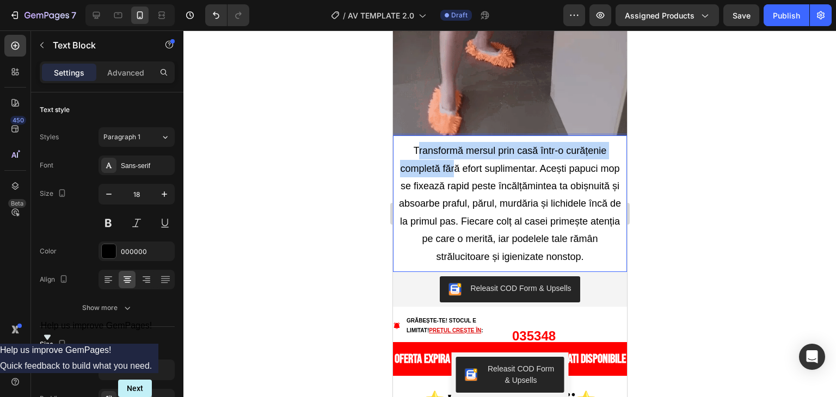
drag, startPoint x: 412, startPoint y: 118, endPoint x: 459, endPoint y: 131, distance: 49.0
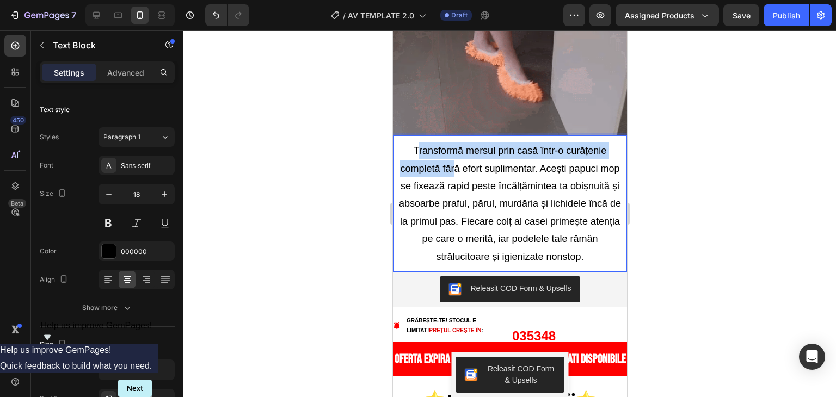
click at [461, 142] on p "Transformă mersul prin casă într-o curățenie completă fără efort suplimentar. A…" at bounding box center [509, 204] width 223 height 124
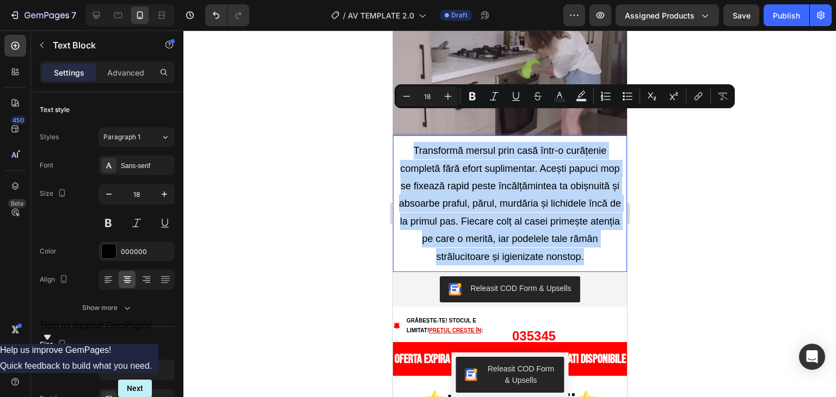
drag, startPoint x: 410, startPoint y: 119, endPoint x: 582, endPoint y: 240, distance: 210.2
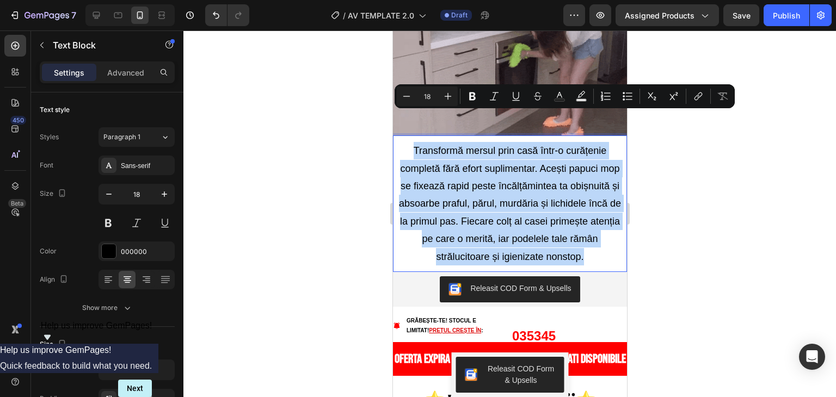
click at [582, 240] on p "Transformă mersul prin casă într-o curățenie completă fără efort suplimentar. A…" at bounding box center [509, 204] width 223 height 124
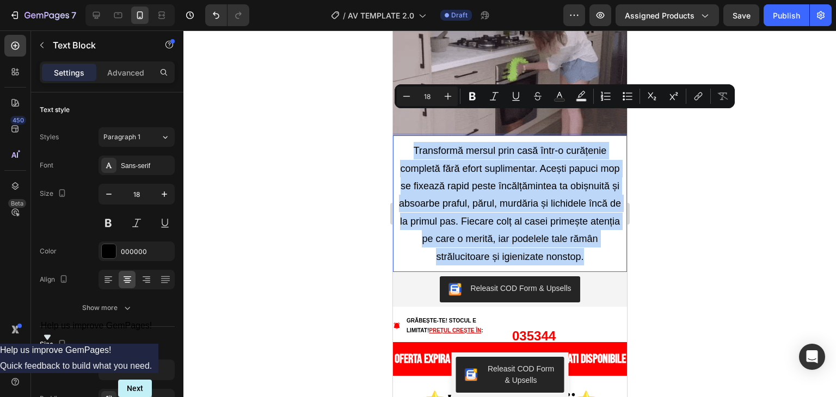
copy p "Transformă mersul prin casă într-o curățenie completă fără efort suplimentar. A…"
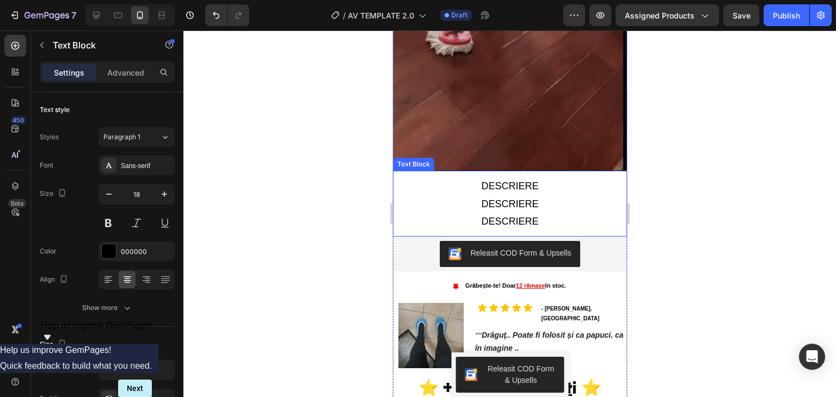
scroll to position [1006, 0]
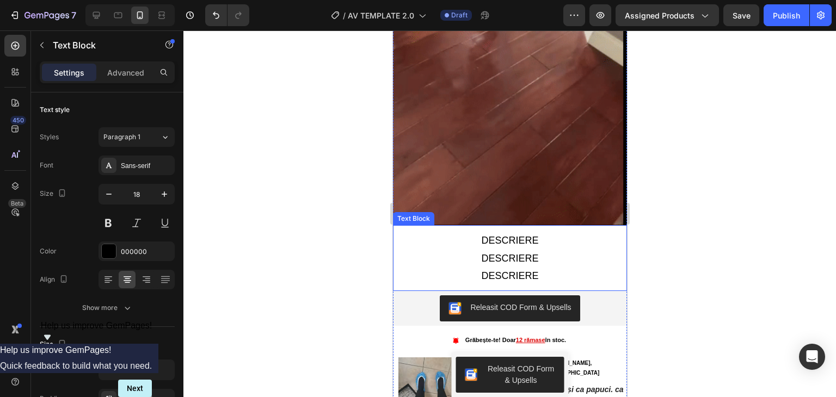
click at [477, 232] on p "DESCRIERE" at bounding box center [509, 240] width 223 height 17
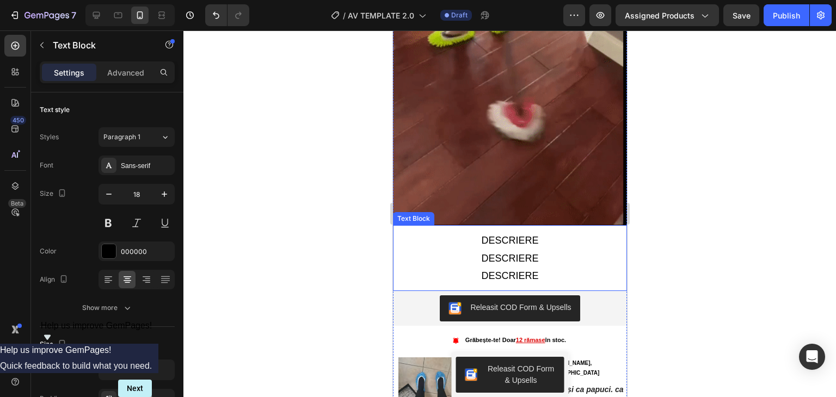
click at [477, 232] on p "DESCRIERE" at bounding box center [509, 240] width 223 height 17
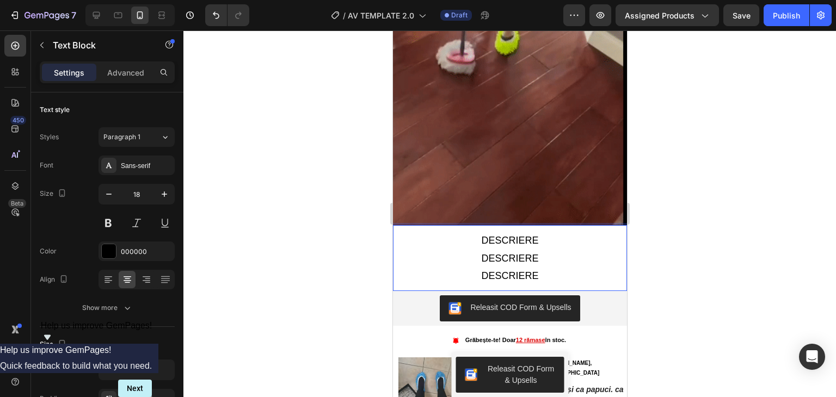
drag, startPoint x: 477, startPoint y: 229, endPoint x: 511, endPoint y: 252, distance: 40.3
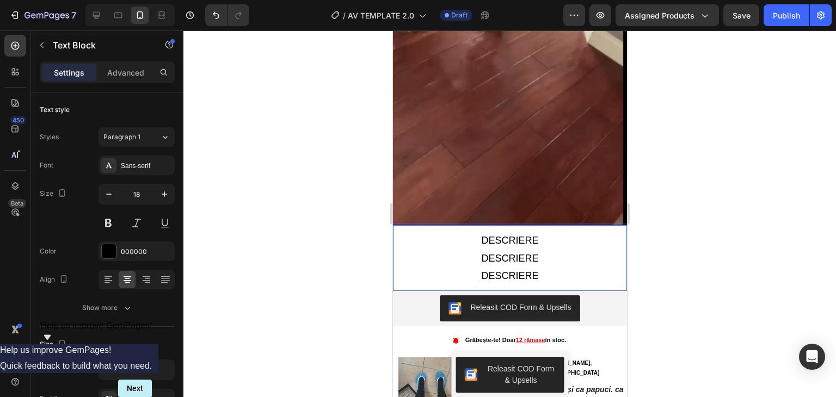
click at [511, 252] on div "DESCRIERE DESCRIERE DESCRIERE" at bounding box center [510, 258] width 234 height 55
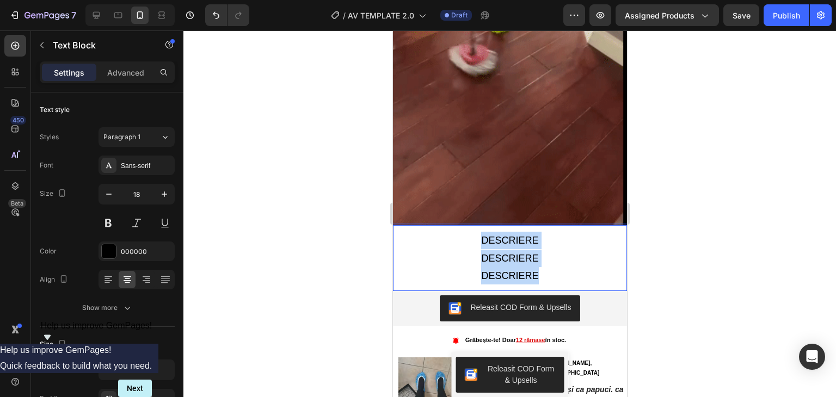
drag, startPoint x: 477, startPoint y: 226, endPoint x: 532, endPoint y: 264, distance: 66.6
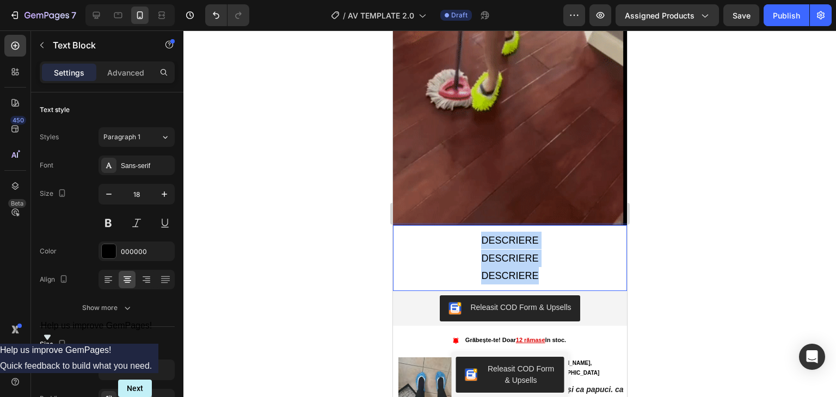
click at [532, 264] on div "DESCRIERE DESCRIERE DESCRIERE" at bounding box center [510, 258] width 234 height 55
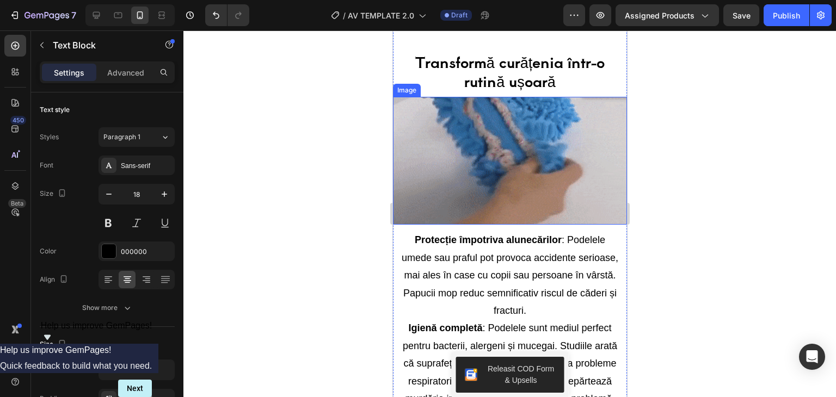
scroll to position [3020, 0]
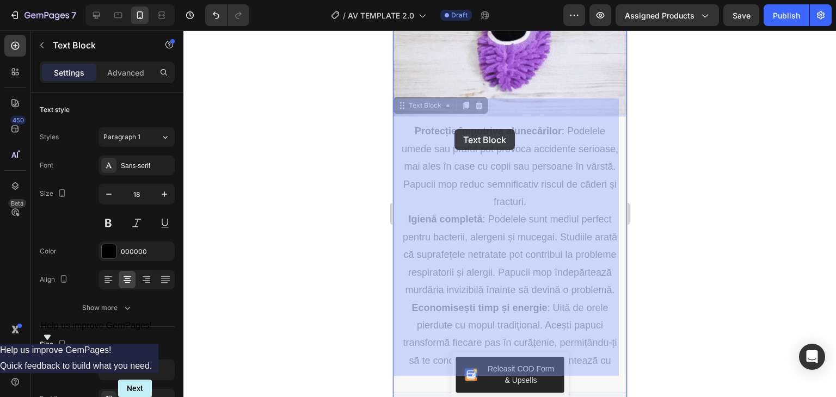
drag, startPoint x: 421, startPoint y: 116, endPoint x: 454, endPoint y: 162, distance: 57.0
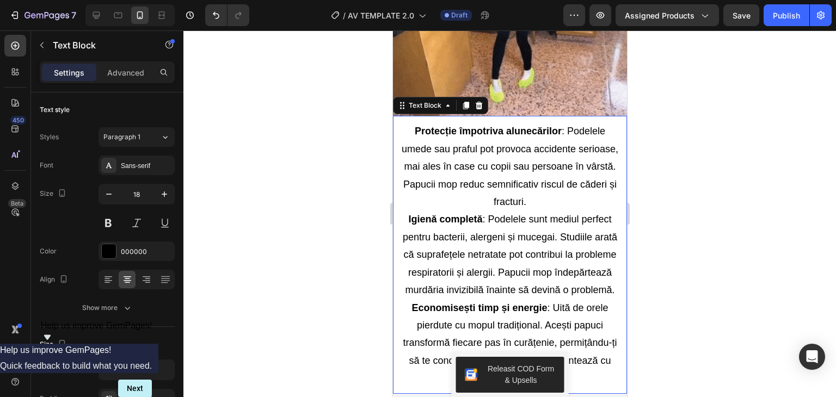
click at [351, 198] on div at bounding box center [509, 213] width 653 height 367
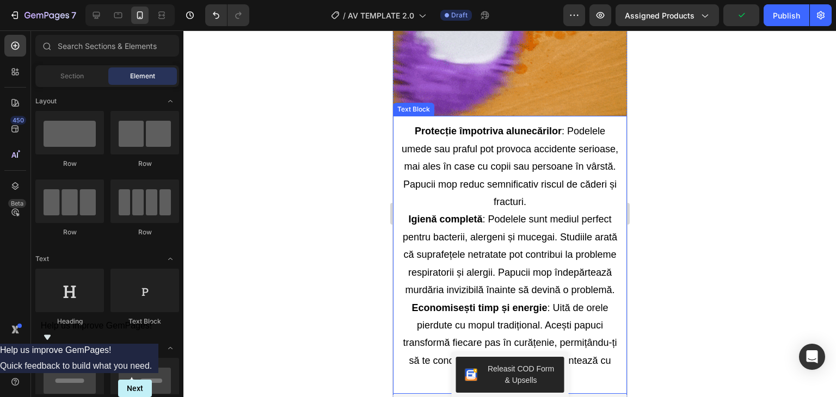
click at [683, 347] on div at bounding box center [509, 213] width 653 height 367
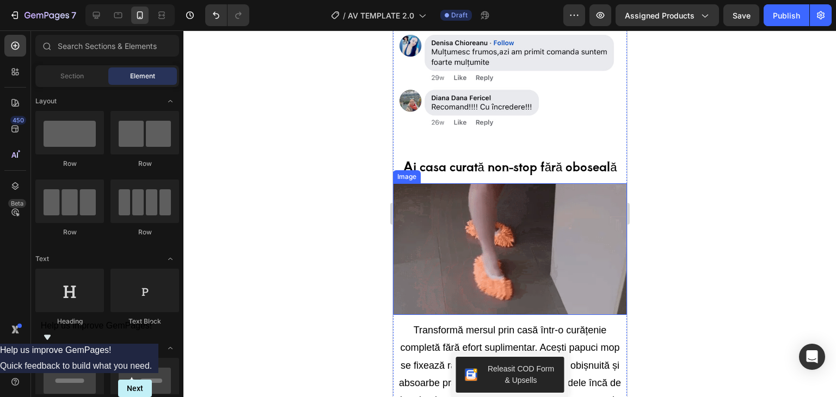
scroll to position [2040, 0]
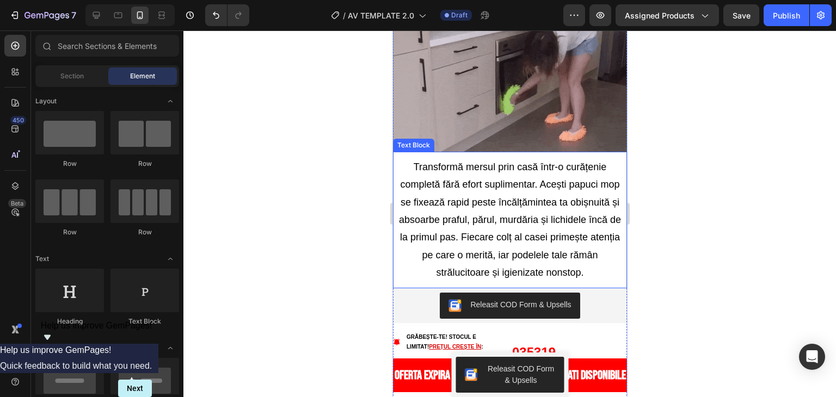
click at [446, 230] on p "Transformă mersul prin casă într-o curățenie completă fără efort suplimentar. A…" at bounding box center [509, 220] width 223 height 124
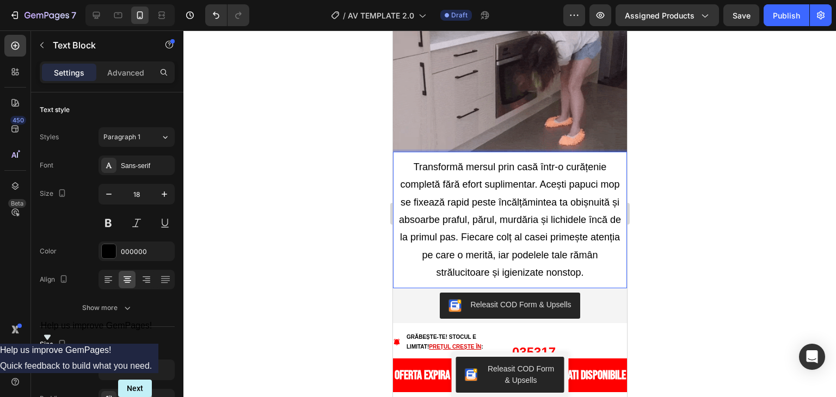
click at [410, 158] on p "Transformă mersul prin casă într-o curățenie completă fără efort suplimentar. A…" at bounding box center [509, 220] width 223 height 124
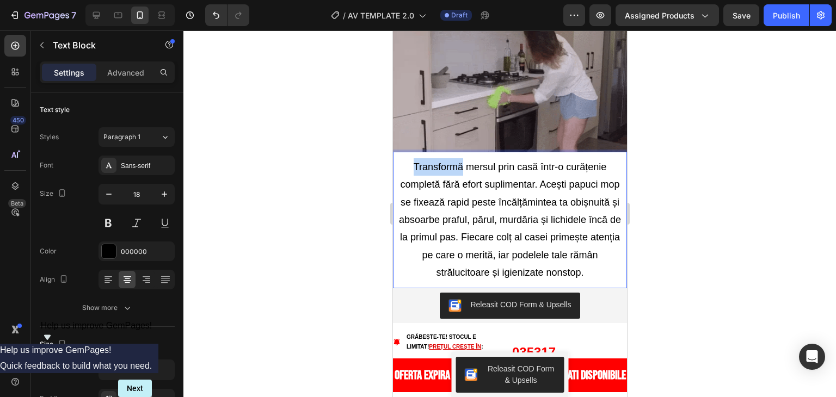
click at [410, 158] on p "Transformă mersul prin casă într-o curățenie completă fără efort suplimentar. A…" at bounding box center [509, 220] width 223 height 124
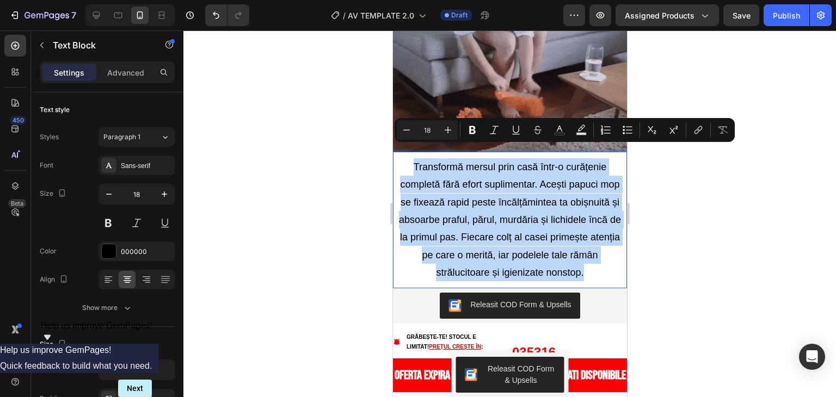
drag, startPoint x: 410, startPoint y: 152, endPoint x: 439, endPoint y: 168, distance: 33.2
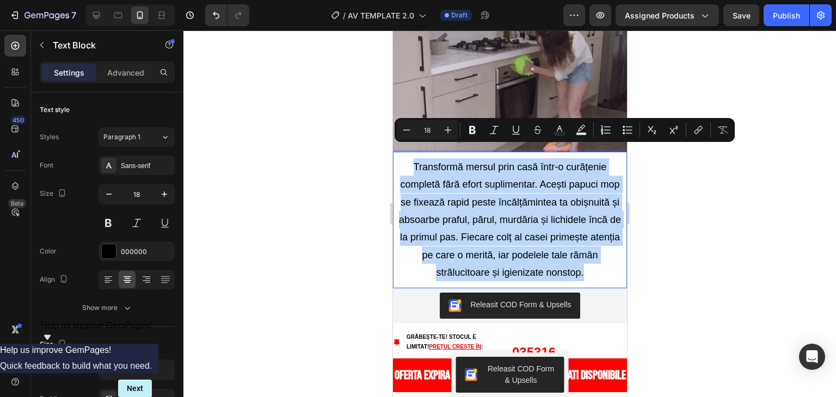
click at [439, 168] on p "Transformă mersul prin casă într-o curățenie completă fără efort suplimentar. A…" at bounding box center [509, 220] width 223 height 124
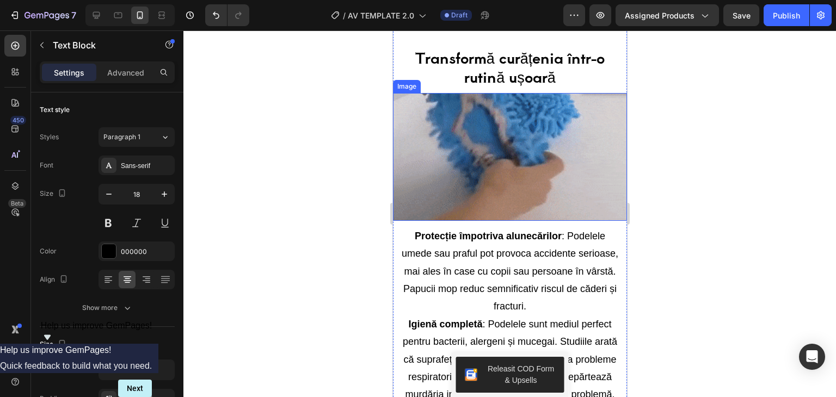
scroll to position [3147, 0]
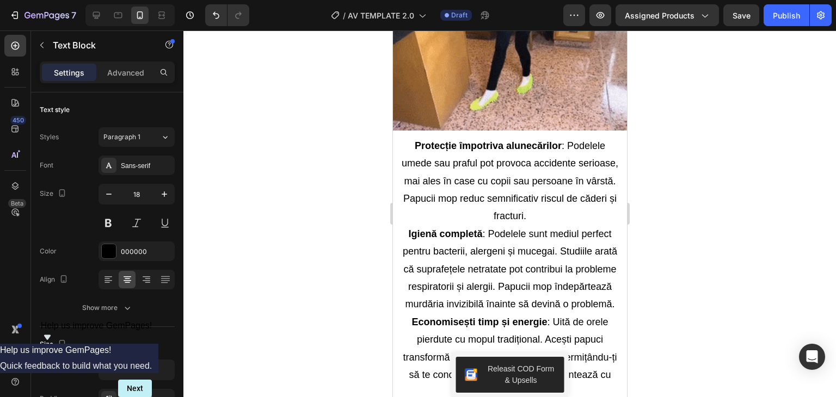
click at [713, 289] on div at bounding box center [509, 213] width 653 height 367
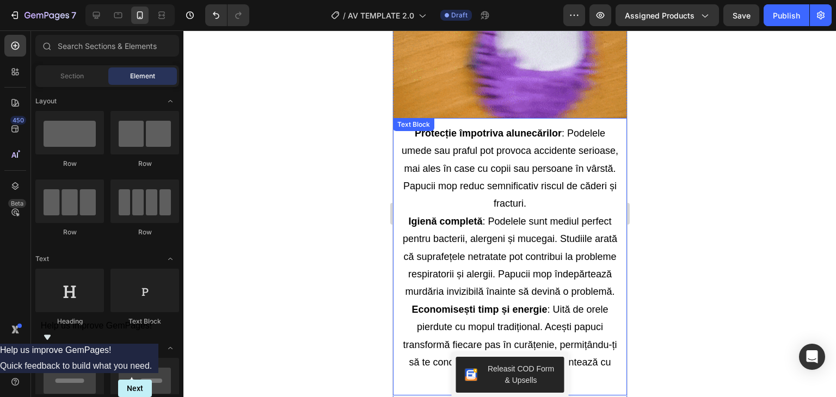
scroll to position [3093, 0]
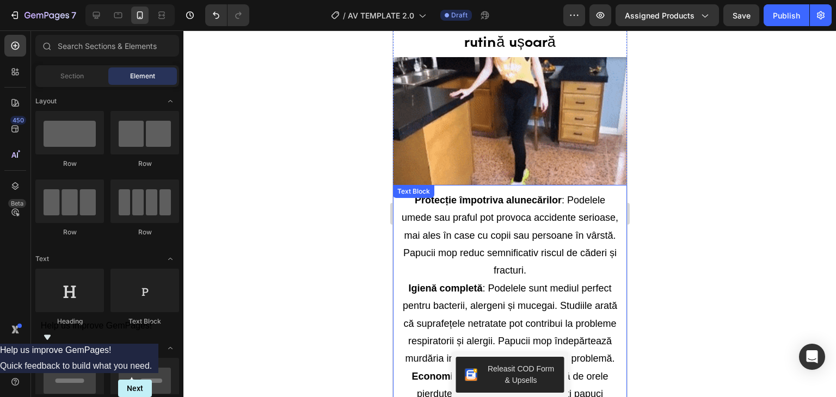
click at [503, 206] on p "Protecție împotriva alunecărilor : Podelele umede sau praful pot provoca accide…" at bounding box center [509, 236] width 223 height 88
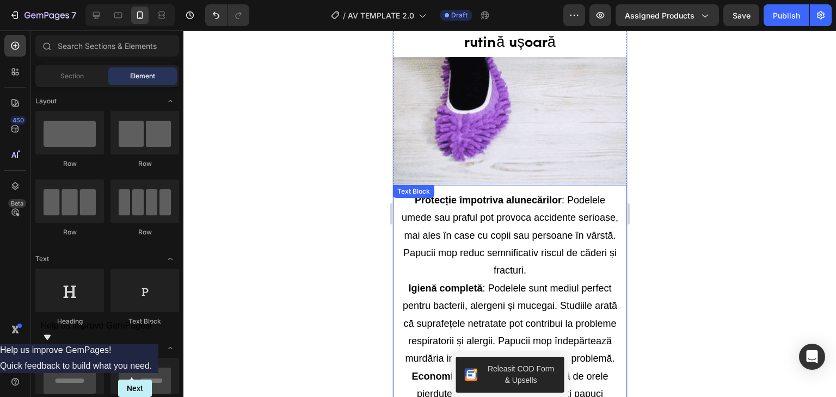
click at [503, 206] on p "Protecție împotriva alunecărilor : Podelele umede sau praful pot provoca accide…" at bounding box center [509, 236] width 223 height 88
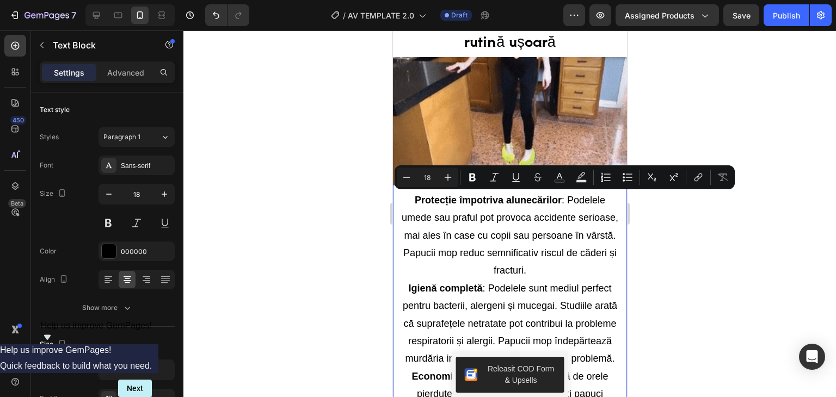
click at [431, 195] on strong "Protecție împotriva alunecărilor" at bounding box center [487, 200] width 147 height 11
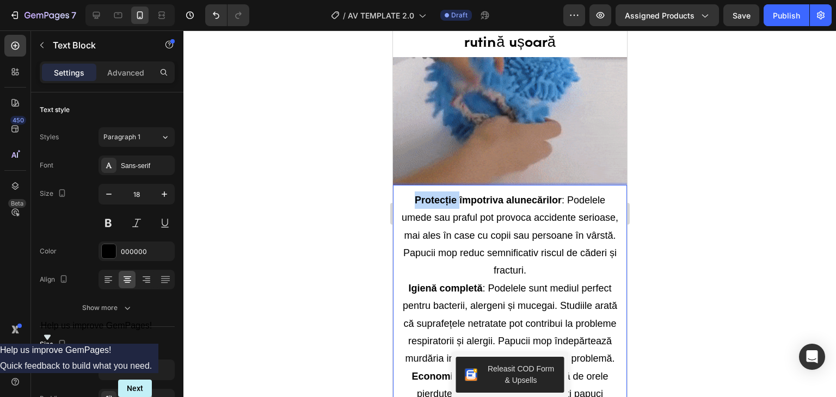
click at [431, 195] on strong "Protecție împotriva alunecărilor" at bounding box center [487, 200] width 147 height 11
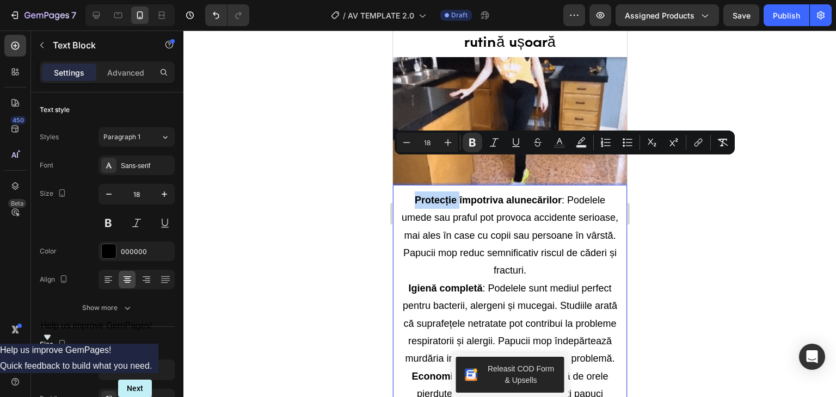
click at [431, 195] on strong "Protecție împotriva alunecărilor" at bounding box center [487, 200] width 147 height 11
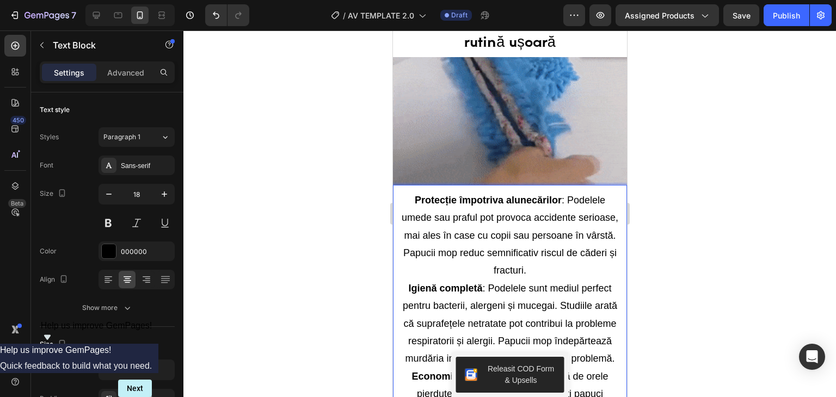
click at [433, 195] on strong "Protecție împotriva alunecărilor" at bounding box center [487, 200] width 147 height 11
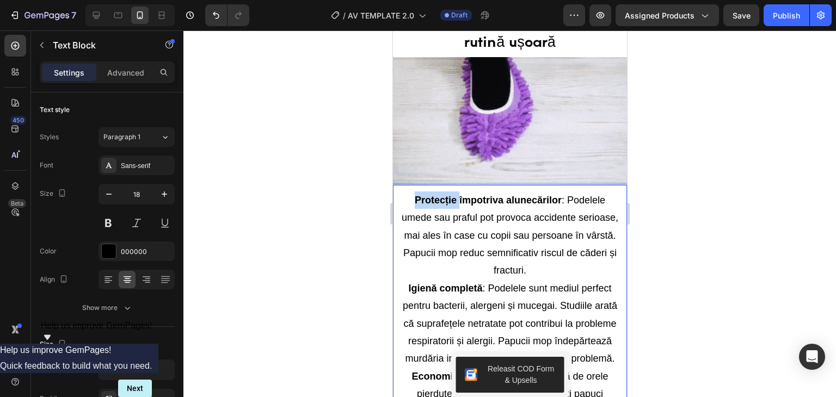
click at [433, 195] on strong "Protecție împotriva alunecărilor" at bounding box center [487, 200] width 147 height 11
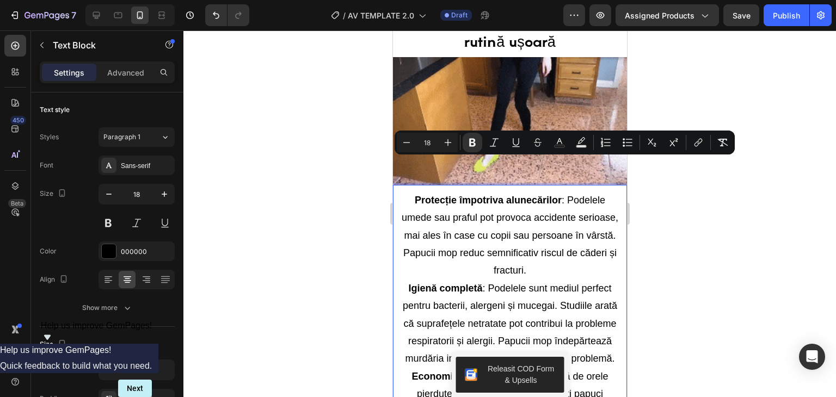
click at [462, 192] on p "Protecție împotriva alunecărilor : Podelele umede sau praful pot provoca accide…" at bounding box center [509, 236] width 223 height 88
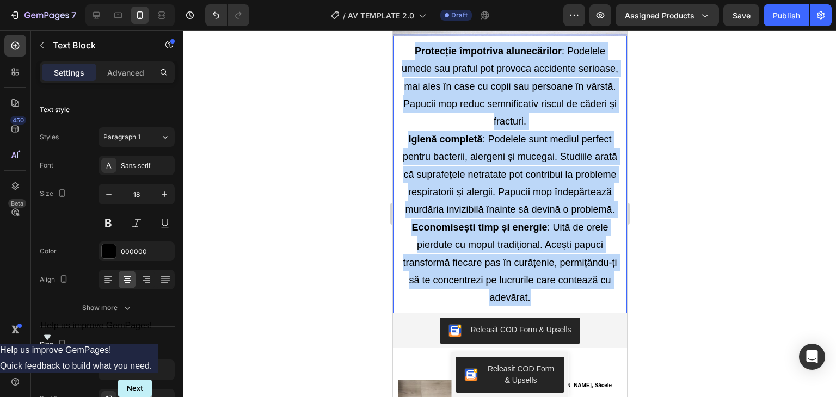
scroll to position [3260, 0]
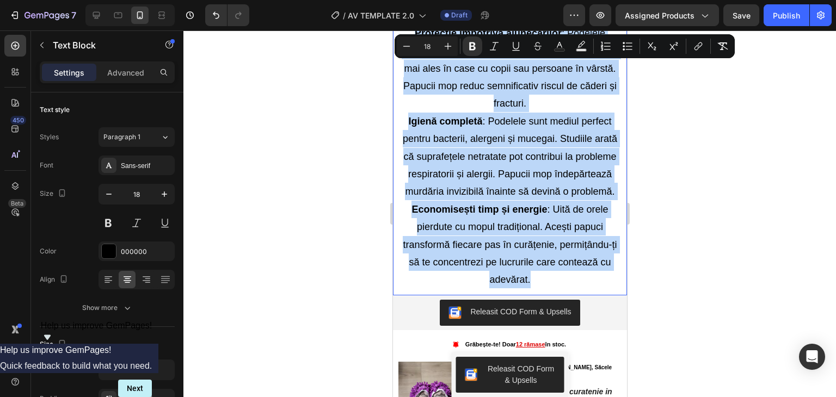
drag, startPoint x: 410, startPoint y: 164, endPoint x: 527, endPoint y: 248, distance: 143.8
click at [527, 248] on div "Protecție împotriva alunecărilor : Podelele umede sau praful pot provoca accide…" at bounding box center [510, 156] width 234 height 267
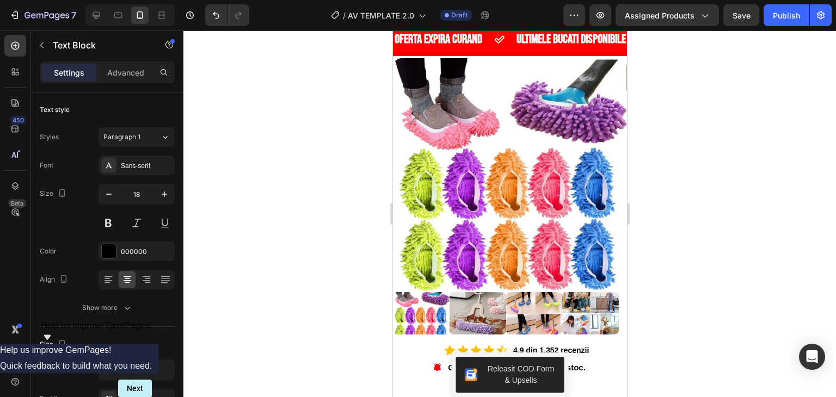
scroll to position [0, 0]
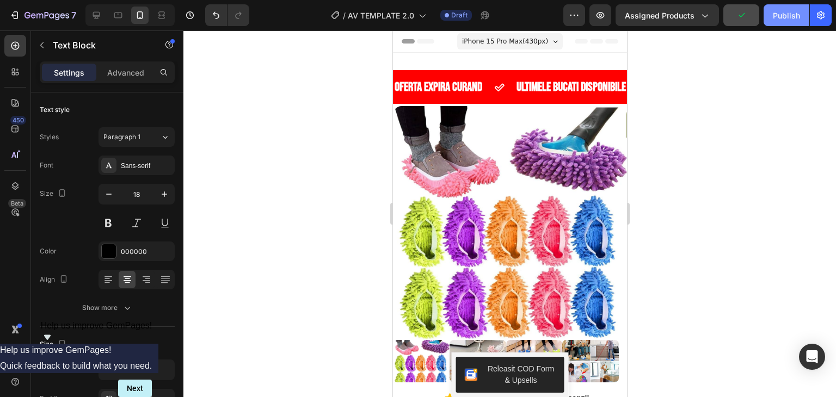
click at [802, 19] on button "Publish" at bounding box center [787, 15] width 46 height 22
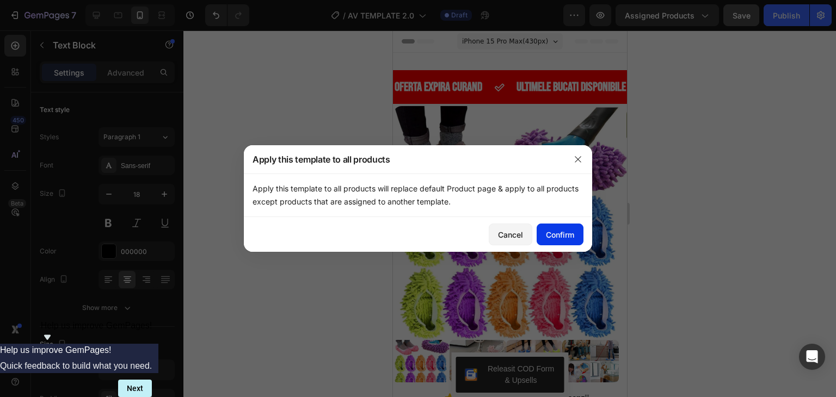
click at [546, 233] on div "Confirm" at bounding box center [560, 234] width 28 height 11
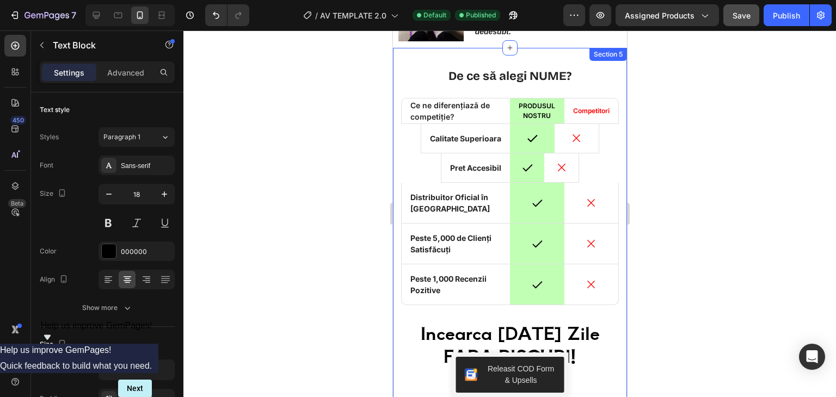
scroll to position [3593, 0]
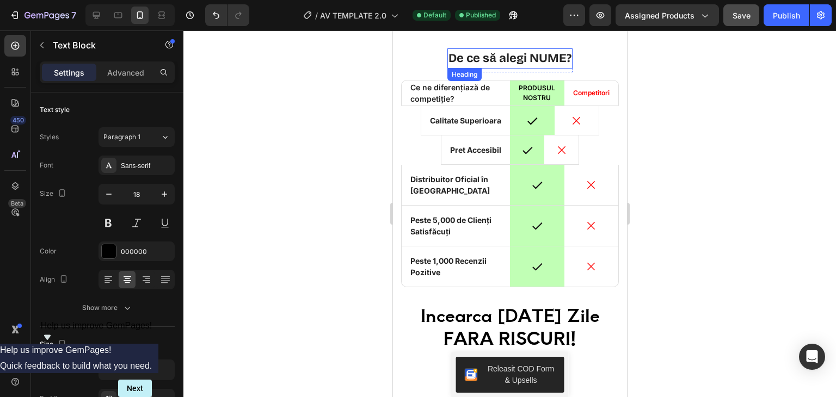
click at [560, 59] on h2 "De ce să alegi NUME?" at bounding box center [509, 58] width 125 height 20
click at [560, 59] on p "De ce să alegi NUME?" at bounding box center [509, 59] width 122 height 18
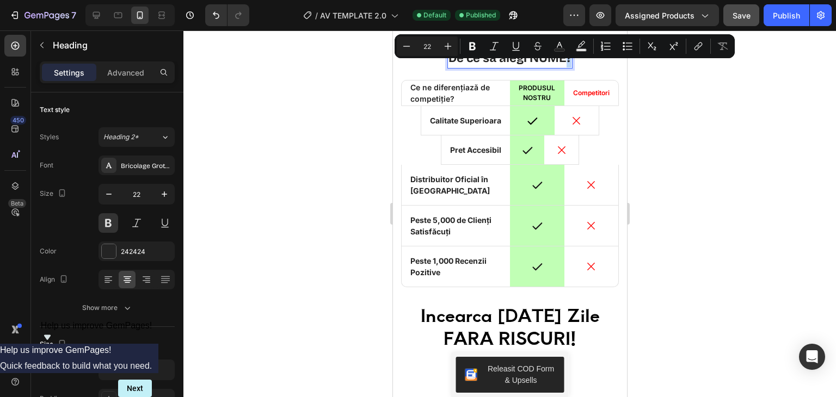
click at [560, 59] on p "De ce să alegi NUME?" at bounding box center [509, 59] width 122 height 18
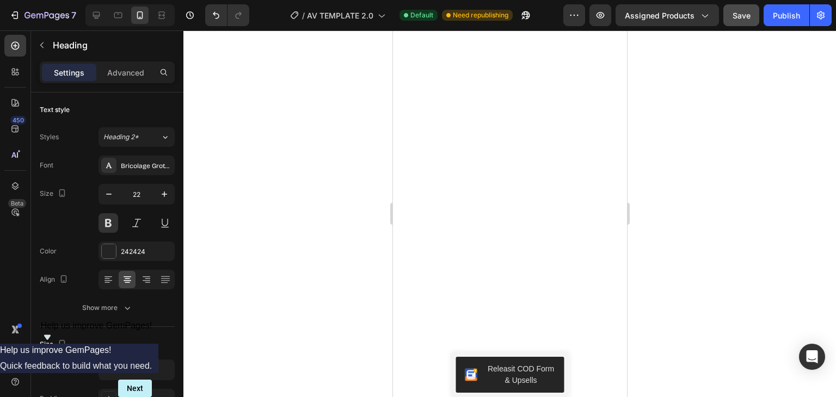
scroll to position [0, 0]
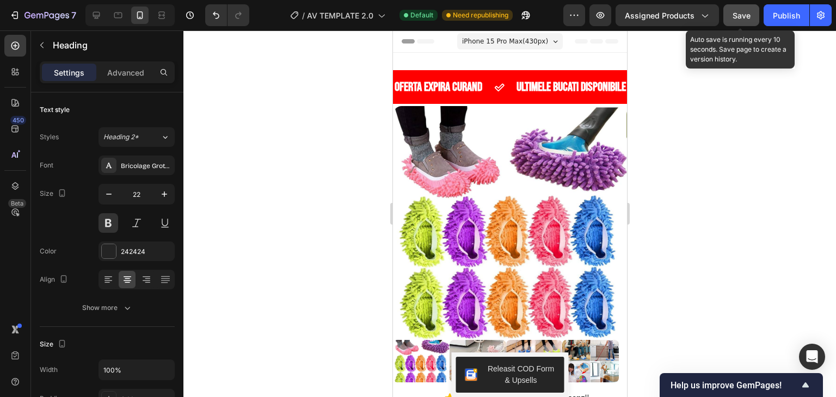
click at [740, 12] on span "Save" at bounding box center [742, 15] width 18 height 9
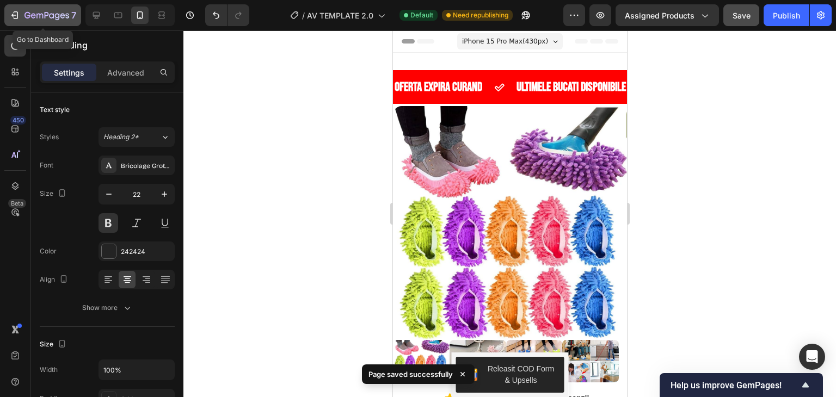
click at [10, 16] on icon "button" at bounding box center [14, 15] width 11 height 11
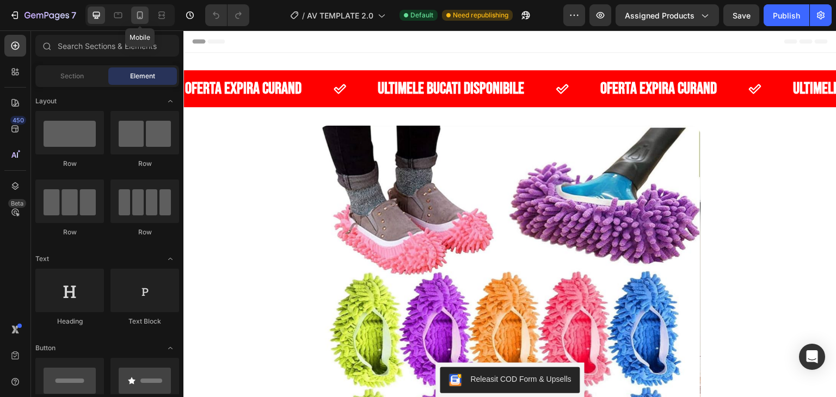
click at [133, 14] on div at bounding box center [139, 15] width 17 height 17
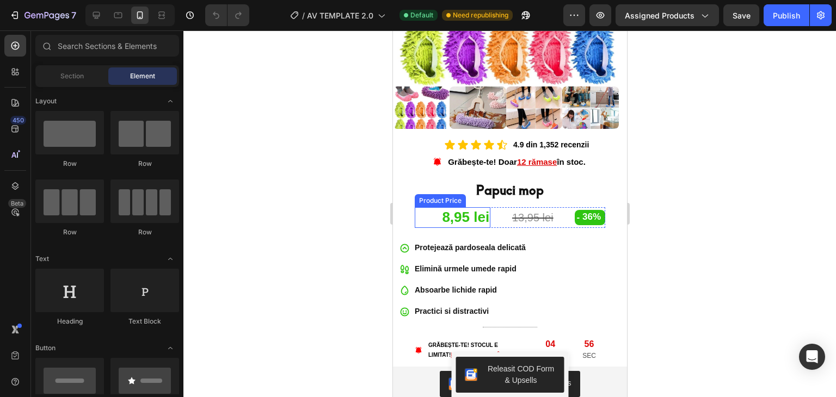
scroll to position [272, 0]
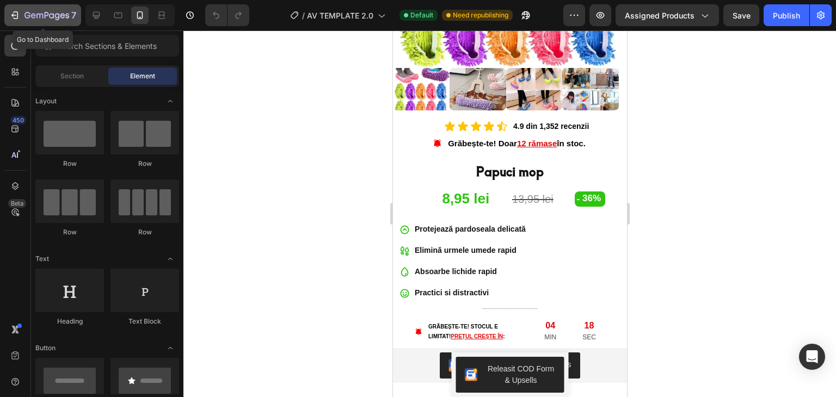
click at [15, 7] on button "7" at bounding box center [42, 15] width 77 height 22
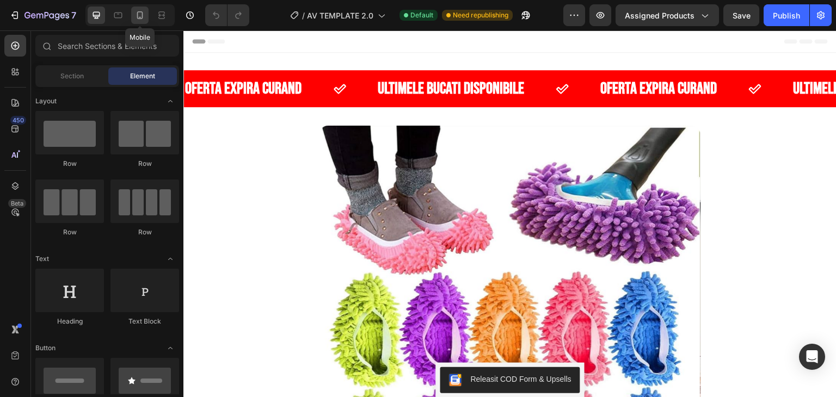
click at [137, 12] on icon at bounding box center [139, 15] width 11 height 11
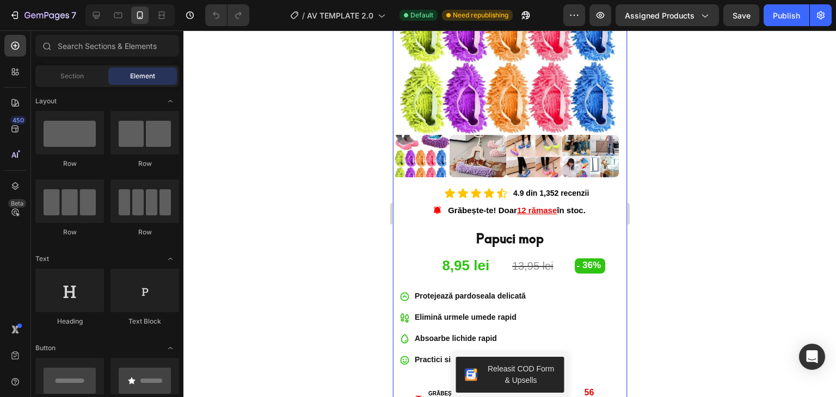
scroll to position [272, 0]
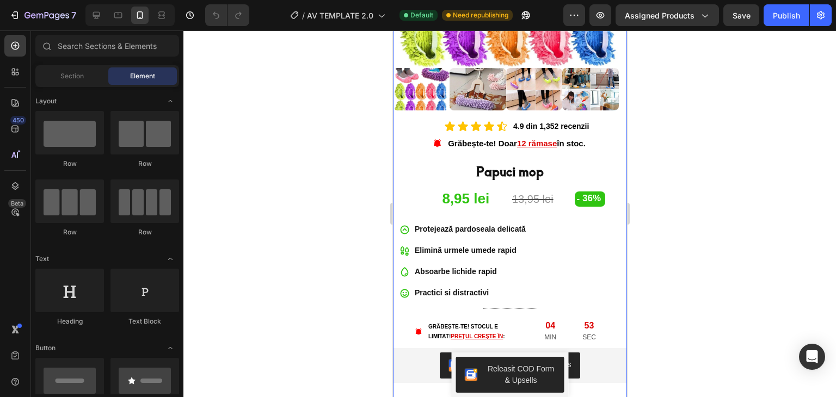
click at [462, 203] on div "Icon Icon Icon Icon Icon Icon List 4.9 din 1,352 recenzii Text Block Row Grăbeș…" at bounding box center [510, 340] width 234 height 443
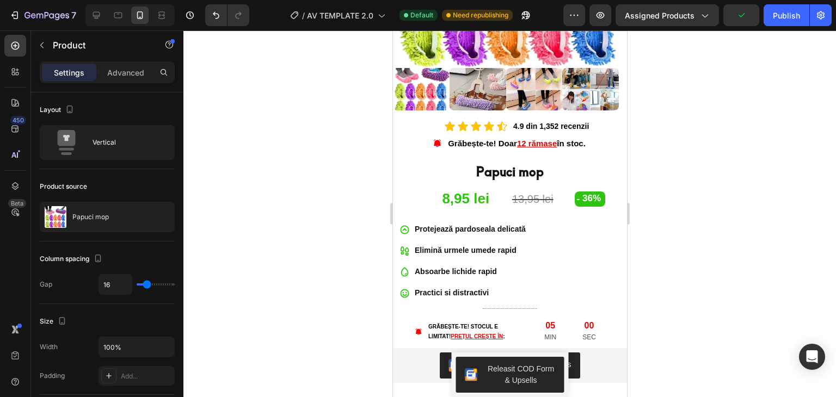
click at [462, 203] on div "Icon Icon Icon Icon Icon Icon List 4.9 din 1,352 recenzii Text Block Row Grăbeș…" at bounding box center [510, 340] width 234 height 443
click at [481, 210] on div "Icon Icon Icon Icon Icon Icon List 4.9 din 1,352 recenzii Text Block Row Grăbeș…" at bounding box center [510, 340] width 234 height 443
click at [442, 221] on div "Protejează pardoseala delicată" at bounding box center [470, 229] width 114 height 17
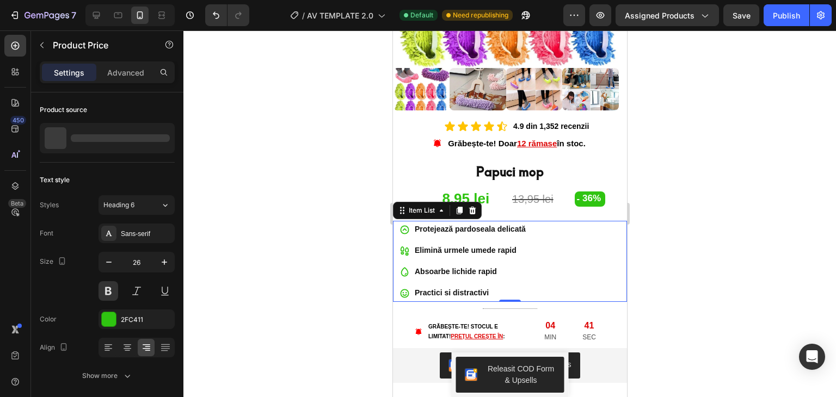
click at [414, 189] on div "8,95 lei" at bounding box center [452, 199] width 76 height 21
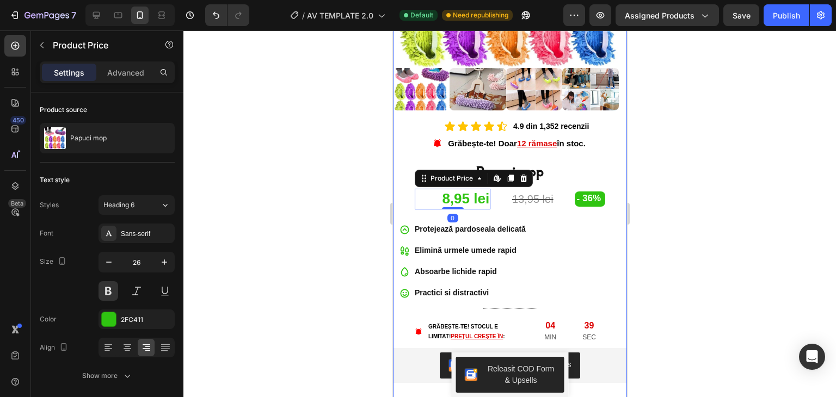
click at [473, 204] on div "Icon Icon Icon Icon Icon Icon List 4.9 din 1,352 recenzii Text Block Row Grăbeș…" at bounding box center [510, 340] width 234 height 443
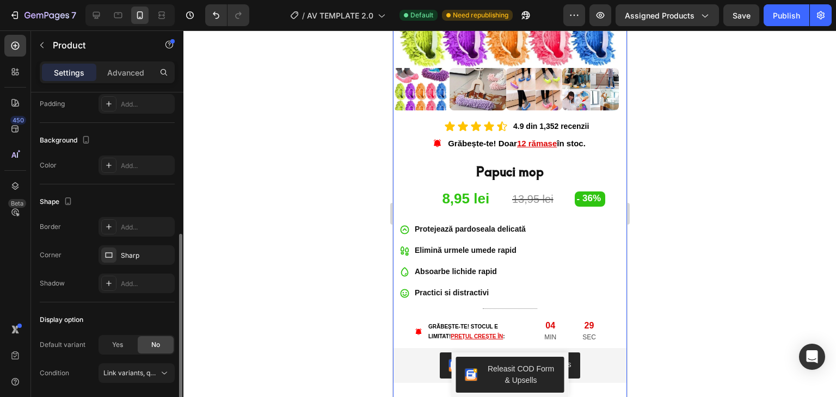
scroll to position [309, 0]
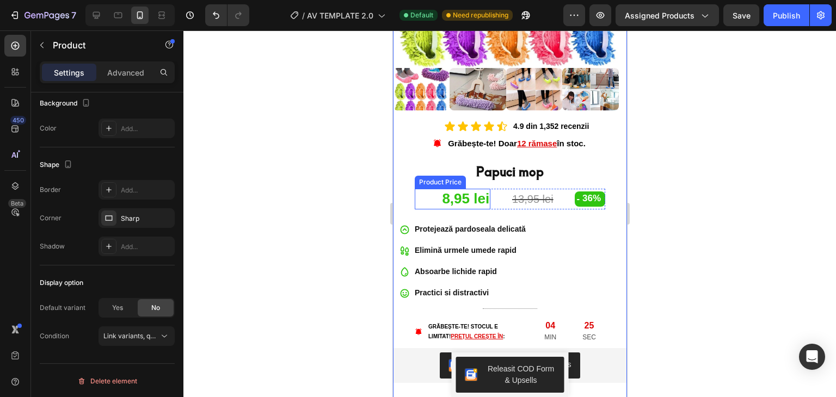
click at [464, 194] on div "8,95 lei" at bounding box center [452, 199] width 76 height 21
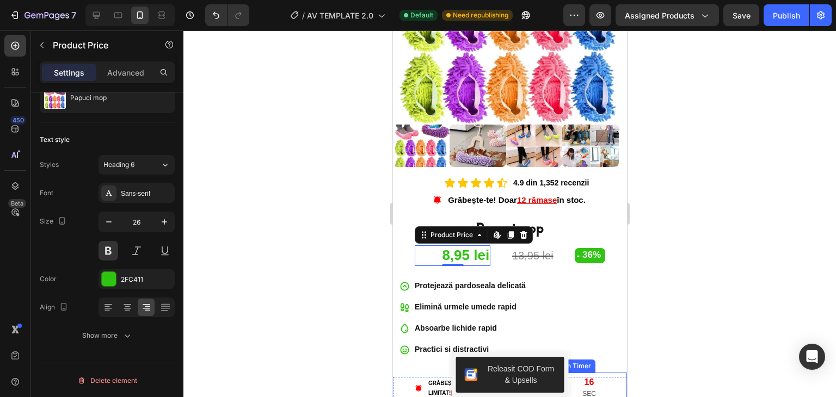
scroll to position [54, 0]
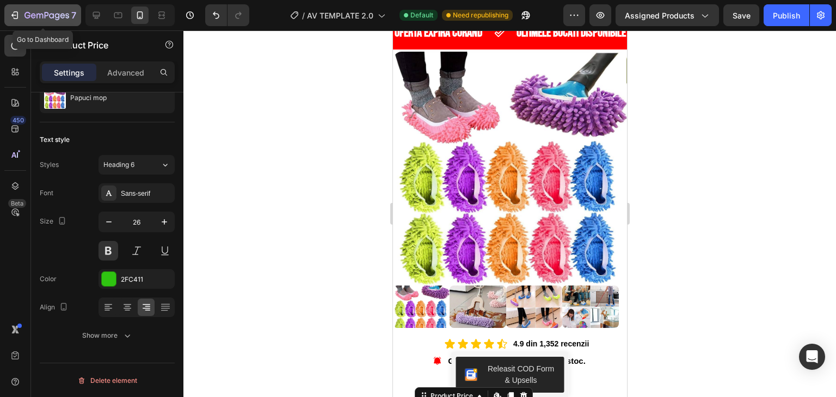
click at [19, 13] on div "7" at bounding box center [42, 15] width 67 height 13
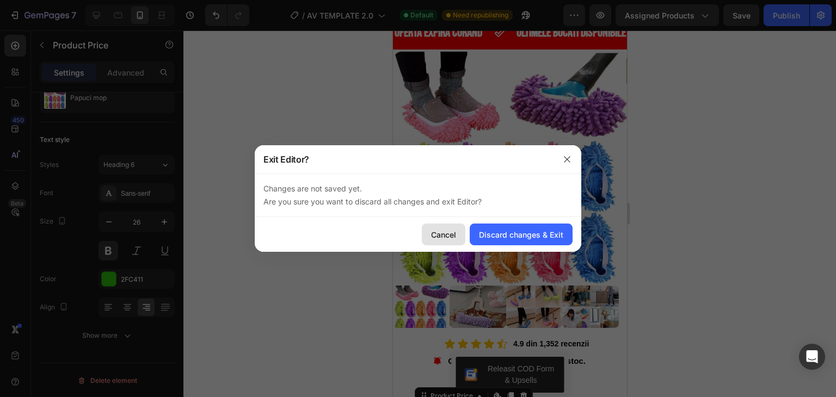
click at [456, 231] on div "Cancel" at bounding box center [443, 234] width 25 height 11
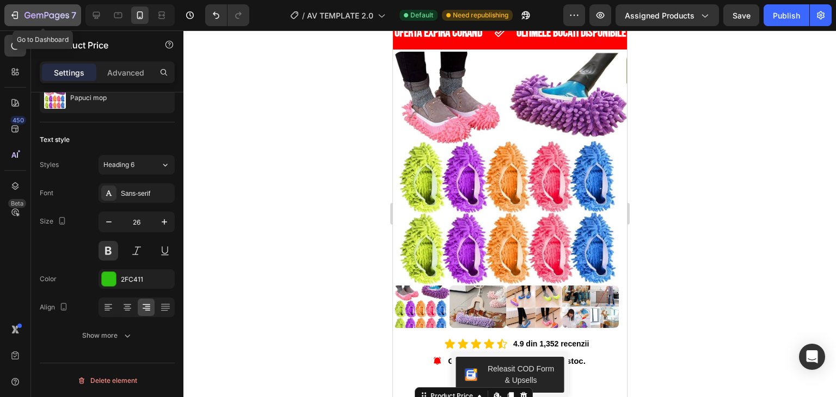
click at [52, 17] on icon "button" at bounding box center [46, 15] width 45 height 9
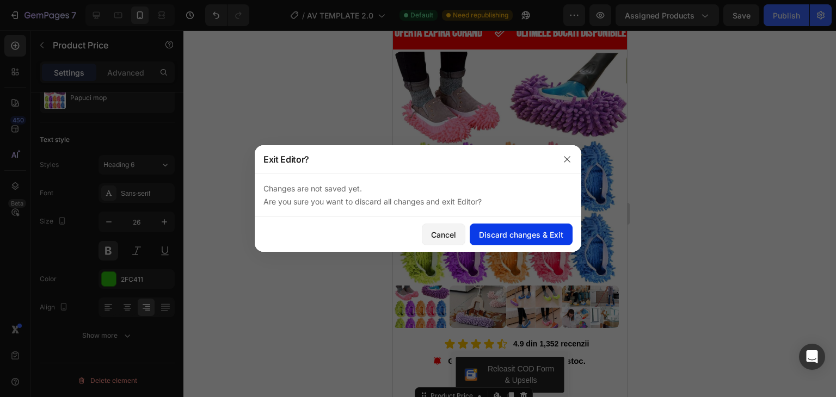
click at [547, 228] on button "Discard changes & Exit" at bounding box center [521, 235] width 103 height 22
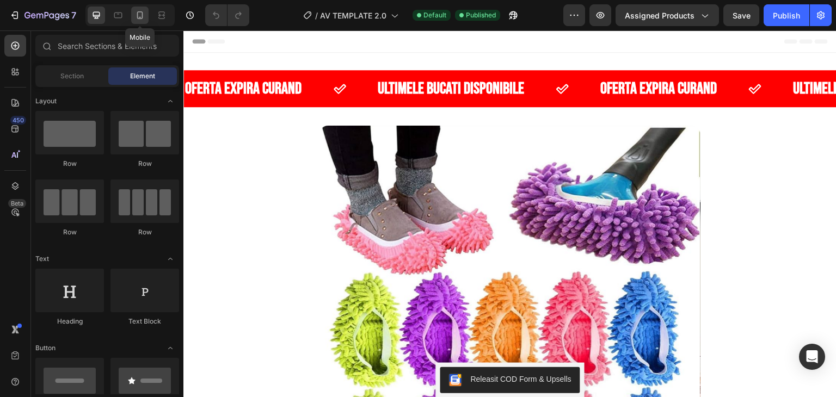
click at [133, 15] on div at bounding box center [139, 15] width 17 height 17
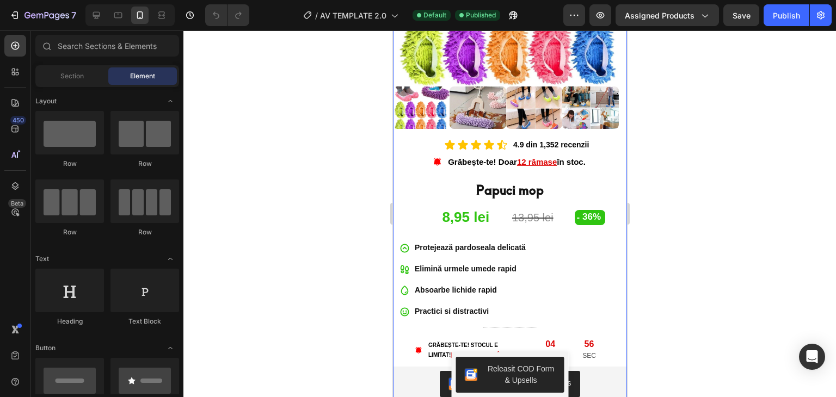
scroll to position [272, 0]
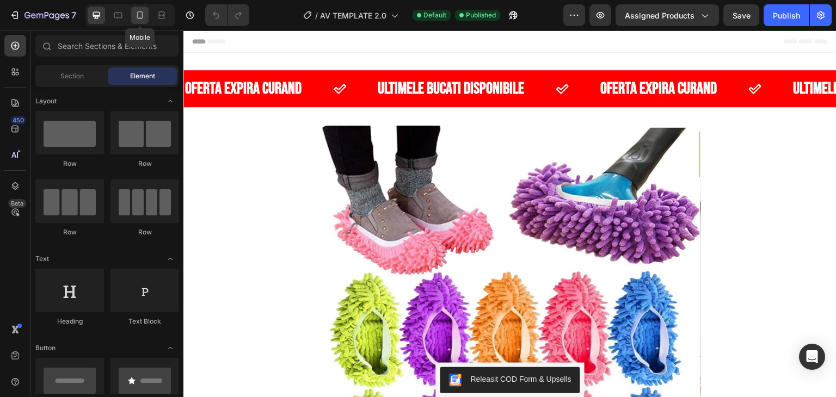
click at [143, 17] on icon at bounding box center [139, 15] width 11 height 11
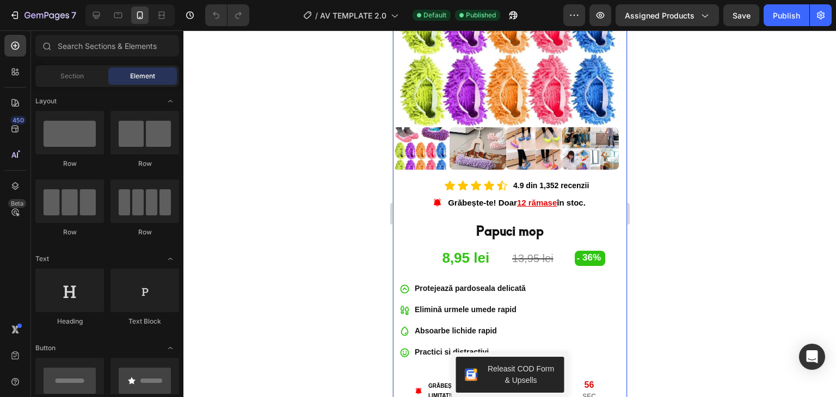
scroll to position [272, 0]
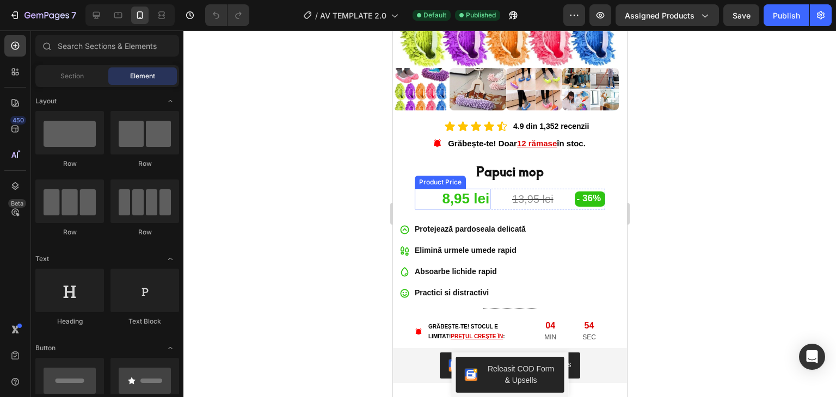
click at [458, 192] on div "8,95 lei" at bounding box center [452, 199] width 76 height 21
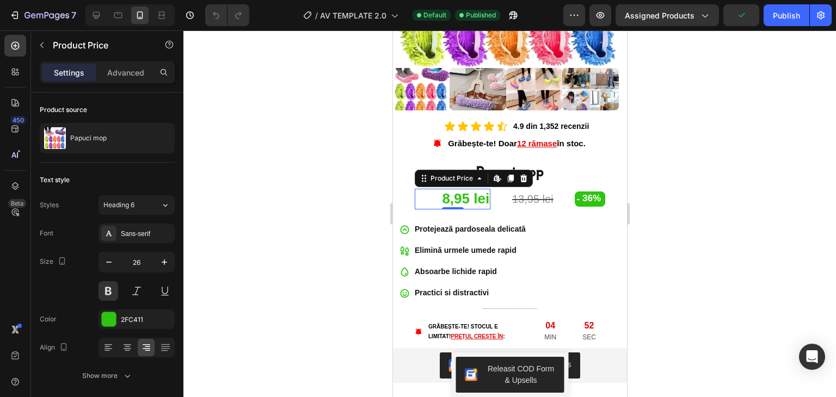
click at [465, 190] on div "8,95 lei" at bounding box center [452, 199] width 76 height 21
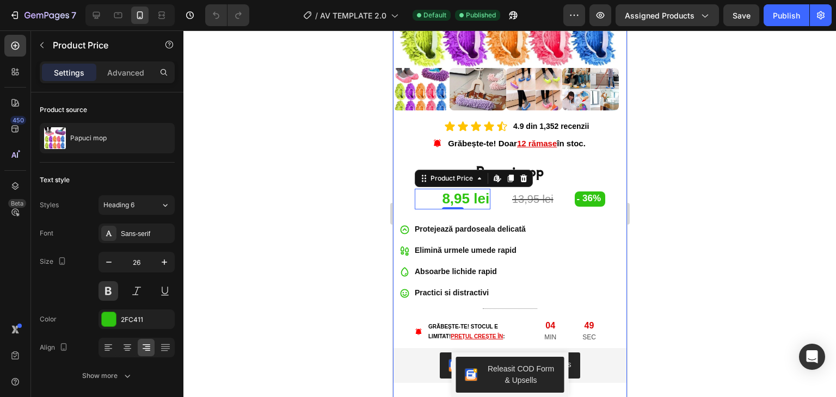
click at [484, 202] on div "Icon Icon Icon Icon Icon Icon List 4.9 din 1,352 recenzii Text Block Row Grăbeș…" at bounding box center [510, 340] width 234 height 443
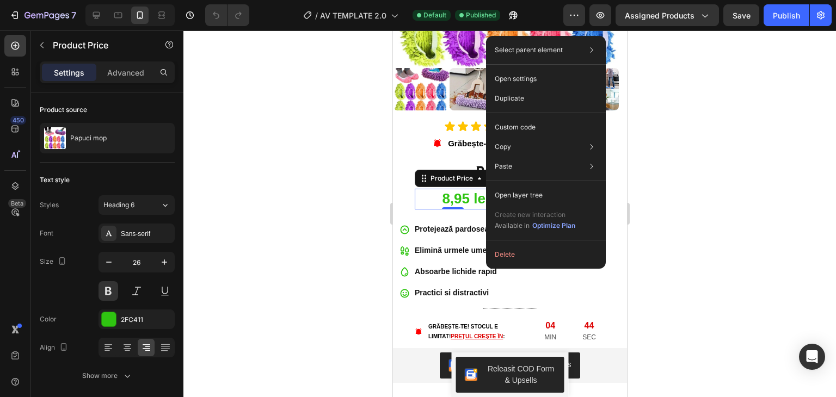
click at [486, 201] on div "Select parent element Section Product Row 3 cols Product Price Open settings Du…" at bounding box center [546, 152] width 120 height 233
click at [475, 203] on div "Icon Icon Icon Icon Icon Icon List 4.9 din 1,352 recenzii Text Block Row Grăbeș…" at bounding box center [510, 340] width 234 height 443
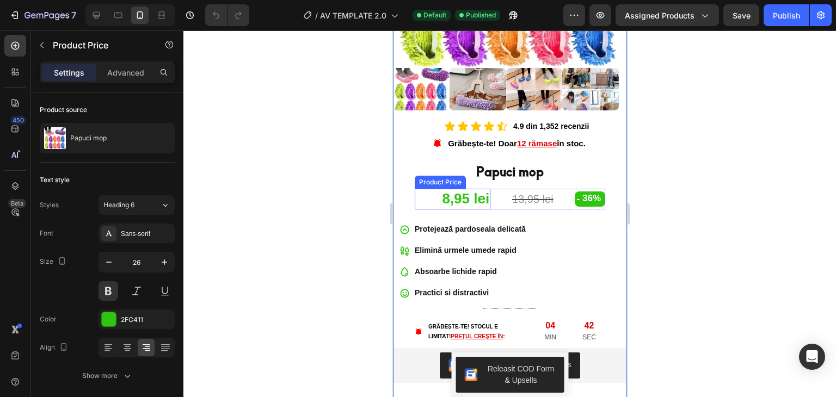
click at [476, 200] on div "8,95 lei" at bounding box center [452, 199] width 76 height 21
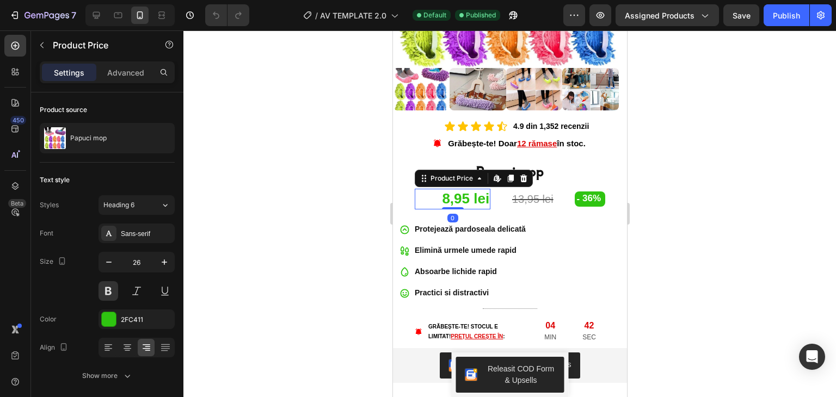
click at [489, 193] on div "8,95 lei Product Price Edit content in Shopify 0 Product Price Edit content in …" at bounding box center [509, 199] width 191 height 21
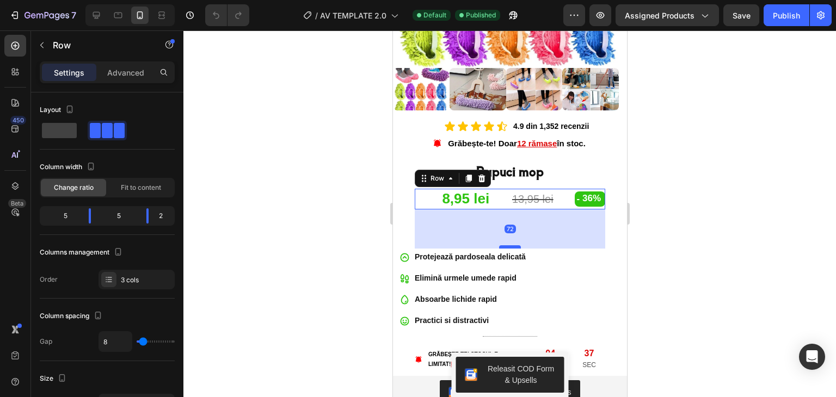
drag, startPoint x: 503, startPoint y: 209, endPoint x: 505, endPoint y: 237, distance: 28.4
click at [505, 246] on div at bounding box center [510, 247] width 22 height 3
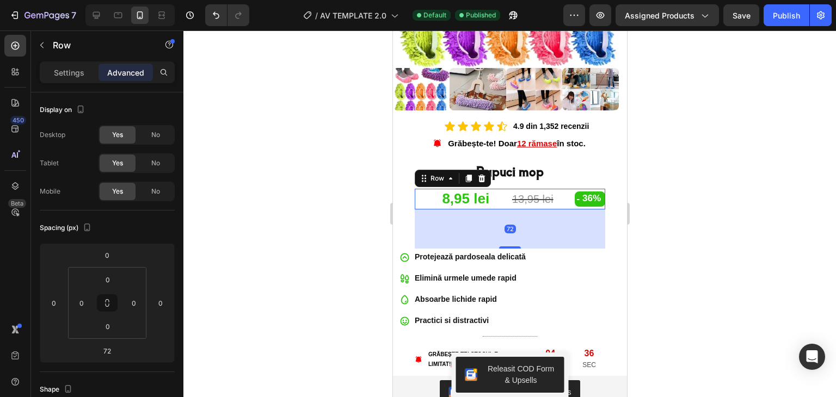
click at [492, 220] on div "72" at bounding box center [509, 229] width 191 height 39
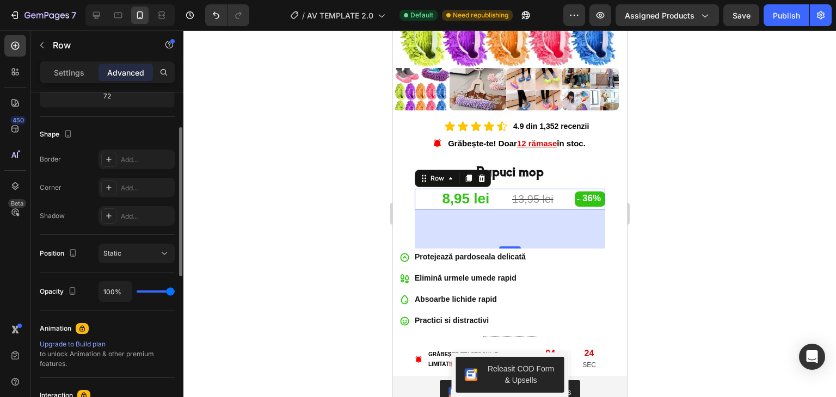
scroll to position [201, 0]
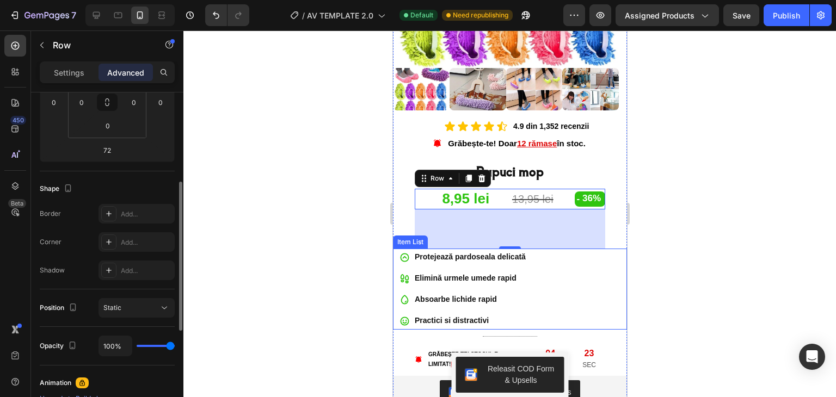
click at [455, 222] on div "72" at bounding box center [509, 229] width 191 height 39
click at [454, 223] on div "72" at bounding box center [509, 229] width 191 height 39
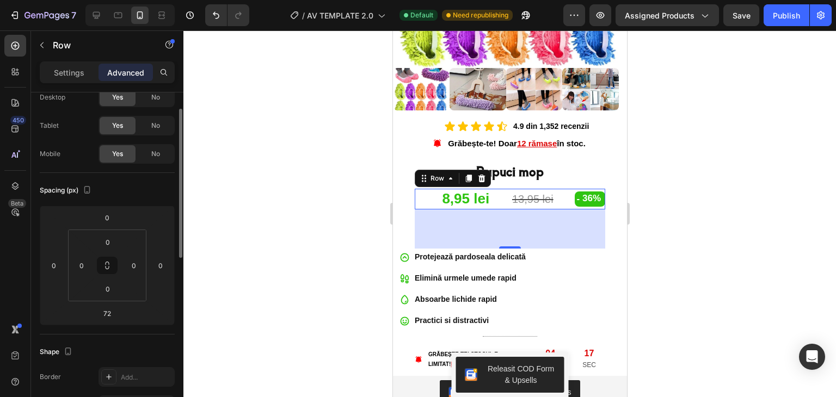
scroll to position [0, 0]
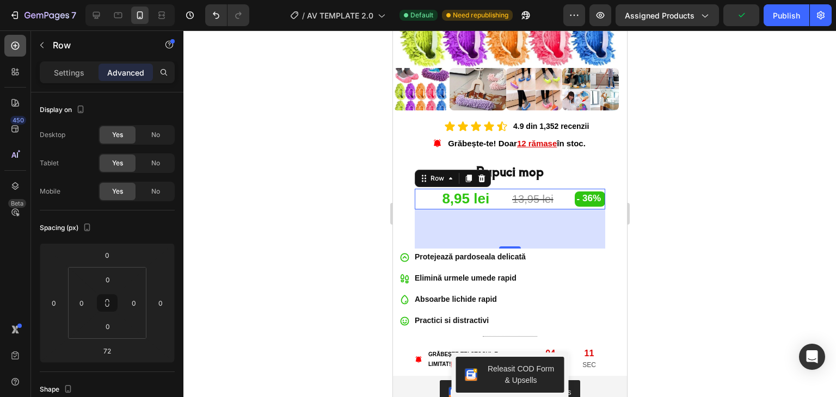
click at [21, 54] on div at bounding box center [15, 46] width 22 height 22
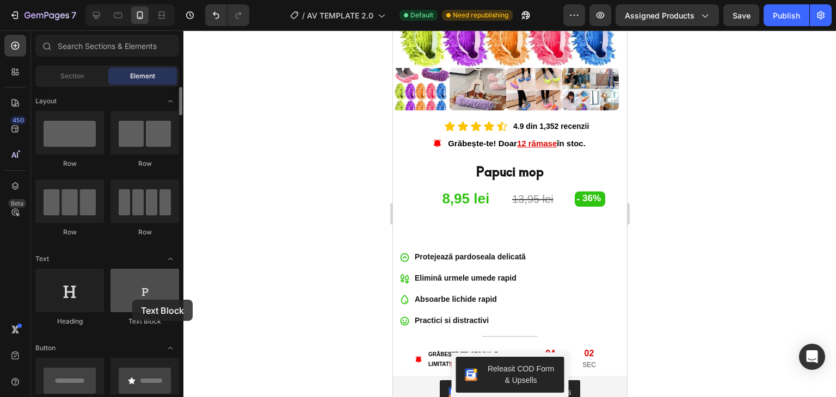
click at [132, 300] on div at bounding box center [145, 291] width 69 height 44
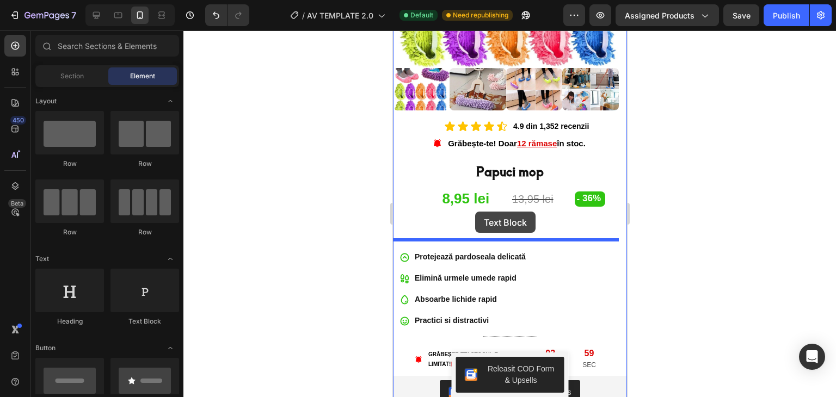
drag, startPoint x: 525, startPoint y: 330, endPoint x: 475, endPoint y: 212, distance: 128.3
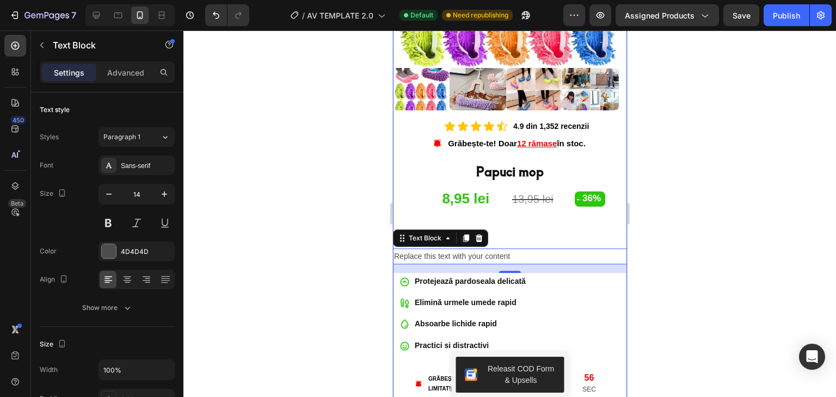
click at [512, 214] on div "Icon Icon Icon Icon Icon Icon List 4.9 din 1,352 recenzii Text Block Row Grăbeș…" at bounding box center [510, 366] width 234 height 495
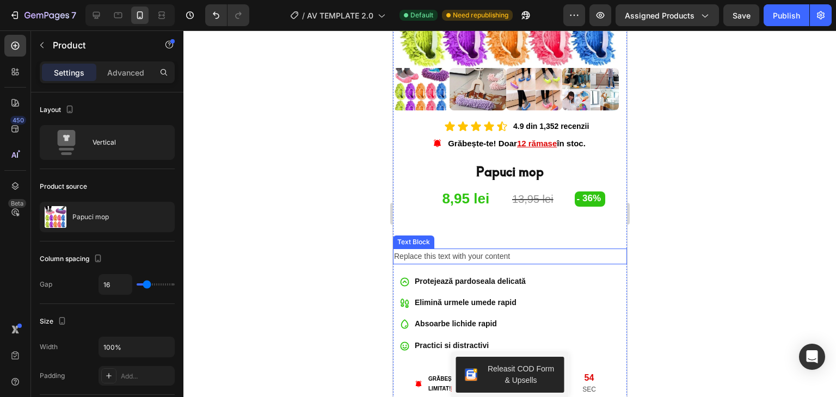
click at [510, 249] on div "Replace this text with your content" at bounding box center [510, 257] width 234 height 16
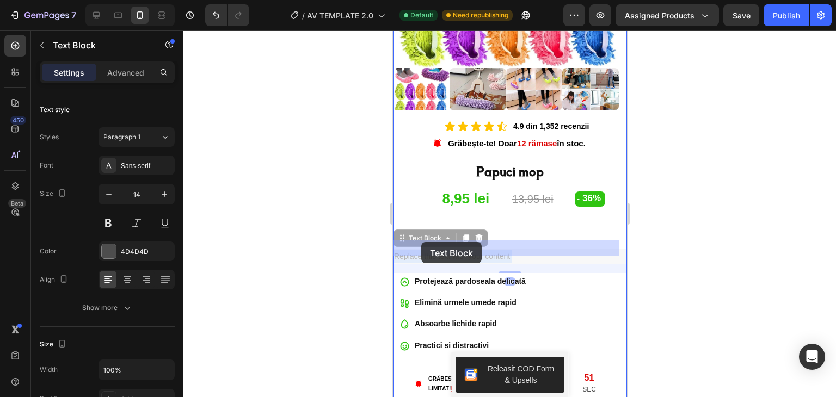
drag, startPoint x: 514, startPoint y: 247, endPoint x: 421, endPoint y: 242, distance: 93.7
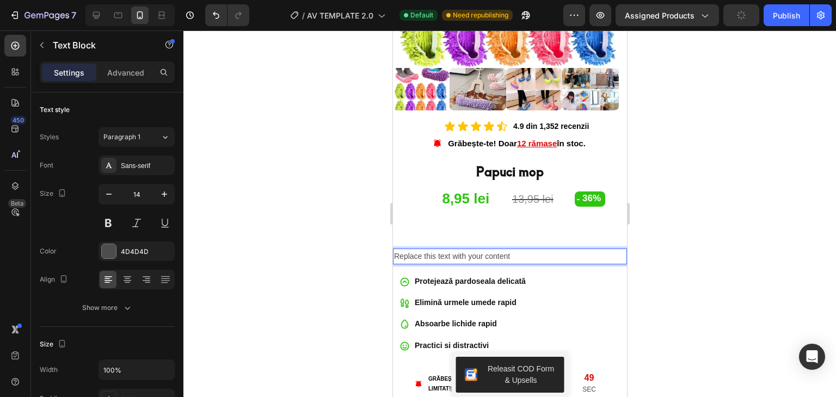
click at [510, 250] on p "Replace this text with your content" at bounding box center [510, 257] width 232 height 14
click at [121, 284] on div at bounding box center [127, 279] width 17 height 17
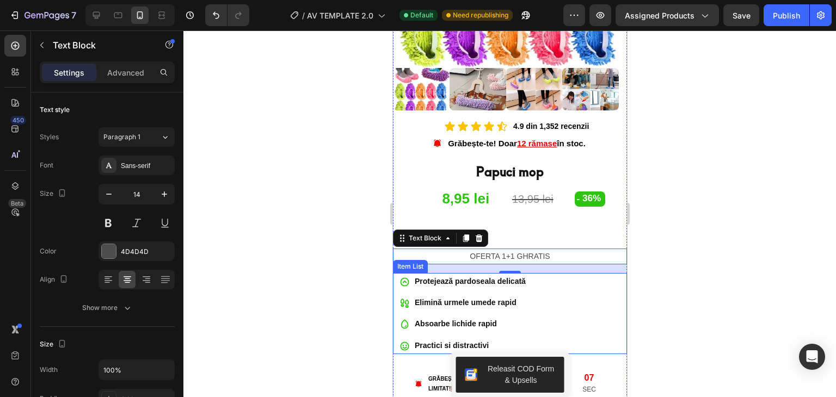
click at [434, 296] on p "Elimină urmele umede rapid" at bounding box center [469, 303] width 111 height 14
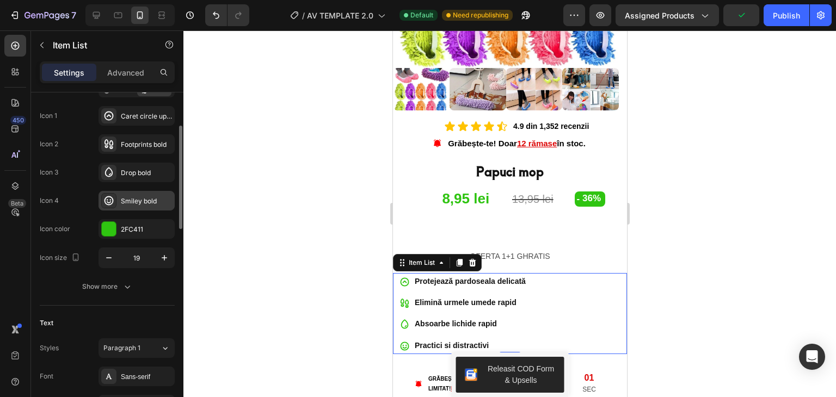
scroll to position [163, 0]
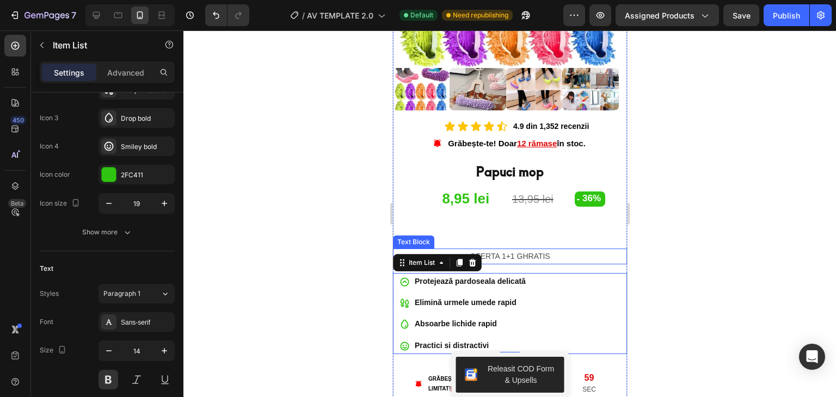
click at [524, 253] on p "OFERTA 1+1 GHRATIS" at bounding box center [510, 257] width 232 height 14
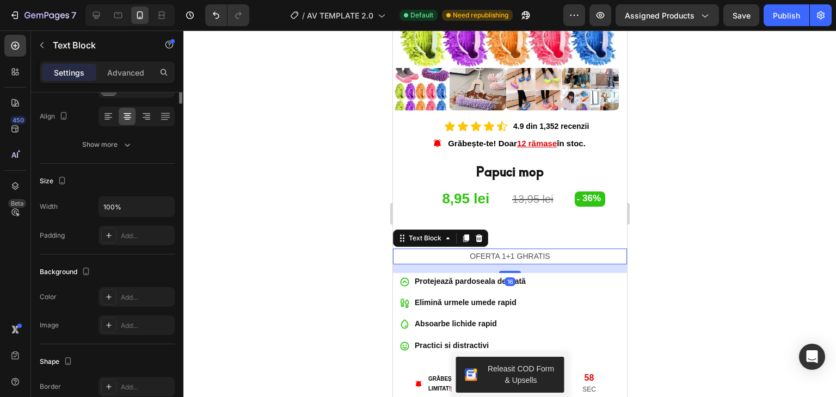
scroll to position [0, 0]
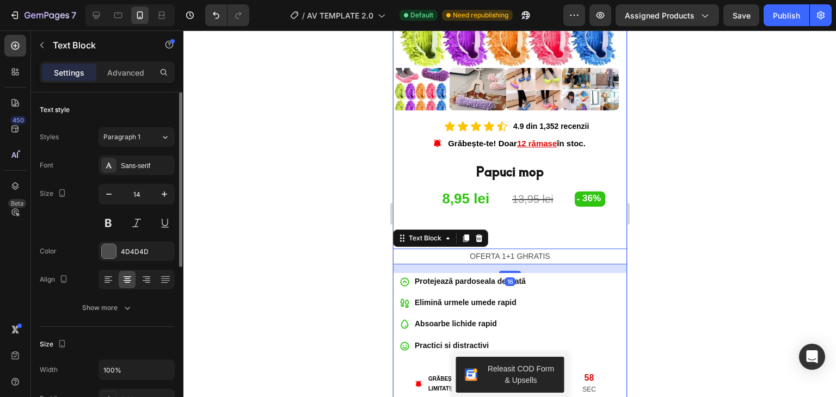
click at [523, 220] on div "Icon Icon Icon Icon Icon Icon List 4.9 din 1,352 recenzii Text Block Row Grăbeș…" at bounding box center [510, 366] width 234 height 495
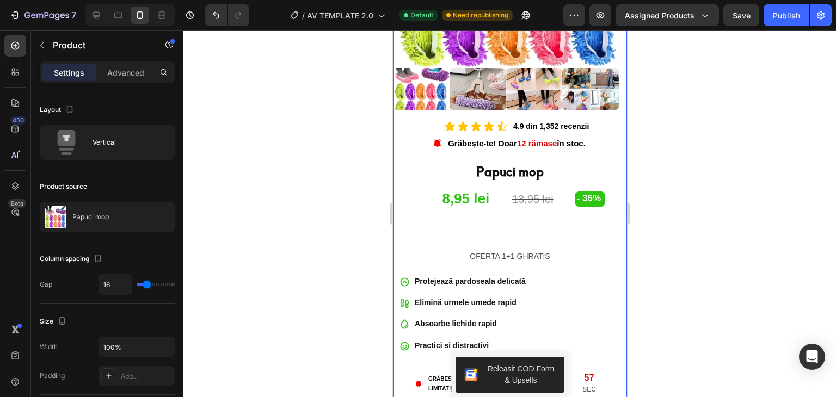
click at [508, 237] on div "Icon Icon Icon Icon Icon Icon List 4.9 din 1,352 recenzii Text Block Row Grăbeș…" at bounding box center [510, 366] width 234 height 495
click at [495, 256] on div "Icon Icon Icon Icon Icon Icon List 4.9 din 1,352 recenzii Text Block Row Grăbeș…" at bounding box center [510, 366] width 234 height 495
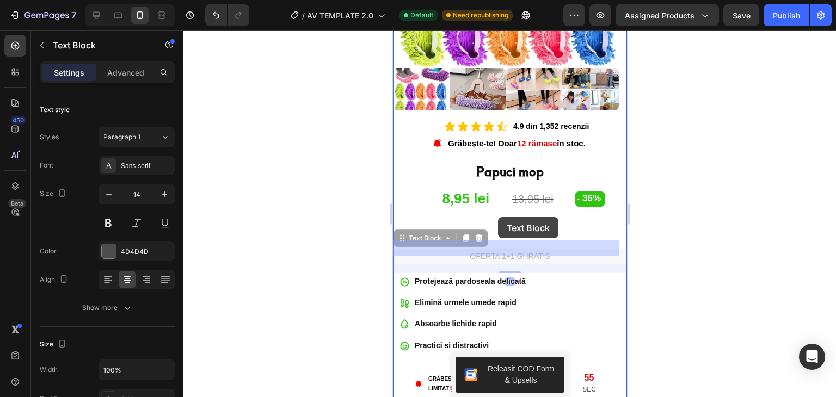
drag, startPoint x: 495, startPoint y: 246, endPoint x: 498, endPoint y: 217, distance: 29.0
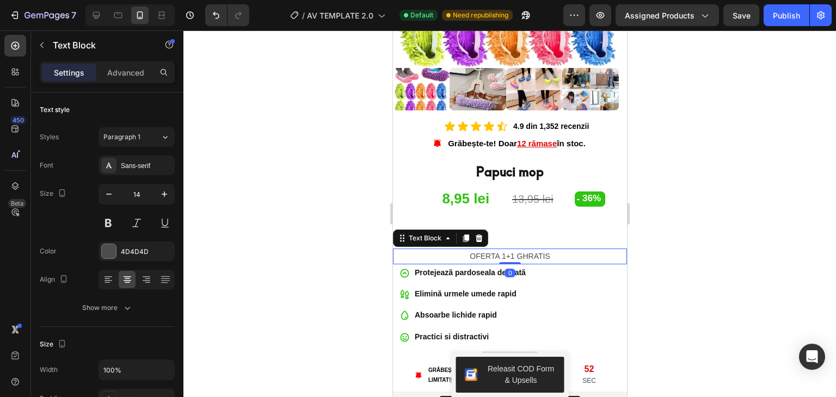
drag, startPoint x: 507, startPoint y: 261, endPoint x: 506, endPoint y: 238, distance: 23.5
click at [505, 249] on div "OFERTA 1+1 GHRATIS Text Block 0" at bounding box center [510, 257] width 234 height 16
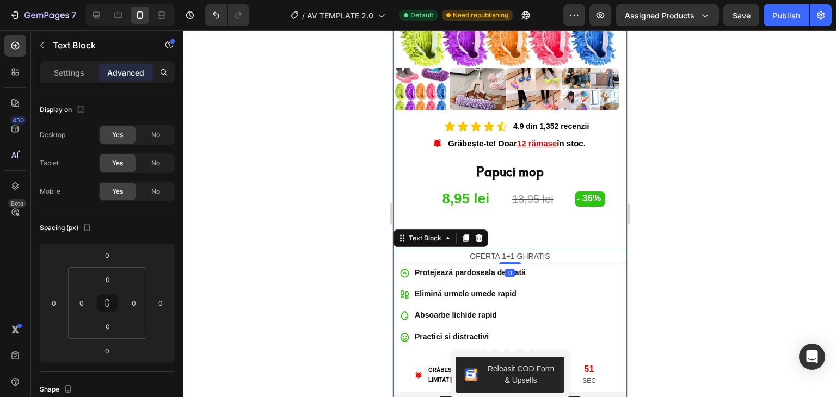
click at [507, 208] on div "Icon Icon Icon Icon Icon Icon List 4.9 din 1,352 recenzii Text Block Row Grăbeș…" at bounding box center [510, 362] width 234 height 487
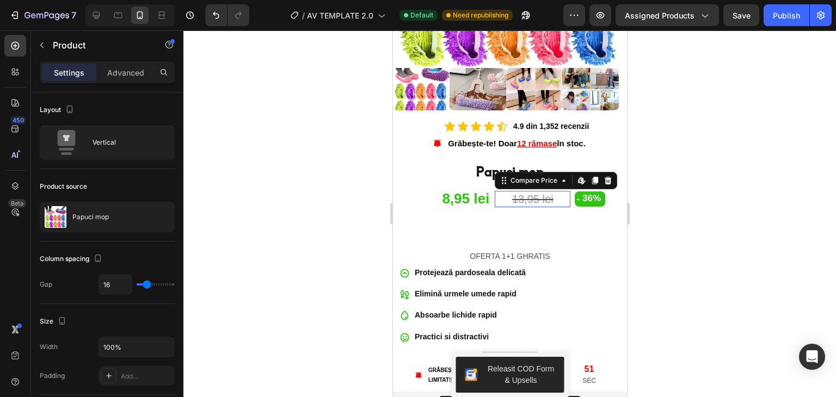
click at [507, 194] on div "13,95 lei" at bounding box center [532, 199] width 76 height 16
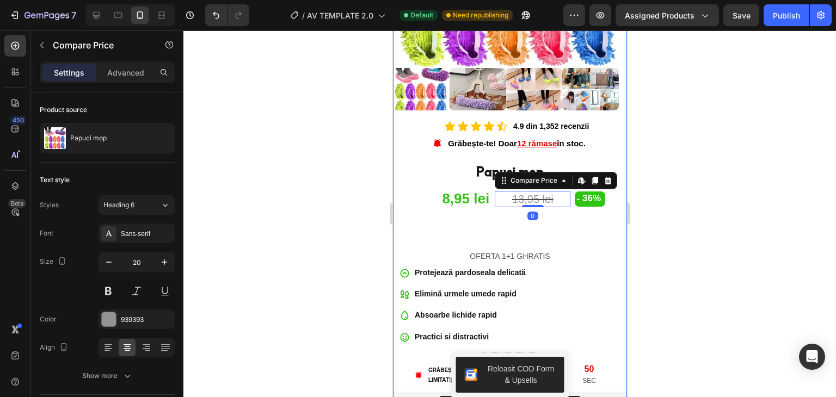
click at [521, 204] on div "Icon Icon Icon Icon Icon Icon List 4.9 din 1,352 recenzii Text Block Row Grăbeș…" at bounding box center [510, 362] width 234 height 487
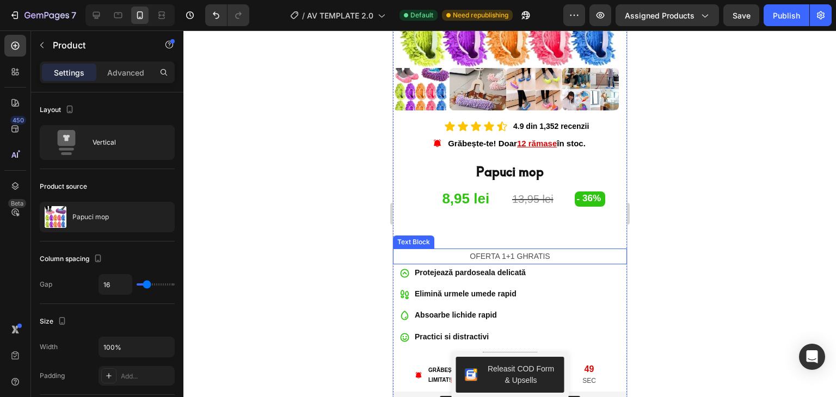
click at [488, 250] on p "OFERTA 1+1 GHRATIS" at bounding box center [510, 257] width 232 height 14
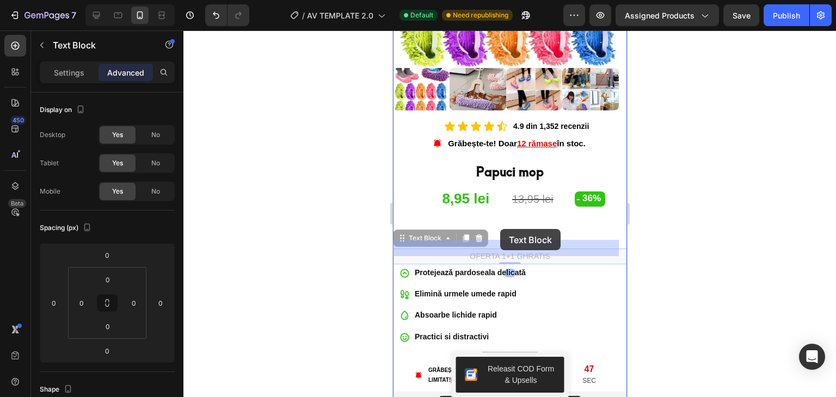
drag, startPoint x: 498, startPoint y: 240, endPoint x: 500, endPoint y: 229, distance: 11.1
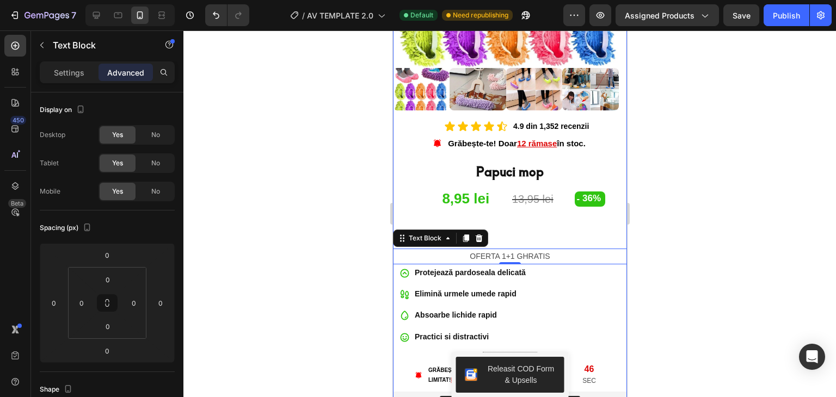
click at [561, 218] on div "Icon Icon Icon Icon Icon Icon List 4.9 din 1,352 recenzii Text Block Row Grăbeș…" at bounding box center [510, 362] width 234 height 487
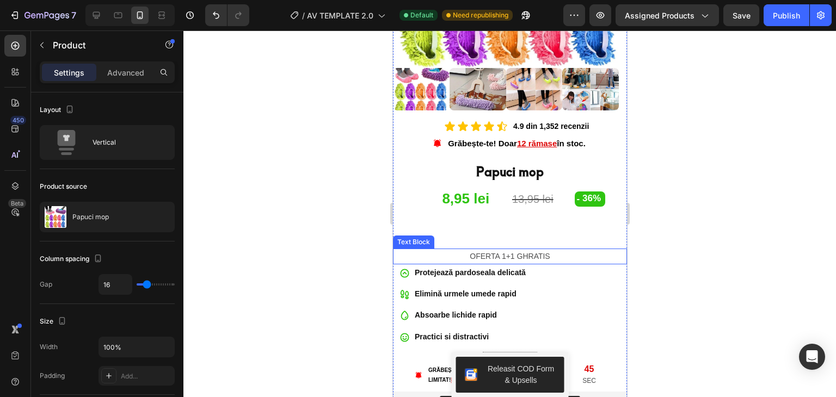
click at [536, 250] on p "OFERTA 1+1 GHRATIS" at bounding box center [510, 257] width 232 height 14
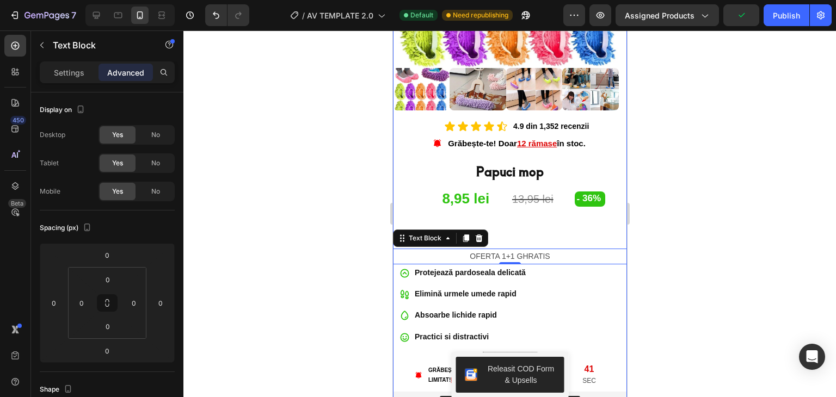
drag, startPoint x: 542, startPoint y: 234, endPoint x: 547, endPoint y: 229, distance: 6.9
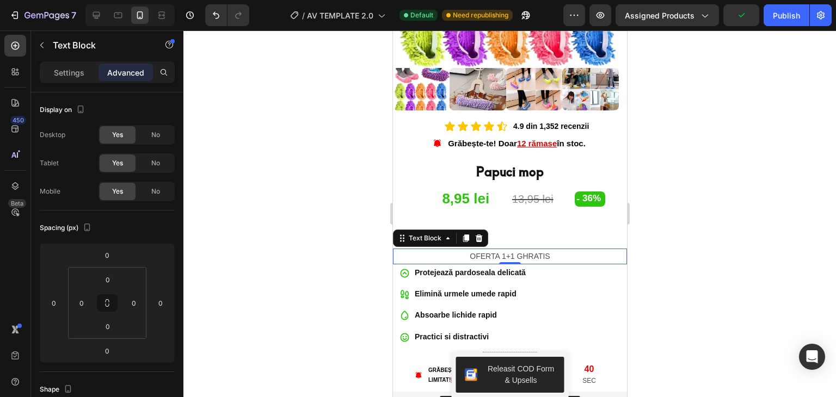
click at [567, 250] on p "OFERTA 1+1 GHRATIS" at bounding box center [510, 257] width 232 height 14
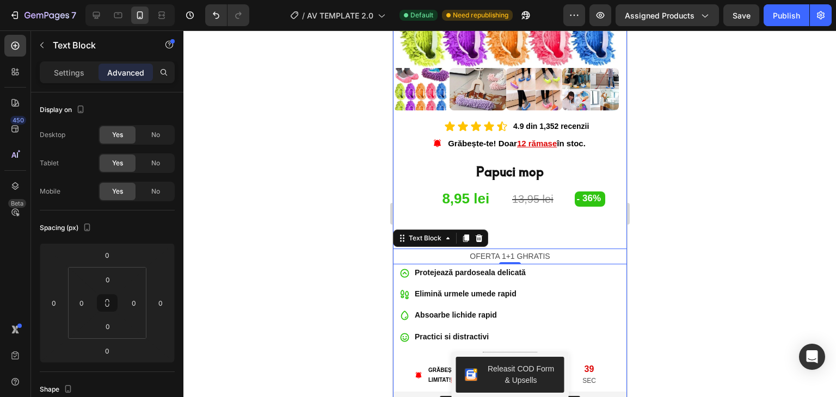
drag, startPoint x: 567, startPoint y: 247, endPoint x: 545, endPoint y: 233, distance: 26.0
click at [563, 229] on div "Icon Icon Icon Icon Icon Icon List 4.9 din 1,352 recenzii Text Block Row Grăbeș…" at bounding box center [510, 362] width 234 height 487
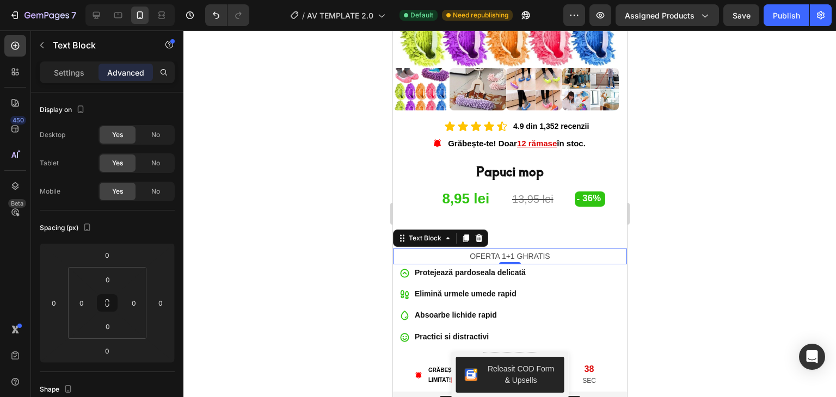
click at [530, 250] on p "OFERTA 1+1 GHRATIS" at bounding box center [510, 257] width 232 height 14
drag, startPoint x: 547, startPoint y: 247, endPoint x: 458, endPoint y: 247, distance: 88.7
click at [458, 250] on p "OFERTA 1+1 GHRATIS" at bounding box center [510, 257] width 232 height 14
click at [482, 250] on p "OFERTA 1+1 GHRATIS" at bounding box center [510, 257] width 232 height 14
click at [517, 250] on p "OFERTA 1+1 GHRATIS" at bounding box center [510, 257] width 232 height 14
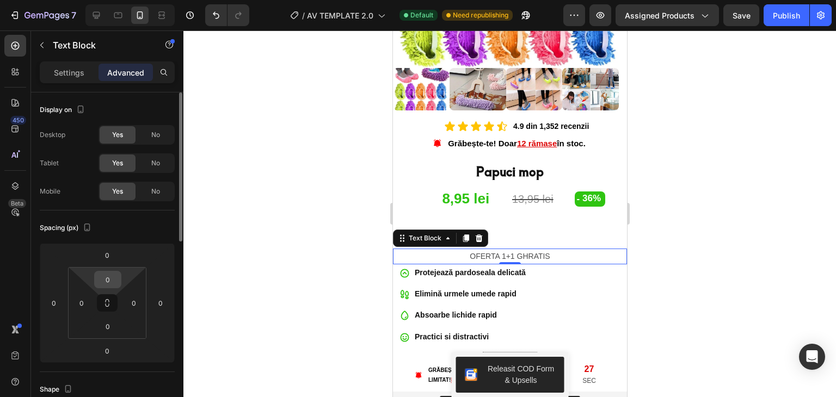
drag, startPoint x: 109, startPoint y: 299, endPoint x: 111, endPoint y: 279, distance: 19.7
click at [111, 279] on div "0 0 0 0" at bounding box center [107, 303] width 78 height 72
drag, startPoint x: 108, startPoint y: 301, endPoint x: 106, endPoint y: 292, distance: 8.3
click at [106, 292] on div "0 0 0 0" at bounding box center [107, 303] width 78 height 72
click at [109, 281] on input "0" at bounding box center [108, 280] width 22 height 16
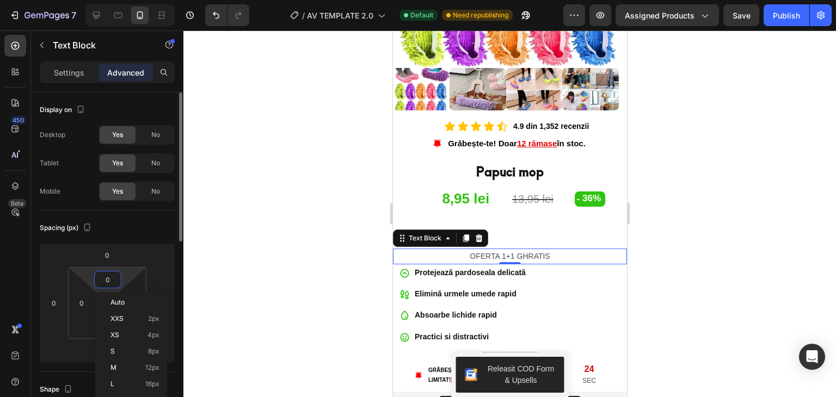
click at [109, 281] on input "0" at bounding box center [108, 280] width 22 height 16
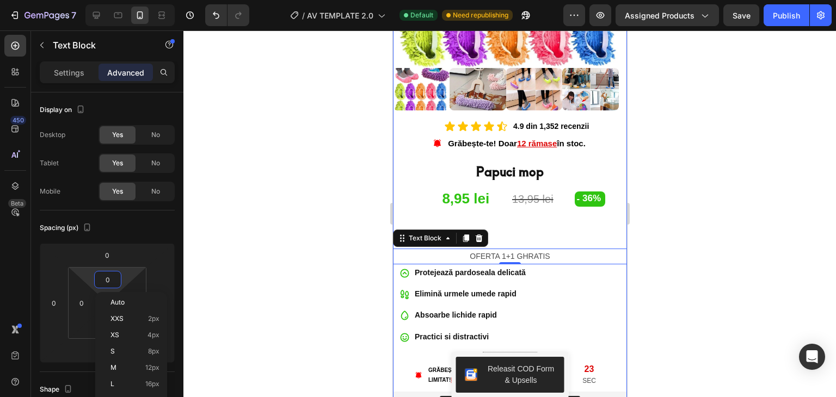
click at [549, 223] on div "Icon Icon Icon Icon Icon Icon List 4.9 din 1,352 recenzii Text Block Row Grăbeș…" at bounding box center [510, 362] width 234 height 487
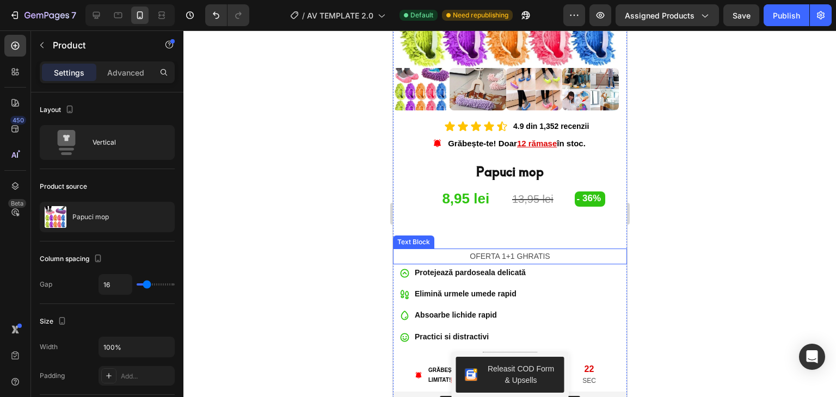
click at [516, 250] on p "OFERTA 1+1 GHRATIS" at bounding box center [510, 257] width 232 height 14
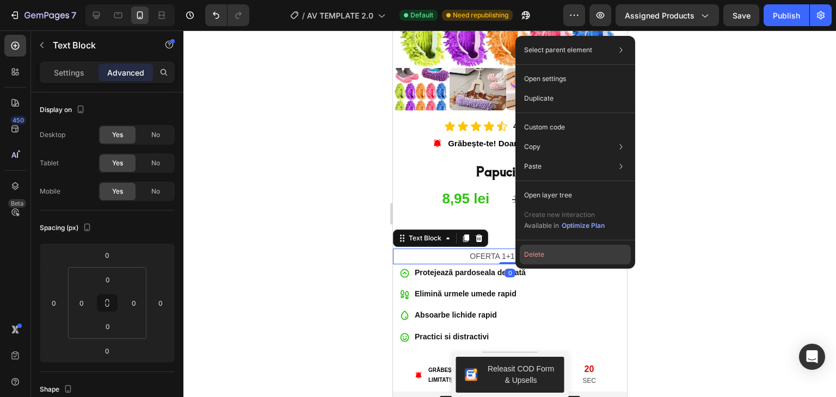
click at [525, 251] on button "Delete" at bounding box center [575, 255] width 111 height 20
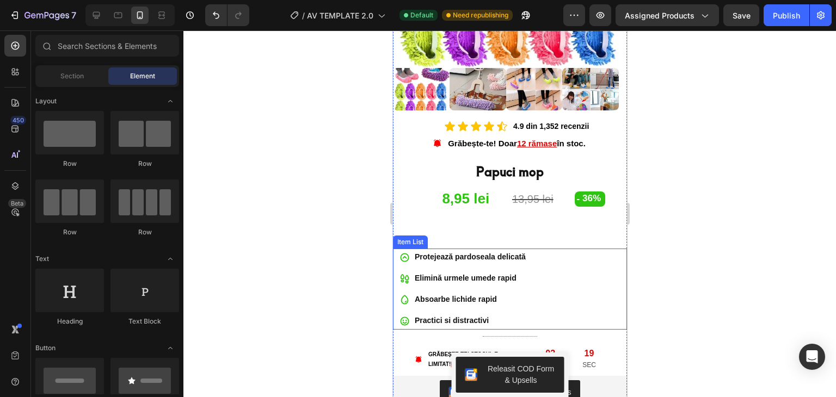
click at [508, 249] on div "Protejează pardoseala delicată" at bounding box center [470, 257] width 114 height 17
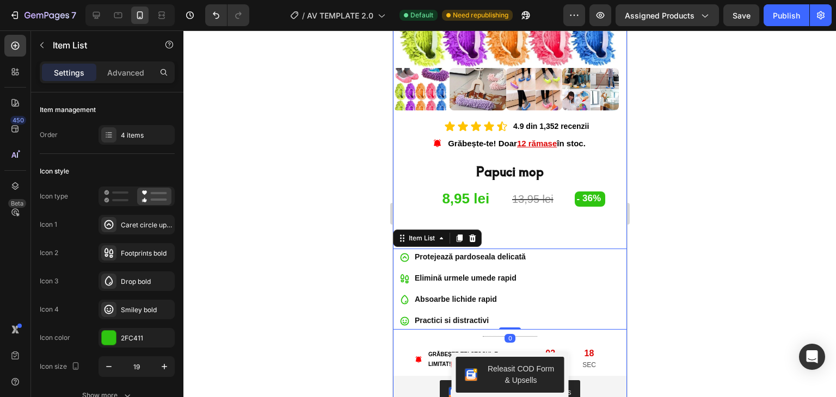
click at [505, 238] on div "Icon Icon Icon Icon Icon Icon List 4.9 din 1,352 recenzii Text Block Row Grăbeș…" at bounding box center [510, 354] width 234 height 471
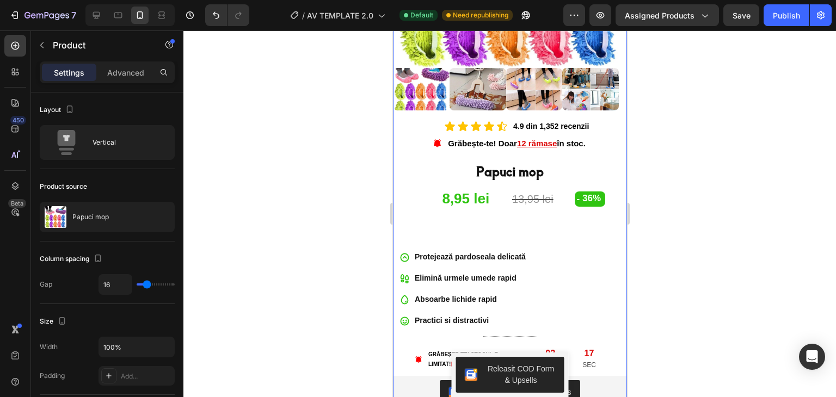
click at [505, 230] on div "Icon Icon Icon Icon Icon Icon List 4.9 din 1,352 recenzii Text Block Row Grăbeș…" at bounding box center [510, 354] width 234 height 471
click at [512, 199] on div "13,95 lei Compare Price Compare Price" at bounding box center [532, 199] width 76 height 21
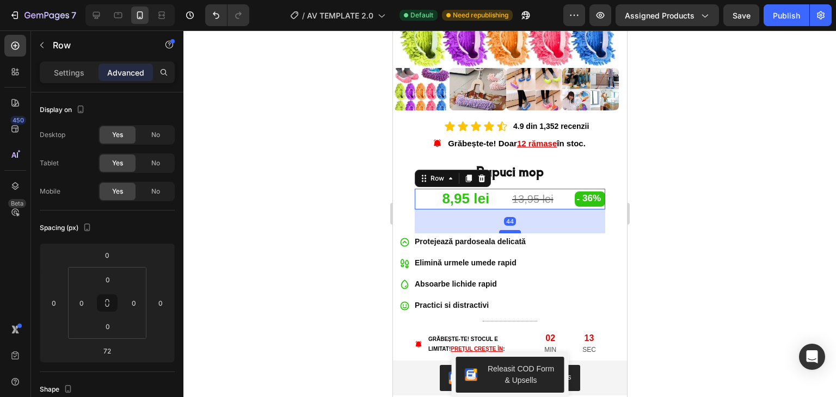
drag, startPoint x: 501, startPoint y: 238, endPoint x: 497, endPoint y: 223, distance: 15.9
click at [499, 230] on div at bounding box center [510, 231] width 22 height 3
type input "44"
click at [50, 46] on button "button" at bounding box center [41, 44] width 17 height 17
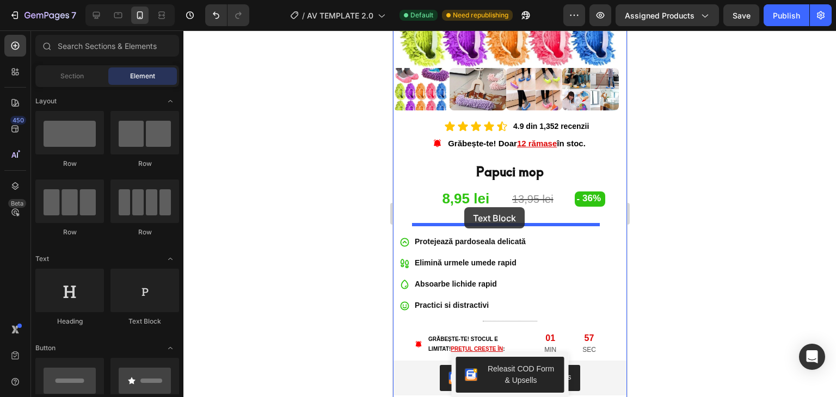
drag, startPoint x: 530, startPoint y: 327, endPoint x: 464, endPoint y: 207, distance: 136.7
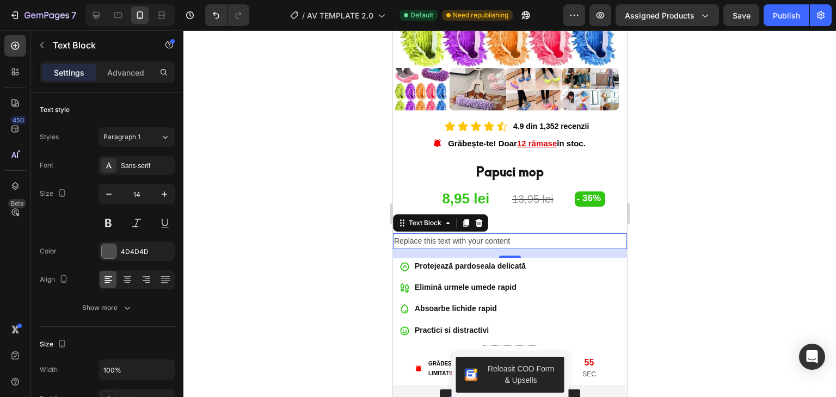
click at [513, 234] on div "Replace this text with your content" at bounding box center [510, 242] width 234 height 16
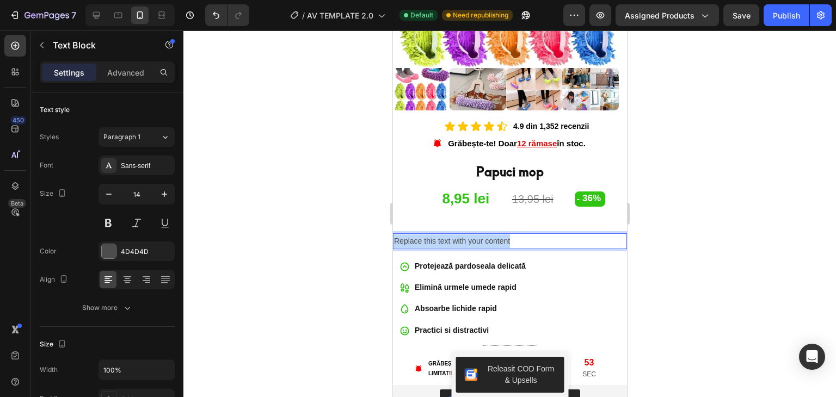
drag, startPoint x: 512, startPoint y: 231, endPoint x: 373, endPoint y: 228, distance: 138.9
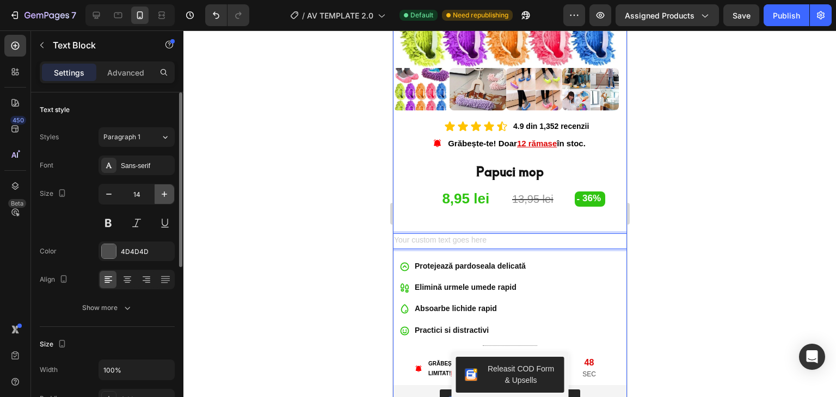
click at [161, 193] on icon "button" at bounding box center [164, 194] width 11 height 11
click at [160, 193] on icon "button" at bounding box center [164, 194] width 11 height 11
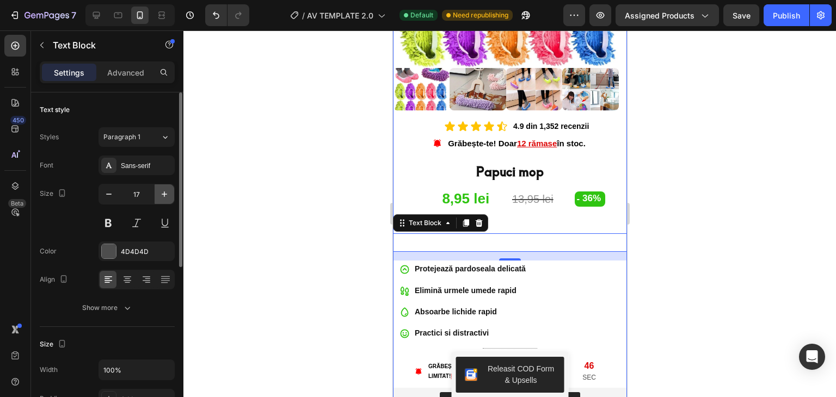
click at [160, 193] on icon "button" at bounding box center [164, 194] width 11 height 11
type input "19"
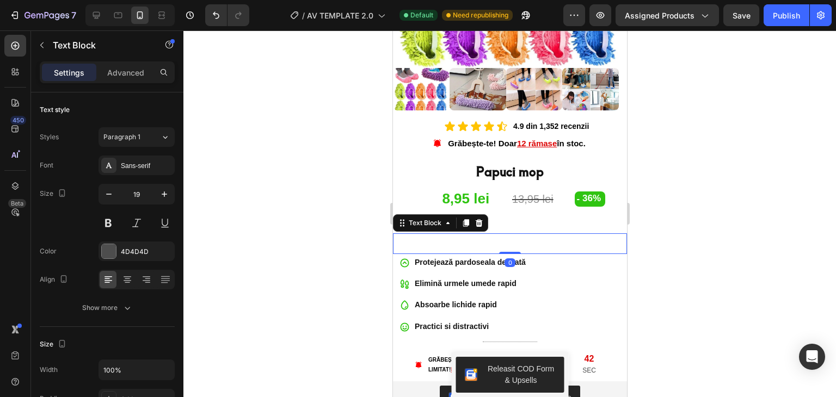
drag, startPoint x: 508, startPoint y: 253, endPoint x: 506, endPoint y: 239, distance: 14.2
click at [506, 240] on div "Text Block 0" at bounding box center [510, 244] width 234 height 21
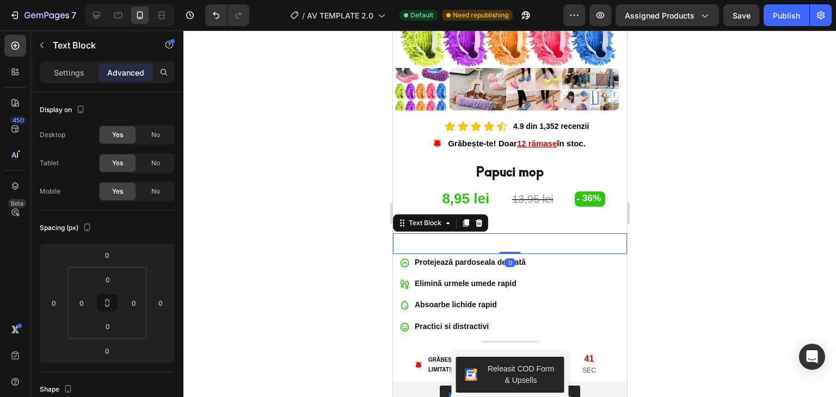
click at [462, 234] on div "Rich Text Editor. Editing area: main" at bounding box center [510, 244] width 234 height 21
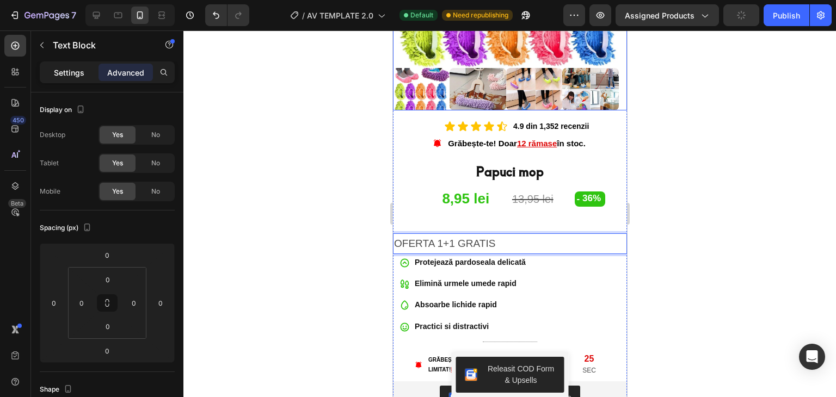
click at [70, 74] on p "Settings" at bounding box center [69, 72] width 30 height 11
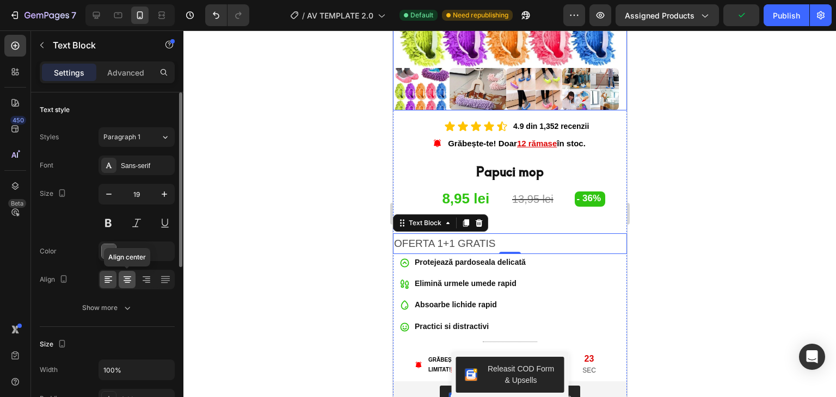
click at [125, 274] on icon at bounding box center [127, 279] width 11 height 11
click at [104, 221] on button at bounding box center [109, 223] width 20 height 20
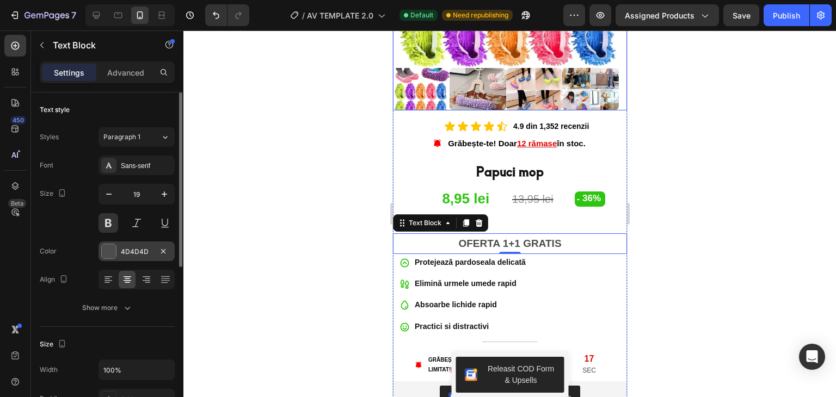
click at [106, 249] on div at bounding box center [109, 251] width 14 height 14
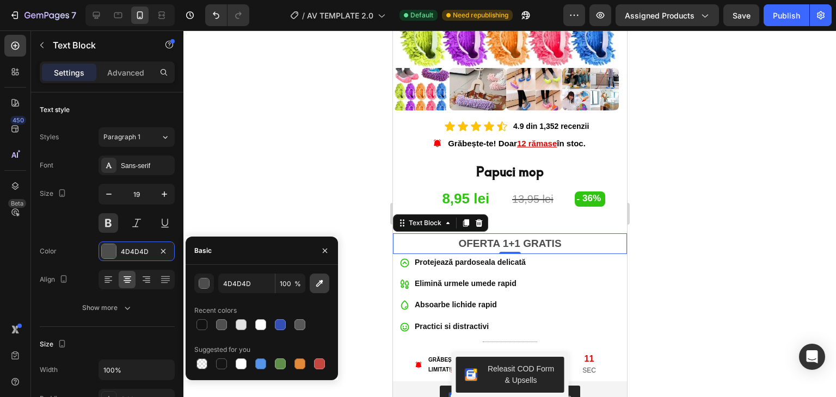
click at [320, 280] on icon "button" at bounding box center [319, 283] width 11 height 11
type input "2FC411"
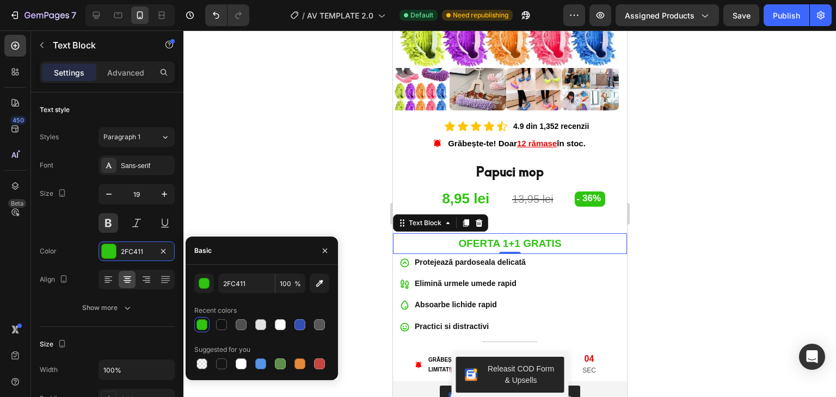
click at [338, 199] on div at bounding box center [509, 213] width 653 height 367
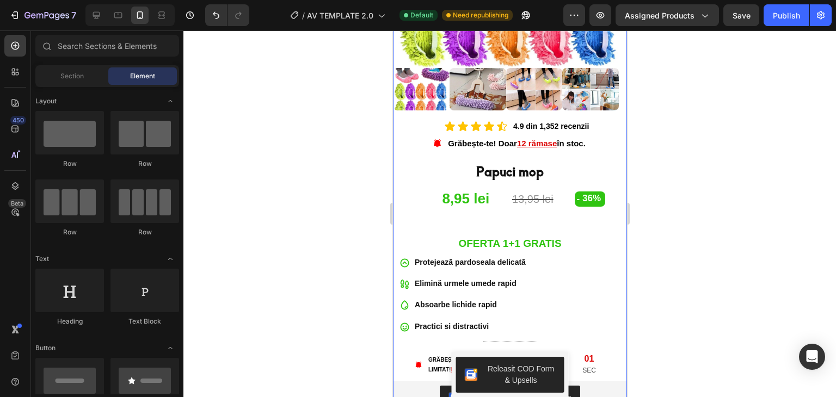
click at [490, 216] on div "Icon Icon Icon Icon Icon Icon List 4.9 din 1,352 recenzii Text Block Row Grăbeș…" at bounding box center [510, 357] width 234 height 476
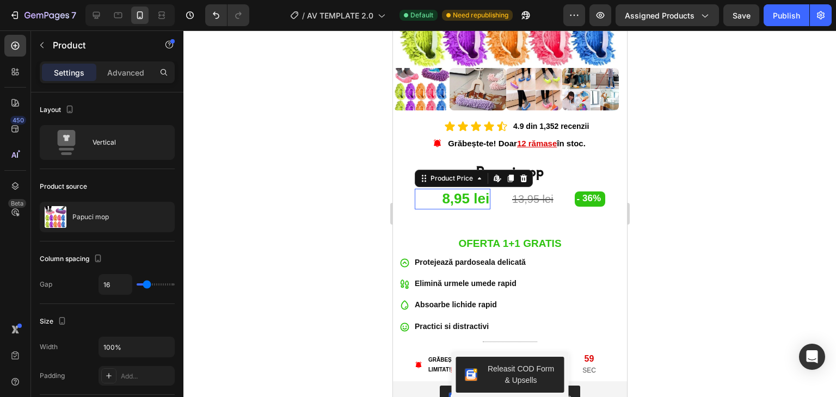
click at [480, 197] on div "8,95 lei" at bounding box center [452, 199] width 76 height 21
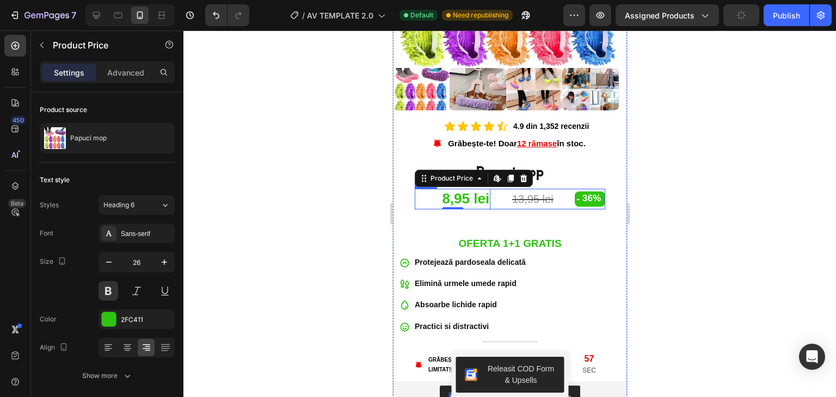
click at [498, 199] on div "13,95 lei Compare Price Compare Price" at bounding box center [532, 199] width 76 height 21
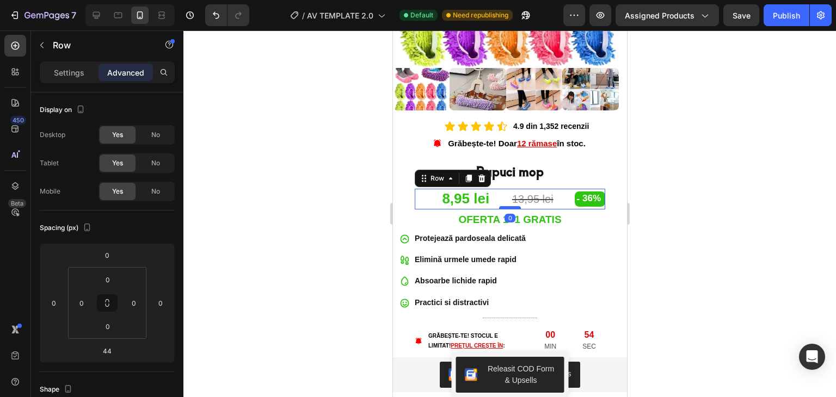
drag, startPoint x: 507, startPoint y: 224, endPoint x: 506, endPoint y: 200, distance: 24.0
click at [506, 206] on div at bounding box center [510, 207] width 22 height 3
type input "0"
click at [689, 266] on div at bounding box center [509, 213] width 653 height 367
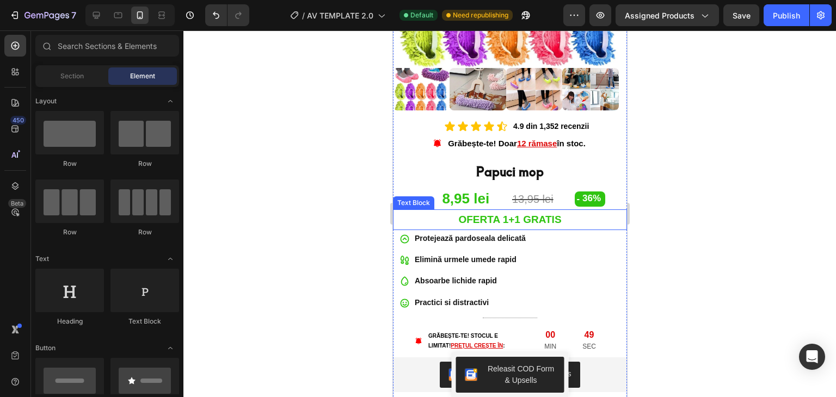
click at [497, 211] on p "OFERTA 1+1 GRATIS" at bounding box center [510, 220] width 232 height 19
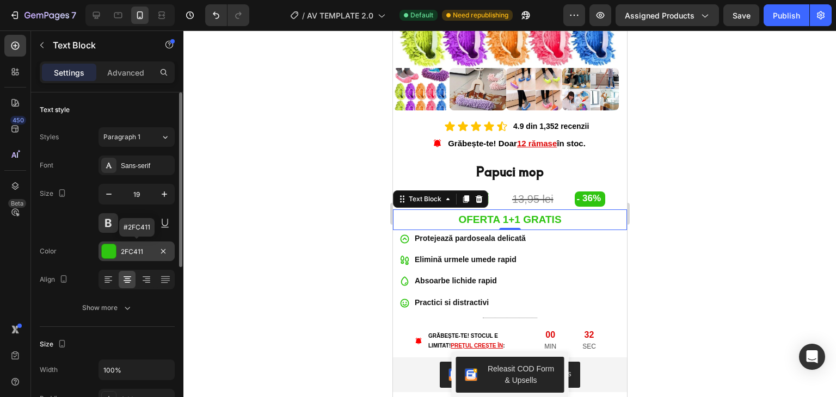
click at [107, 248] on div at bounding box center [109, 251] width 14 height 14
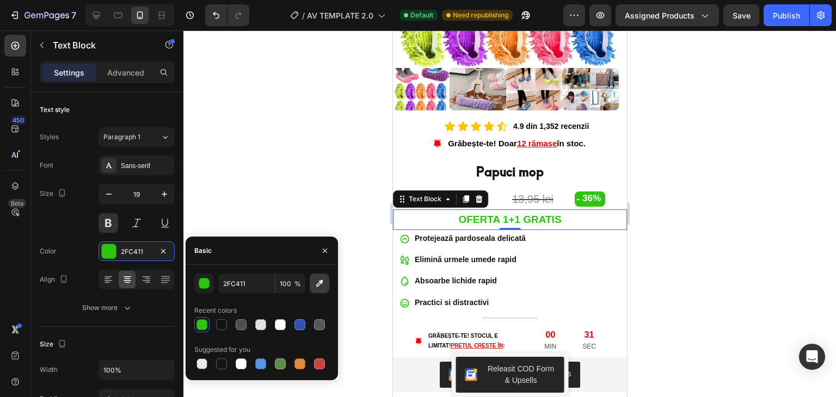
click at [317, 285] on icon "button" at bounding box center [319, 283] width 7 height 7
type input "E30404"
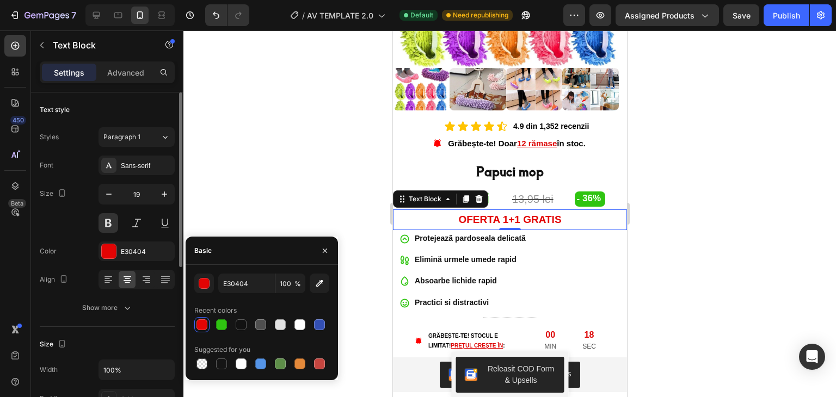
click at [64, 221] on div "Size 19" at bounding box center [107, 208] width 135 height 49
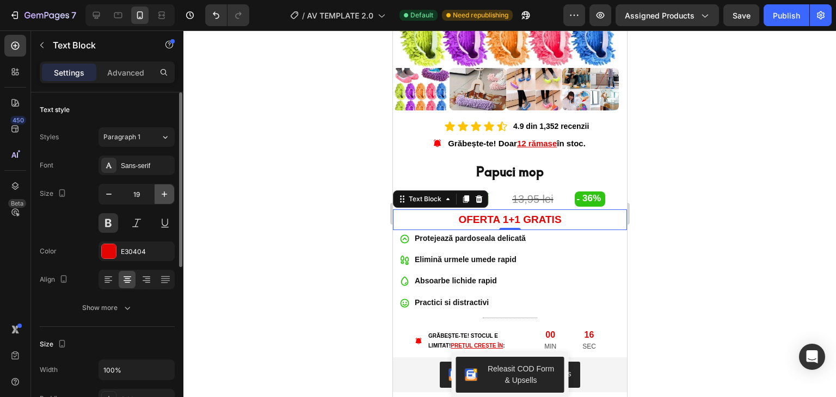
click at [166, 192] on icon "button" at bounding box center [164, 194] width 11 height 11
type input "20"
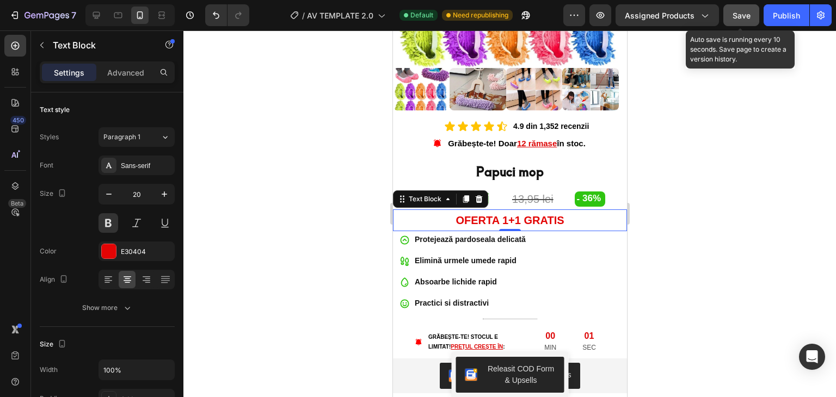
click at [728, 14] on button "Save" at bounding box center [741, 15] width 36 height 22
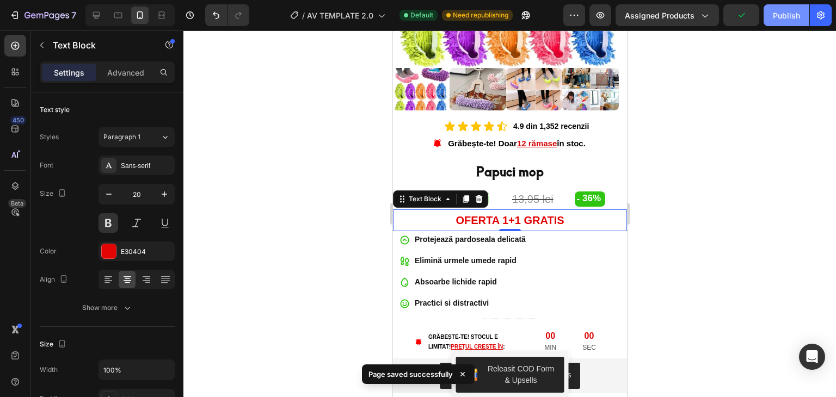
click at [790, 13] on div "Publish" at bounding box center [786, 15] width 27 height 11
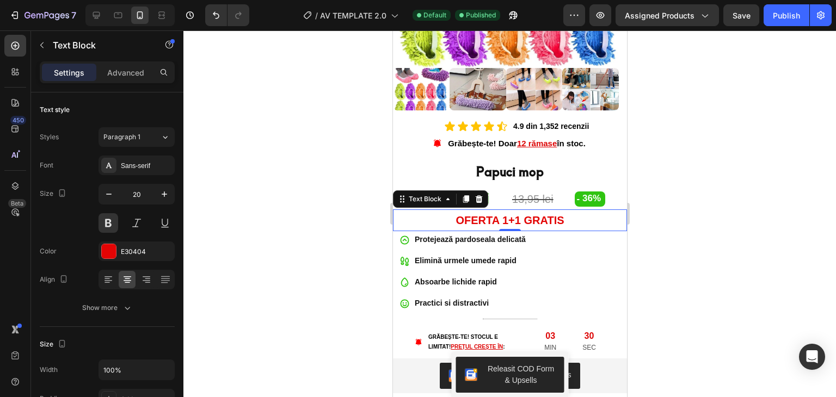
click at [648, 207] on div at bounding box center [509, 213] width 653 height 367
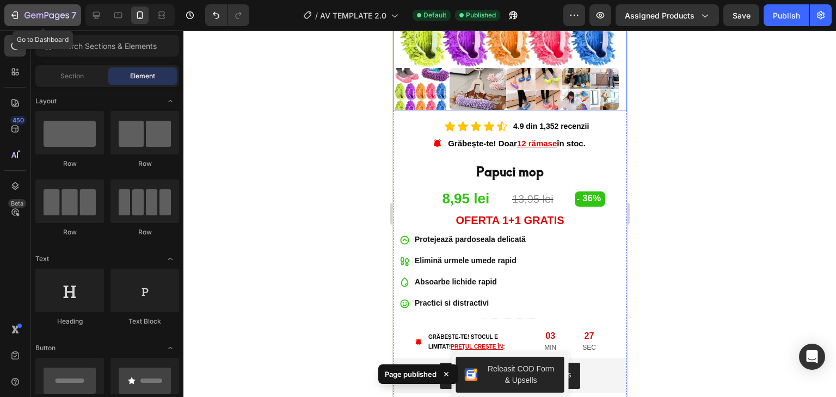
click at [17, 14] on icon "button" at bounding box center [14, 15] width 11 height 11
